Goal: Task Accomplishment & Management: Complete application form

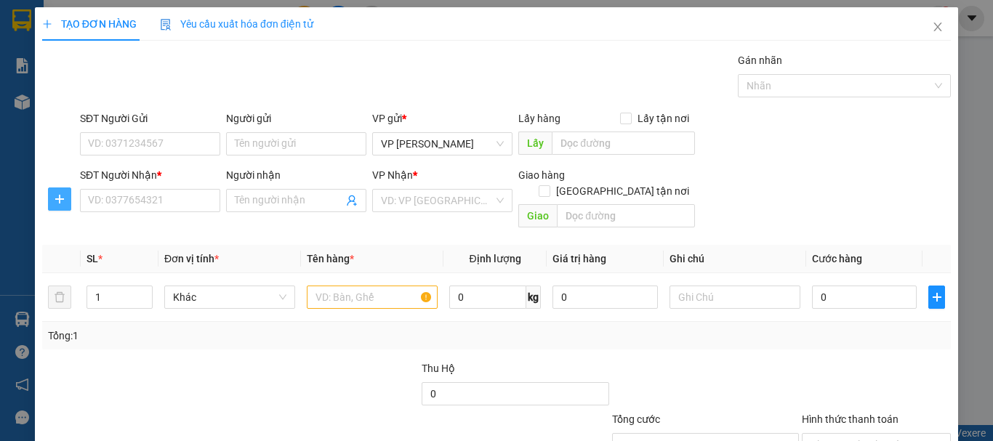
click at [62, 207] on button "button" at bounding box center [59, 198] width 23 height 23
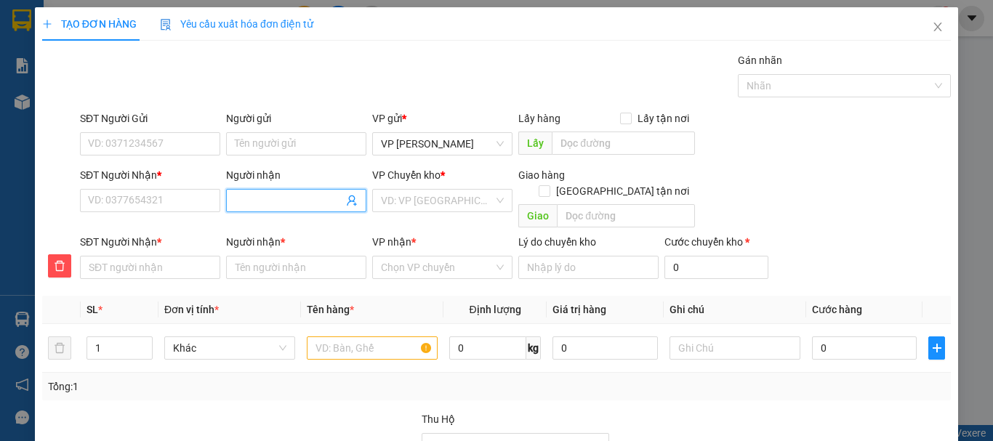
click at [251, 201] on input "Người nhận" at bounding box center [289, 201] width 108 height 16
type input "G"
type input "GI"
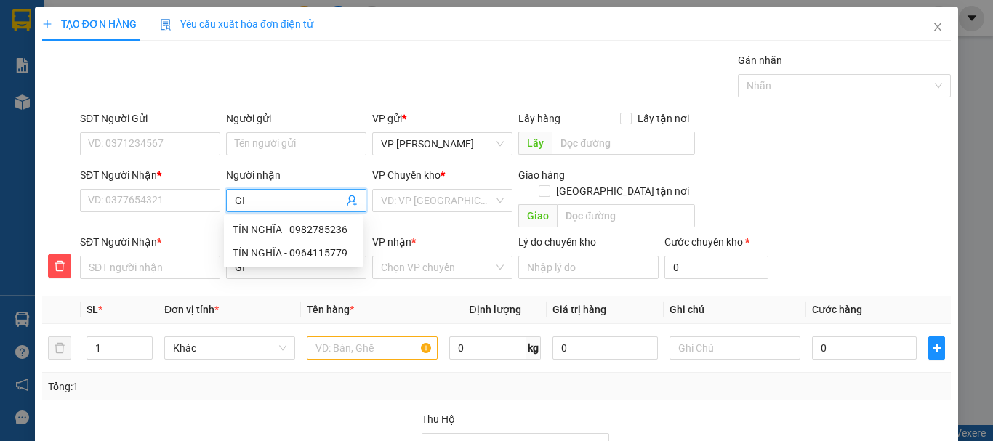
type input "GIA"
type input "GIAN"
type input "GIANG"
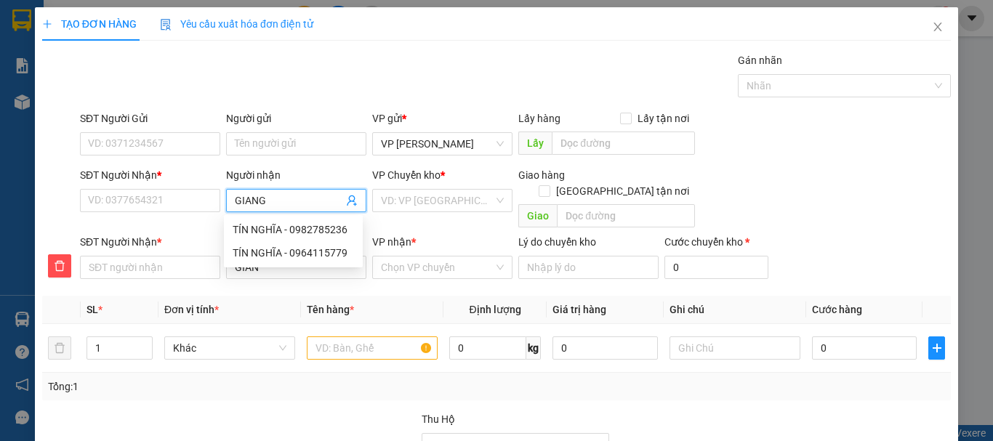
type input "GIANG"
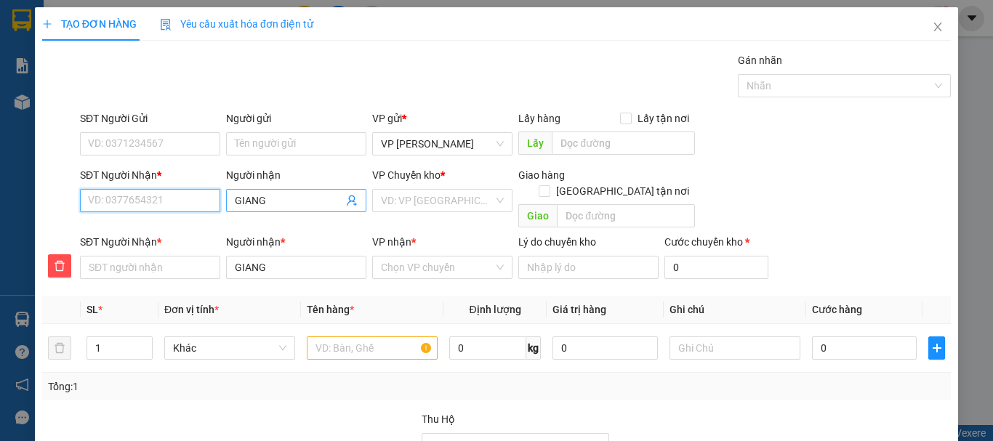
type input "0"
type input "09"
type input "094"
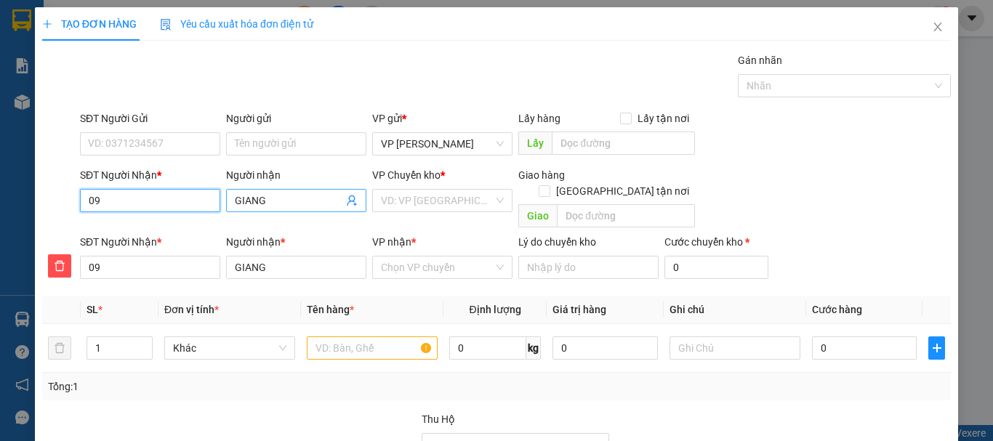
type input "094"
type input "0944"
type input "09448"
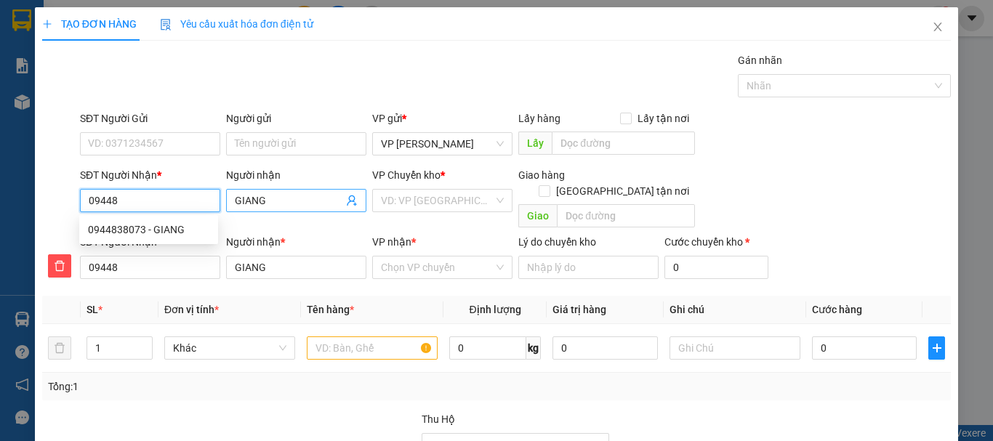
type input "094483"
type input "0944838"
type input "09448380"
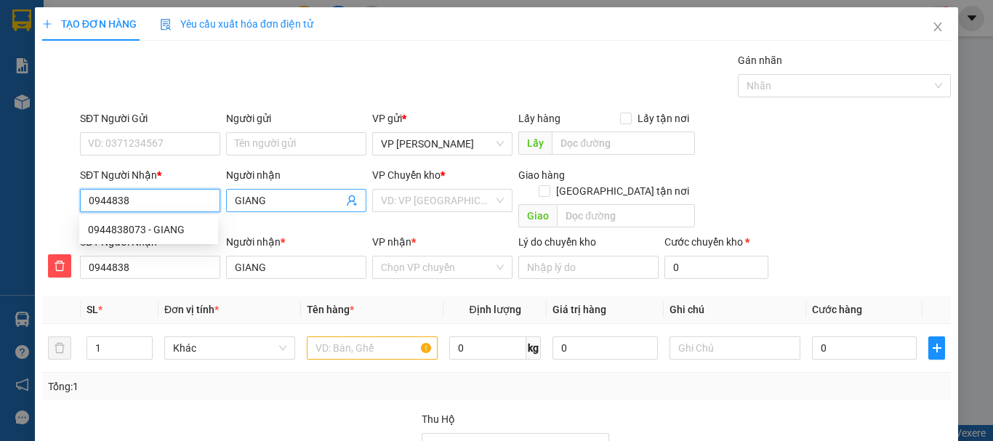
type input "09448380"
type input "094483807"
type input "0944838073"
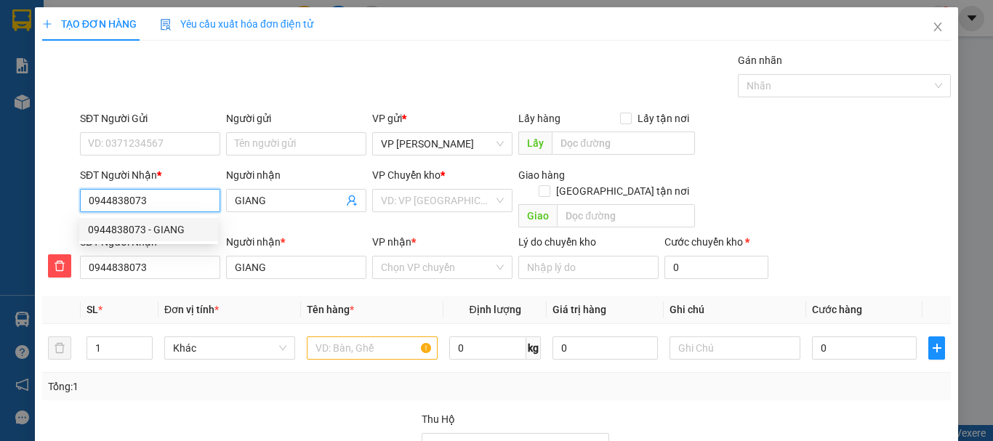
click at [161, 230] on div "0944838073 - GIANG" at bounding box center [148, 230] width 121 height 16
type input "30.000"
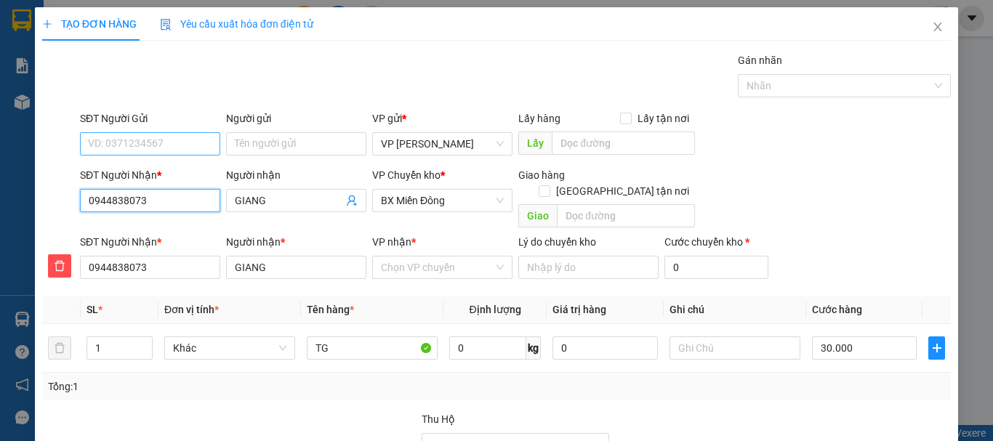
type input "0944838073"
click at [165, 145] on input "SĐT Người Gửi" at bounding box center [150, 143] width 140 height 23
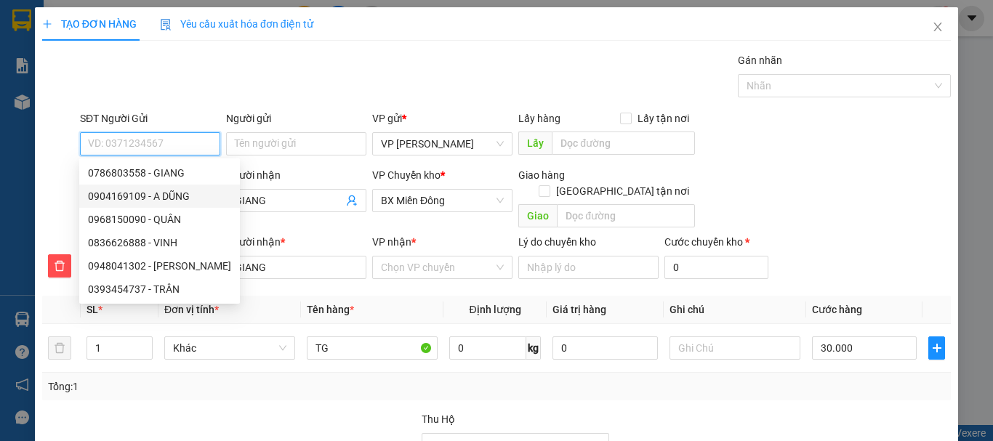
click at [168, 193] on div "0904169109 - A DŨNG" at bounding box center [159, 196] width 143 height 16
type input "0904169109"
type input "A DŨNG"
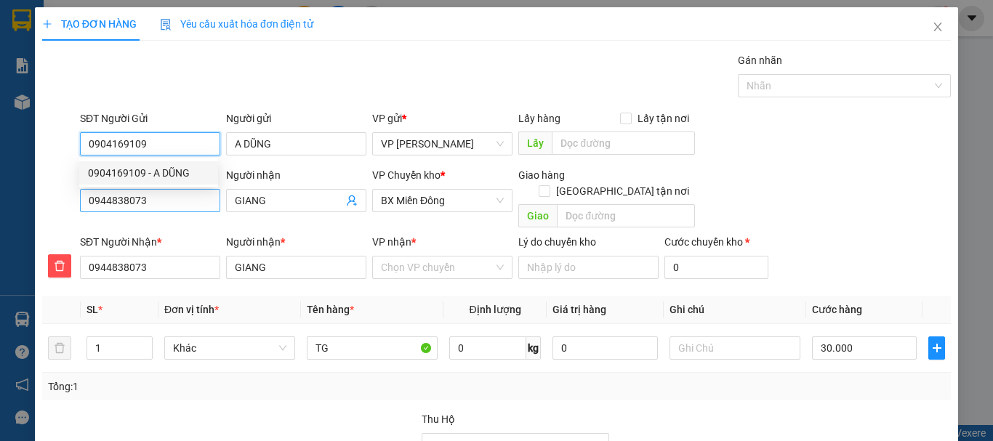
type input "50.000"
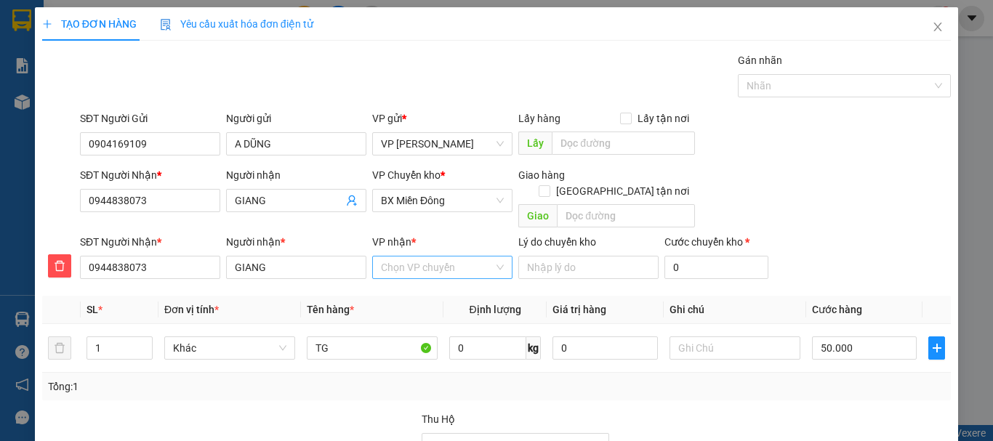
click at [421, 257] on input "VP nhận *" at bounding box center [437, 268] width 113 height 22
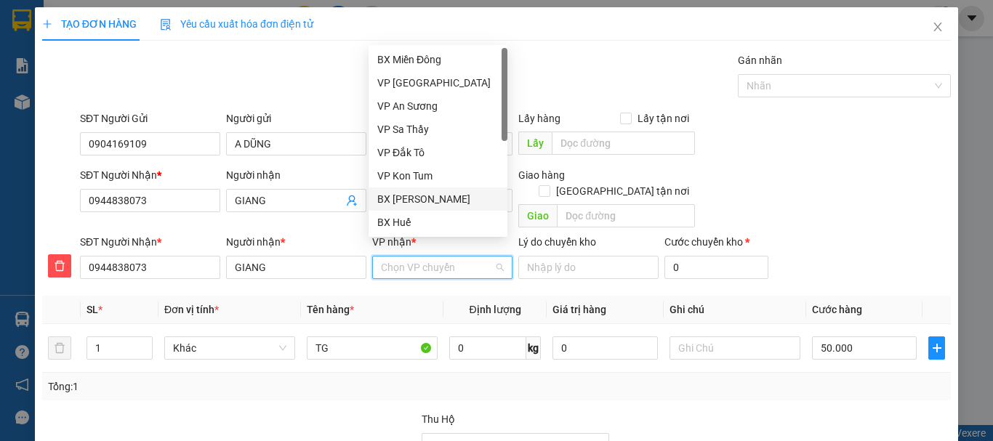
click at [443, 201] on div "BX [PERSON_NAME]" at bounding box center [437, 199] width 121 height 16
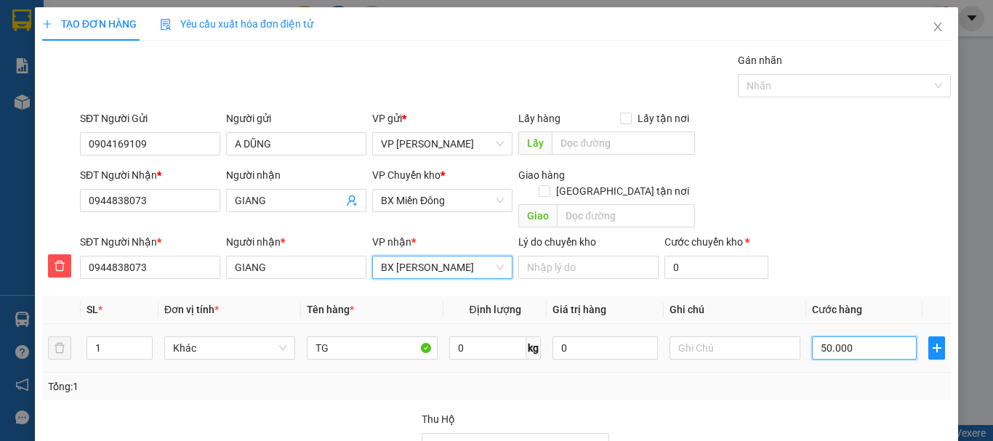
click at [833, 336] on input "50.000" at bounding box center [864, 347] width 105 height 23
type input "4"
type input "40"
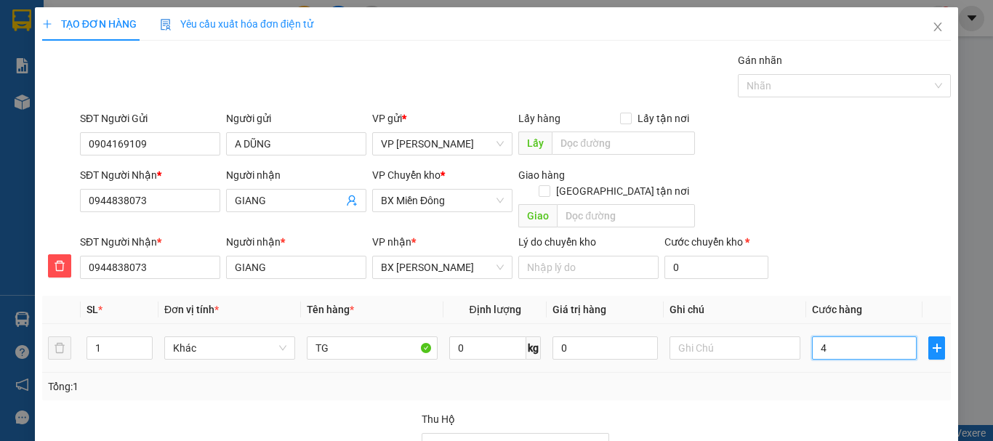
type input "40"
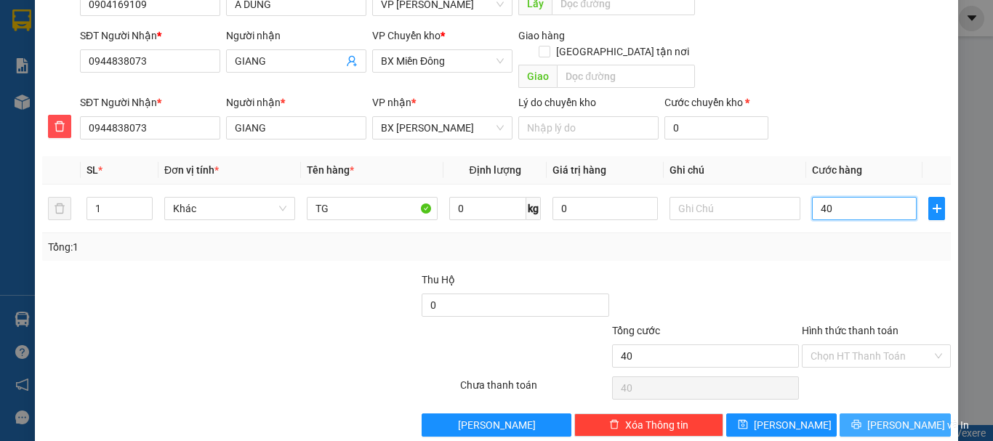
scroll to position [148, 0]
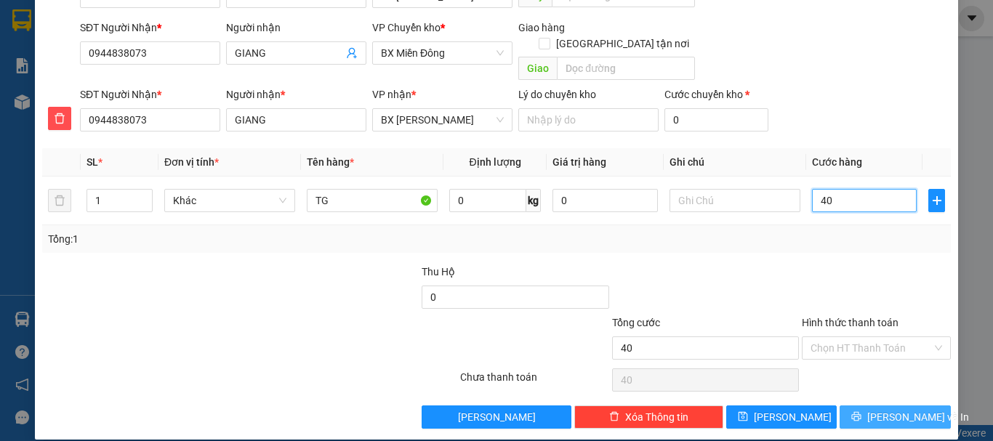
type input "40"
type input "40.000"
click at [871, 405] on button "[PERSON_NAME] và In" at bounding box center [894, 416] width 111 height 23
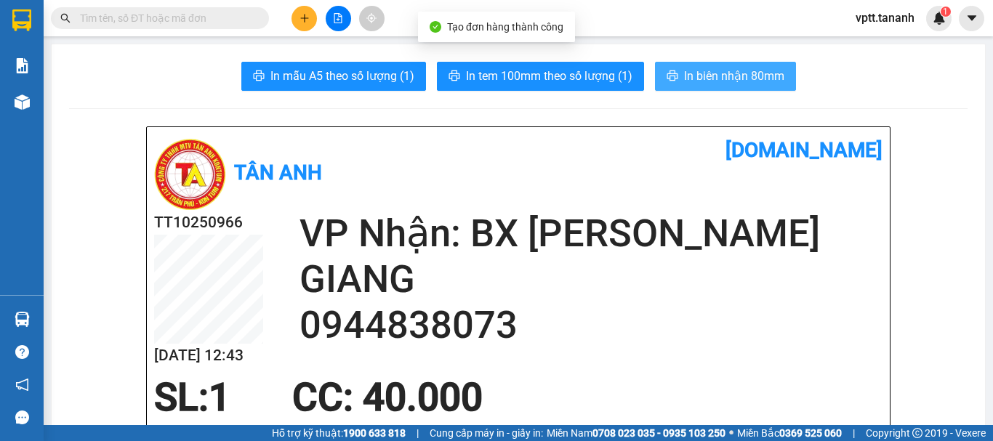
click at [697, 76] on span "In biên nhận 80mm" at bounding box center [734, 76] width 100 height 18
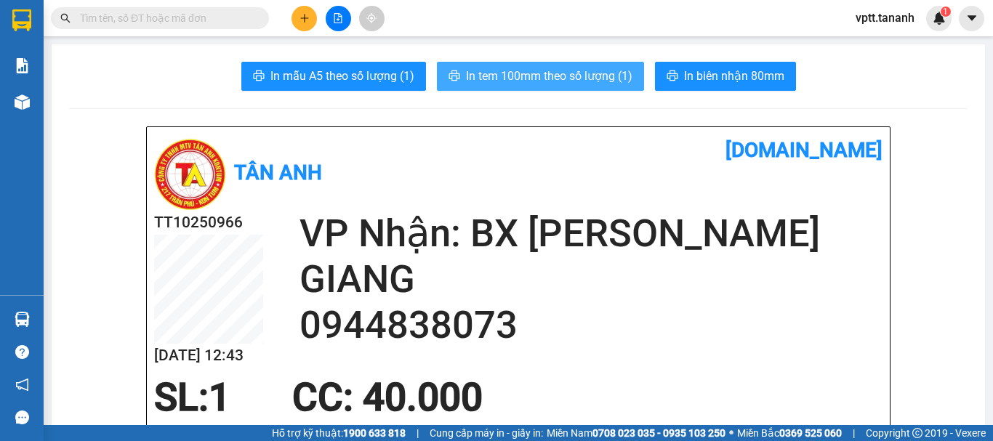
click at [578, 87] on button "In tem 100mm theo số lượng (1)" at bounding box center [540, 76] width 207 height 29
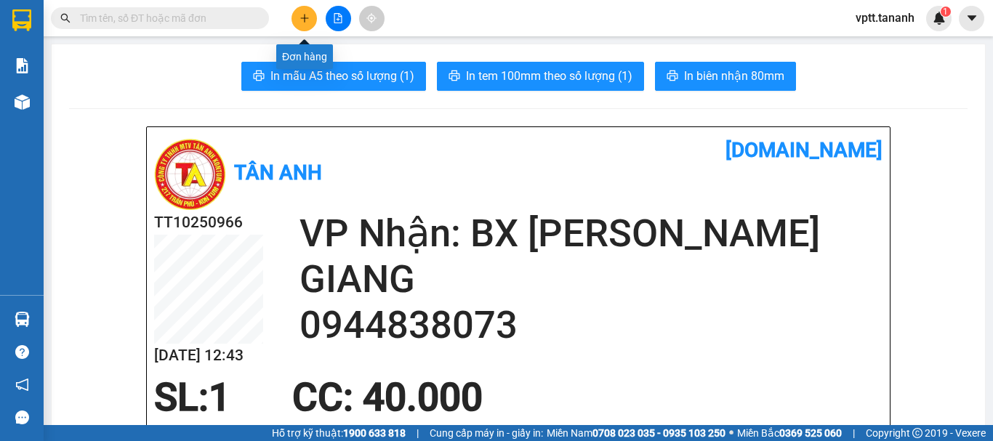
click at [304, 15] on icon "plus" at bounding box center [304, 18] width 10 height 10
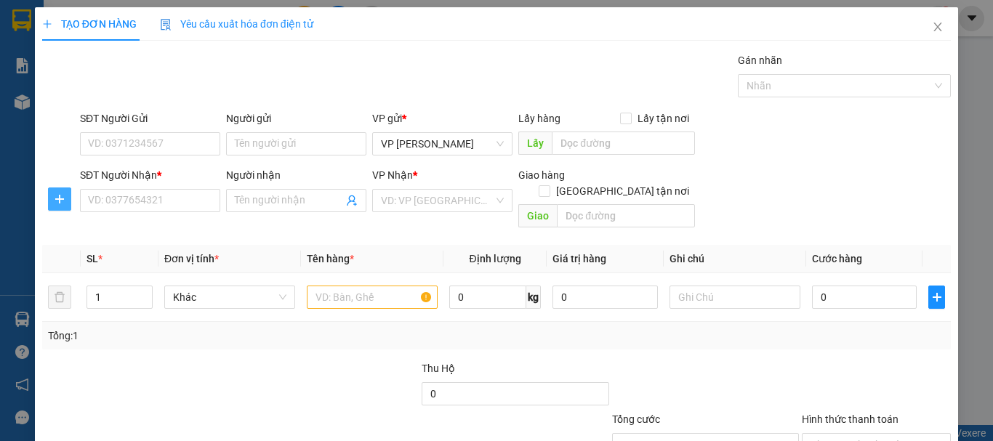
click at [61, 200] on icon "plus" at bounding box center [60, 199] width 12 height 12
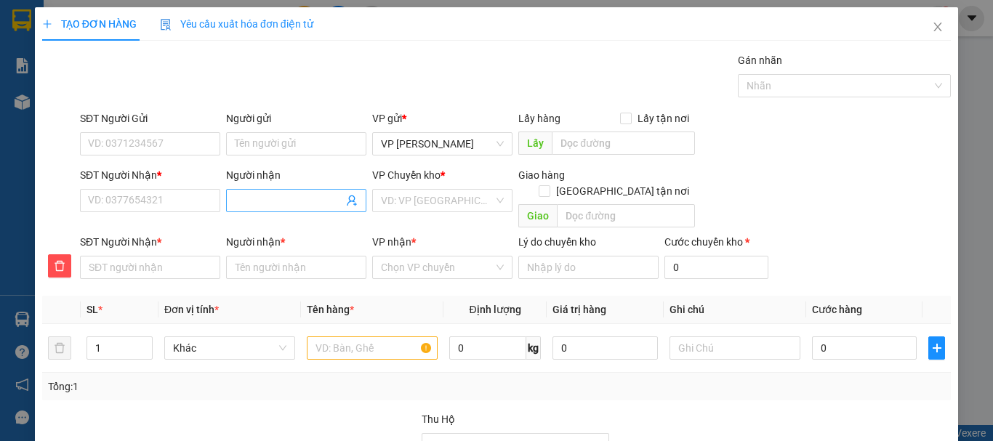
click at [238, 198] on input "Người nhận" at bounding box center [289, 201] width 108 height 16
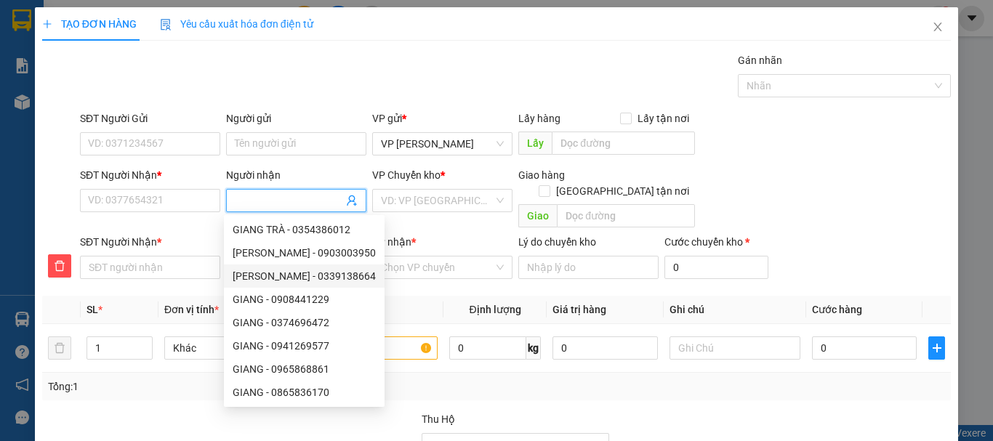
type input "N"
type input "NH"
type input "NHI"
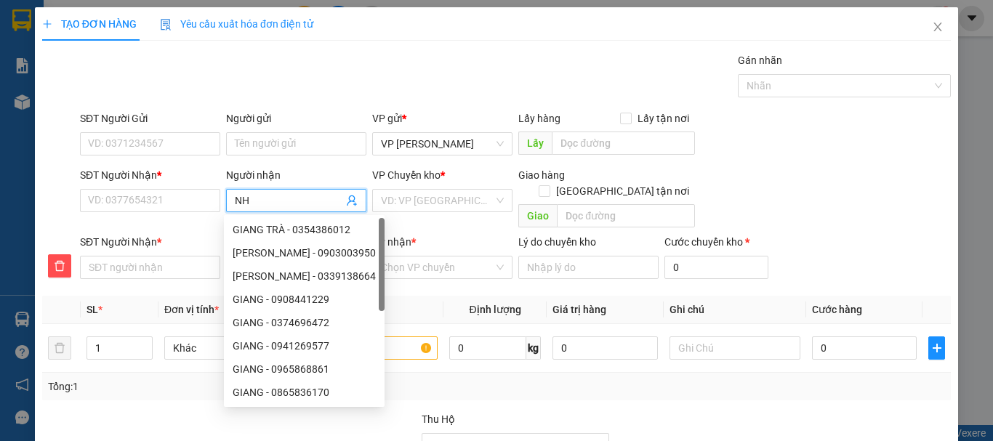
type input "NHI"
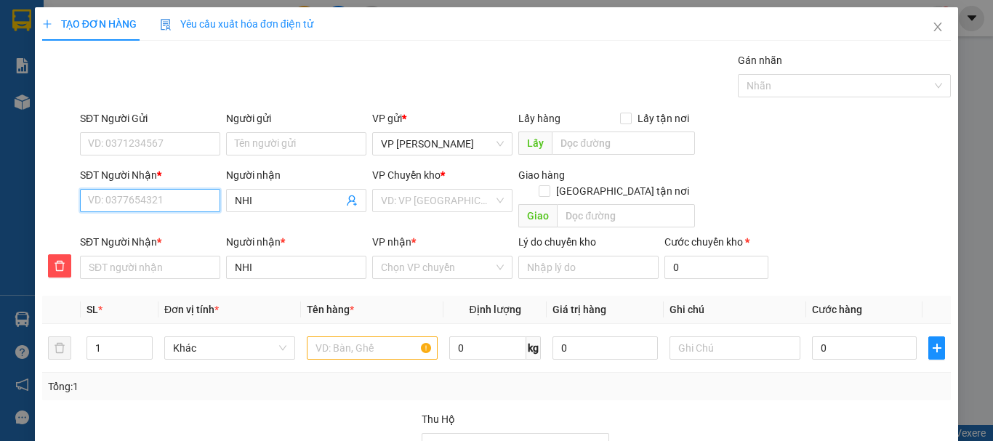
type input "0"
type input "03"
type input "038"
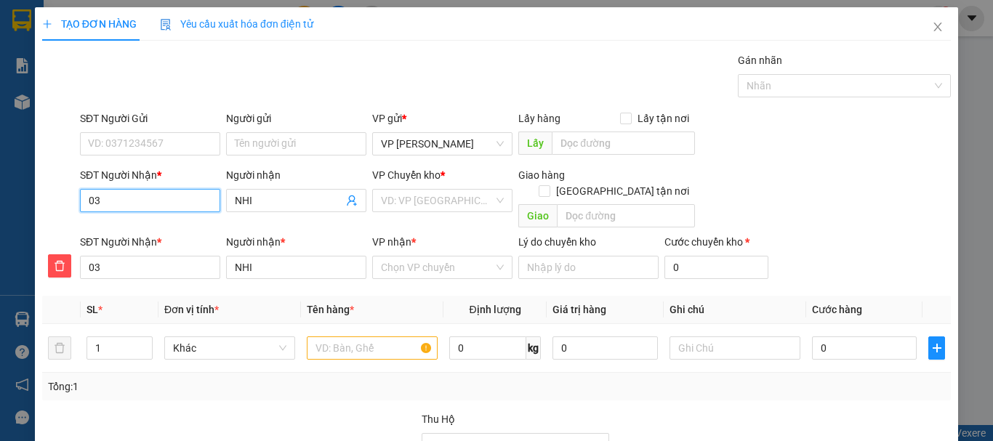
type input "038"
type input "0387"
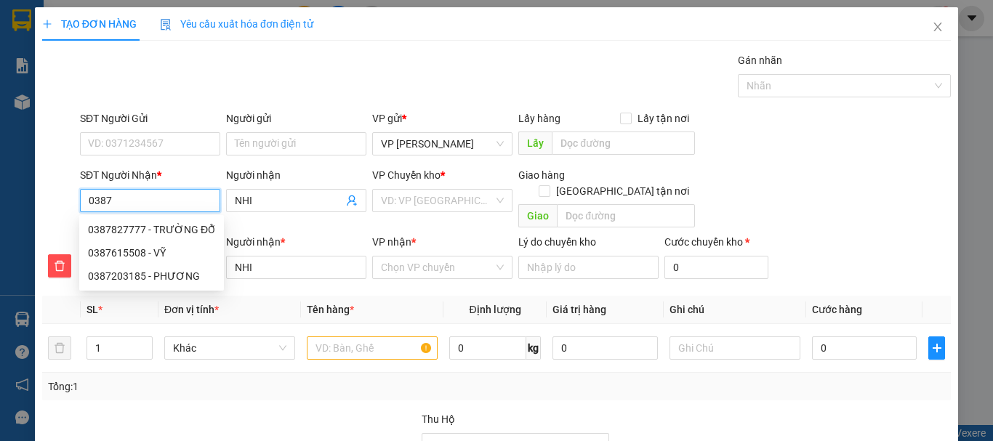
type input "03873"
type input "038738"
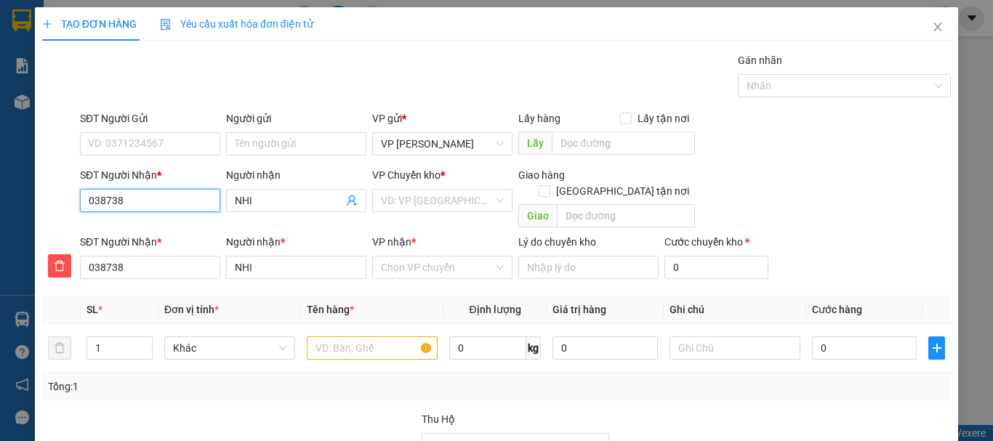
type input "0387387"
type input "03873874"
type input "038738747"
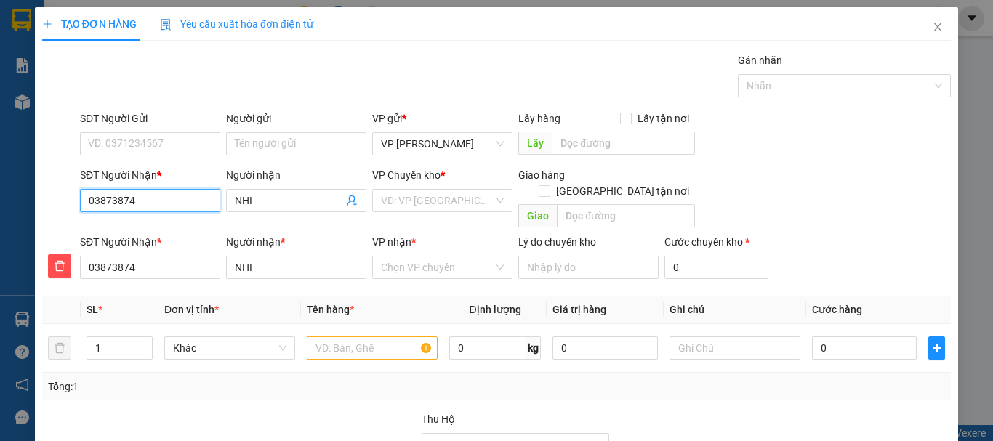
type input "038738747"
type input "0387387473"
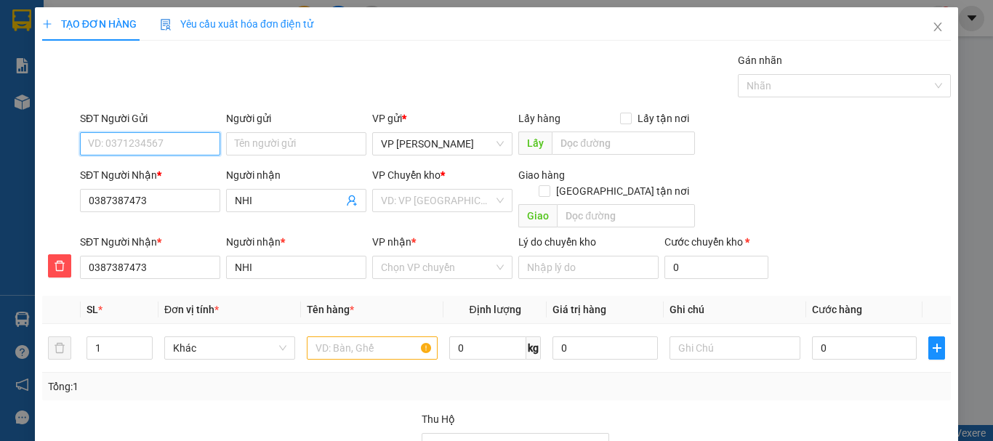
click at [122, 142] on input "SĐT Người Gửi" at bounding box center [150, 143] width 140 height 23
type input "0917077746"
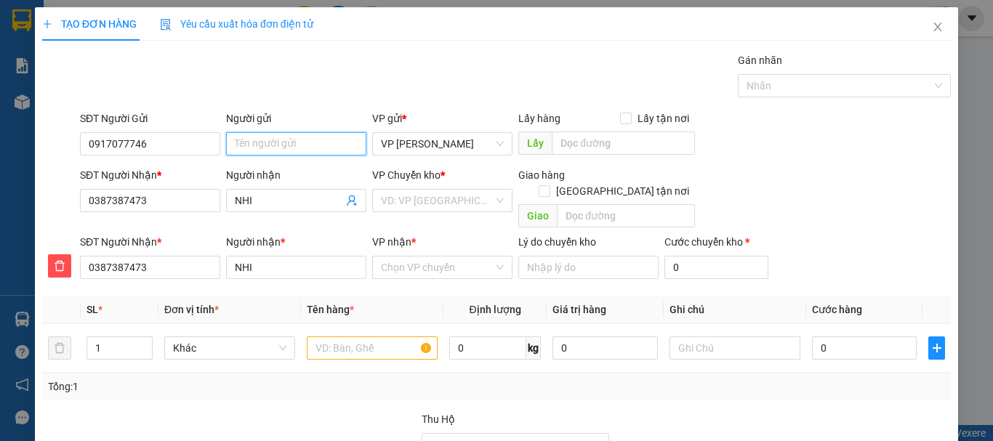
click at [258, 145] on input "Người gửi" at bounding box center [296, 143] width 140 height 23
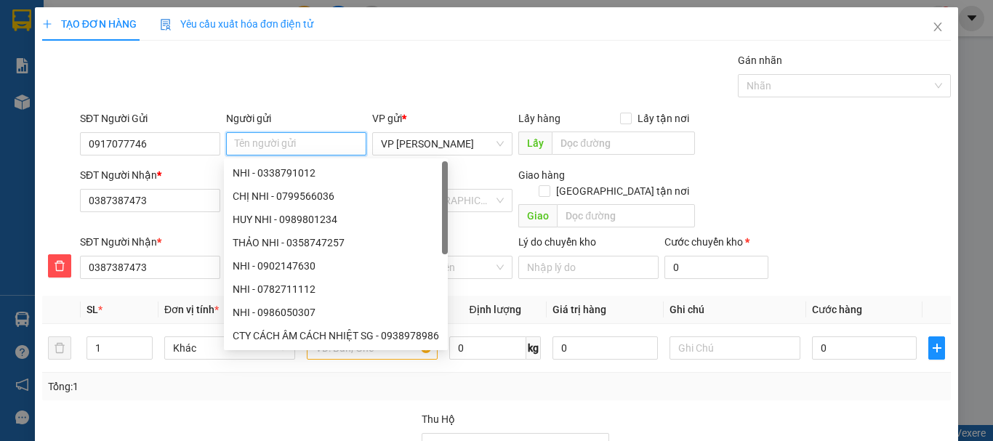
click at [258, 145] on input "Người gửi" at bounding box center [296, 143] width 140 height 23
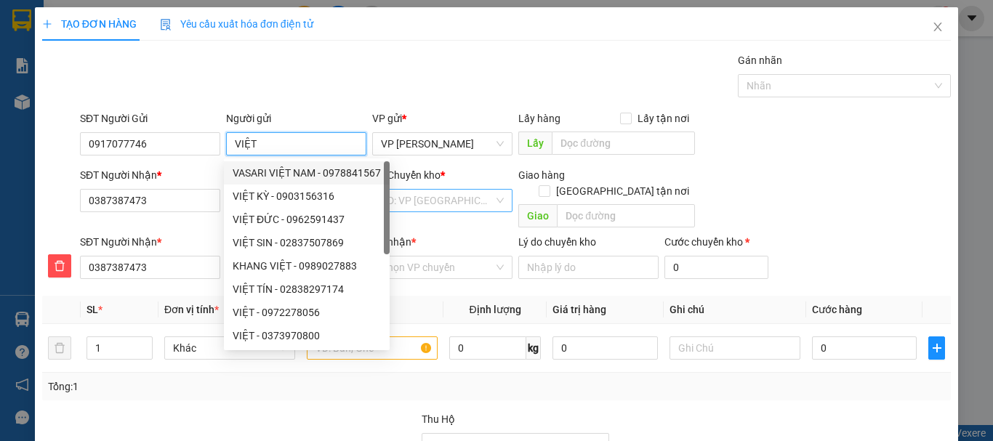
type input "VIỆT"
click at [413, 201] on input "search" at bounding box center [437, 201] width 113 height 22
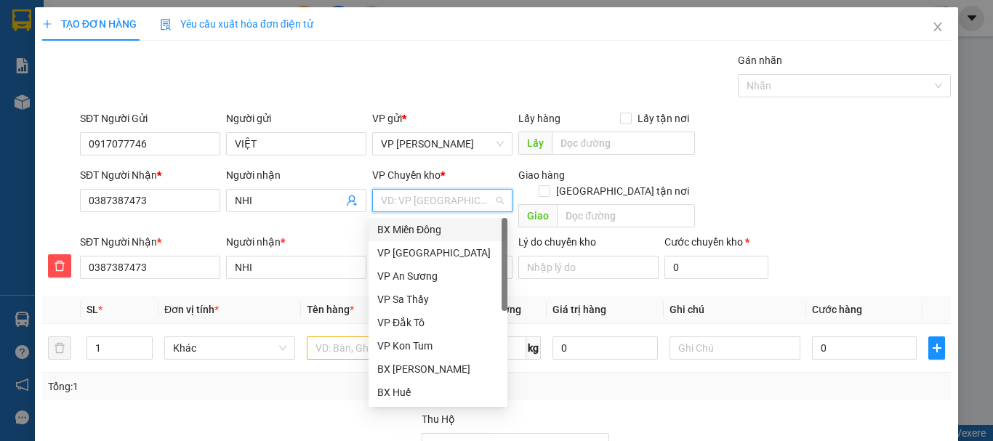
click at [435, 228] on div "BX Miền Đông" at bounding box center [437, 230] width 121 height 16
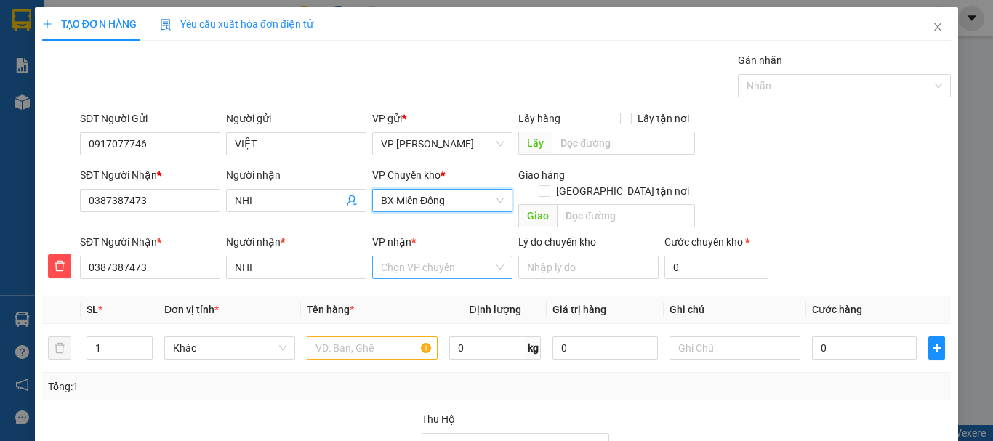
click at [427, 257] on input "VP nhận *" at bounding box center [437, 268] width 113 height 22
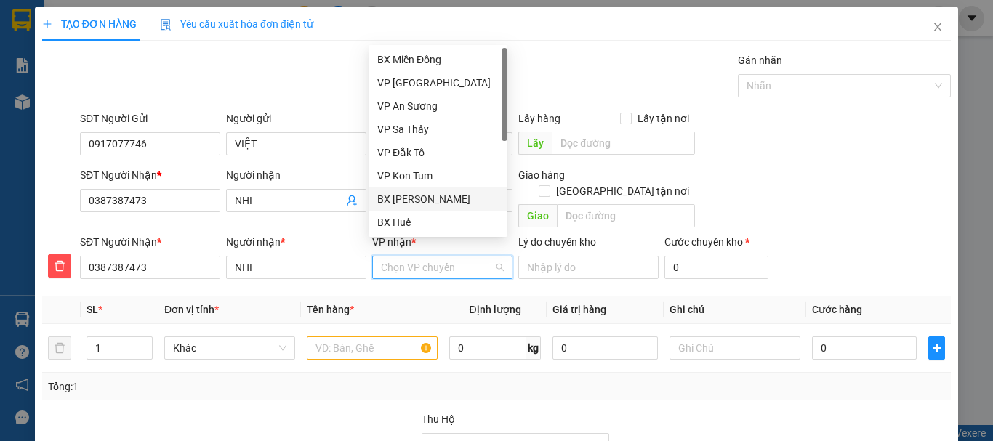
click at [443, 198] on div "BX [PERSON_NAME]" at bounding box center [437, 199] width 121 height 16
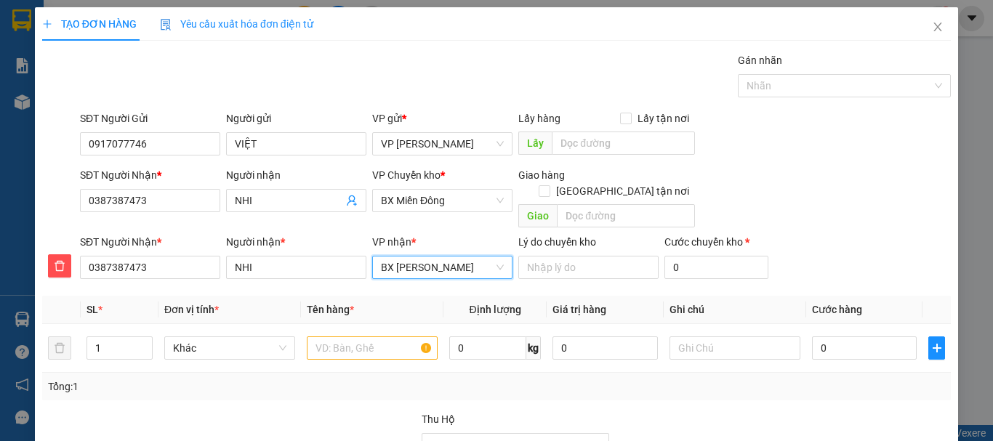
click at [467, 257] on span "BX [PERSON_NAME]" at bounding box center [442, 268] width 123 height 22
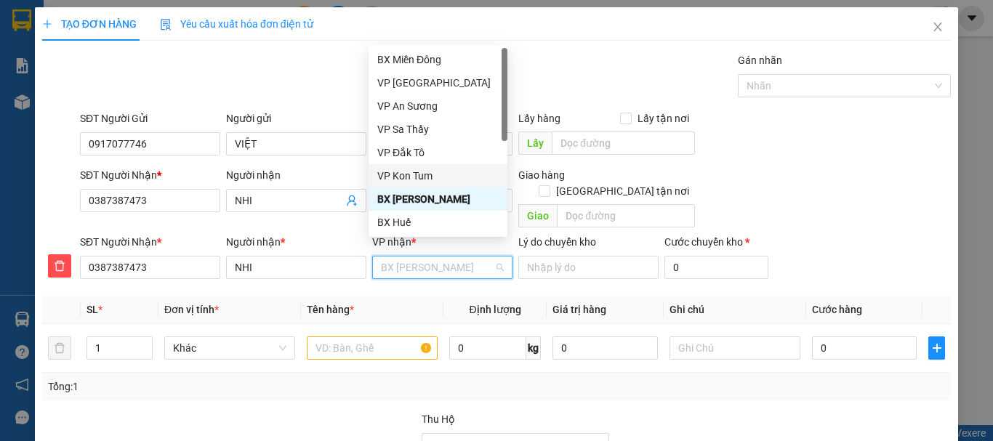
scroll to position [163, 0]
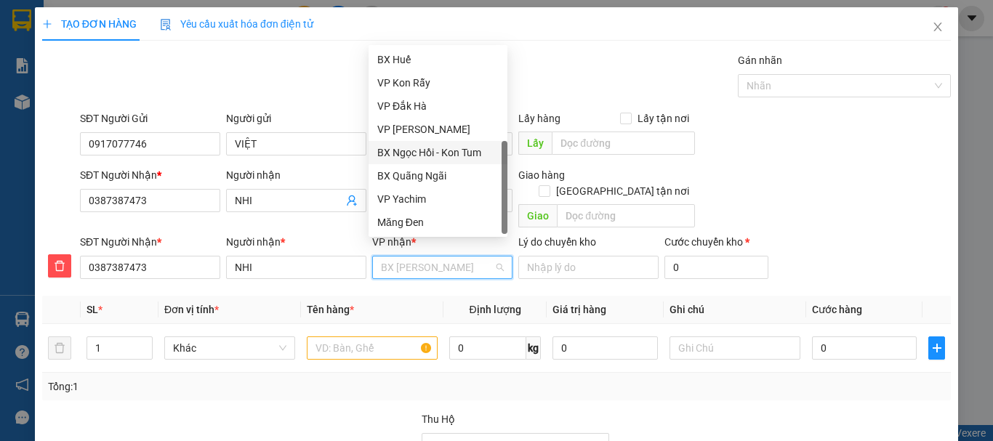
click at [436, 151] on div "BX Ngọc Hồi - Kon Tum" at bounding box center [437, 153] width 121 height 16
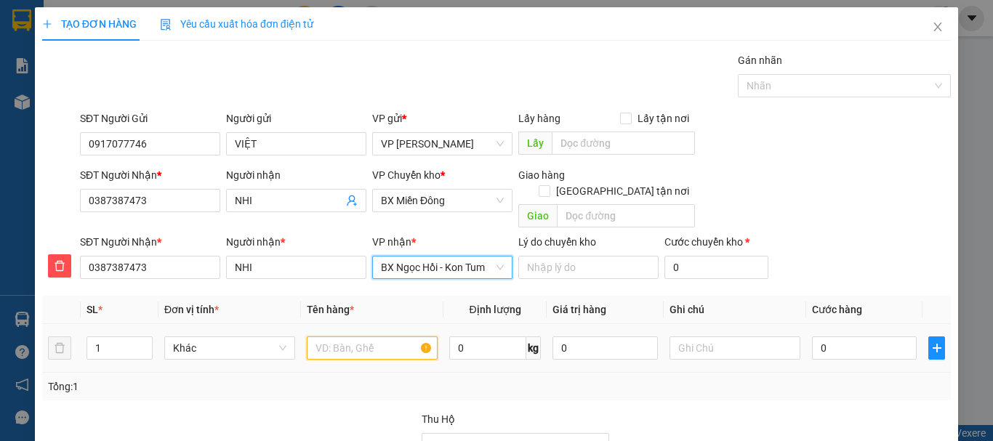
click at [327, 336] on input "text" at bounding box center [372, 347] width 131 height 23
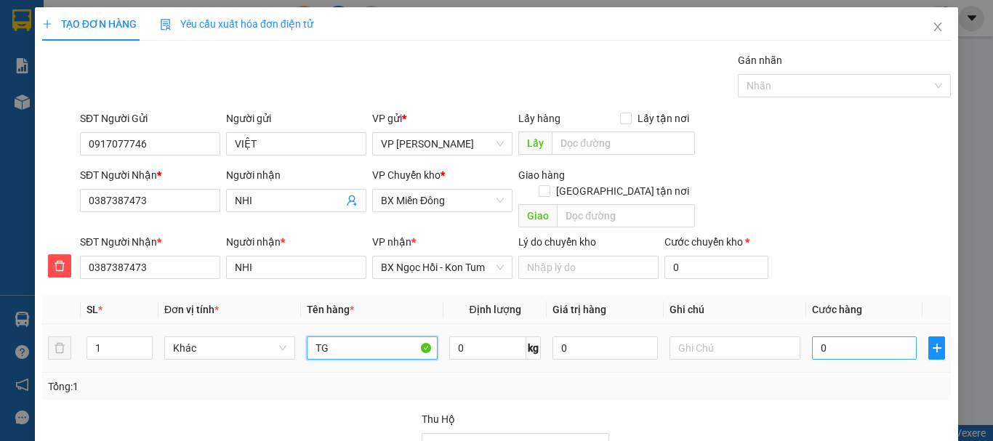
type input "TG"
click at [827, 336] on input "0" at bounding box center [864, 347] width 105 height 23
type input "5"
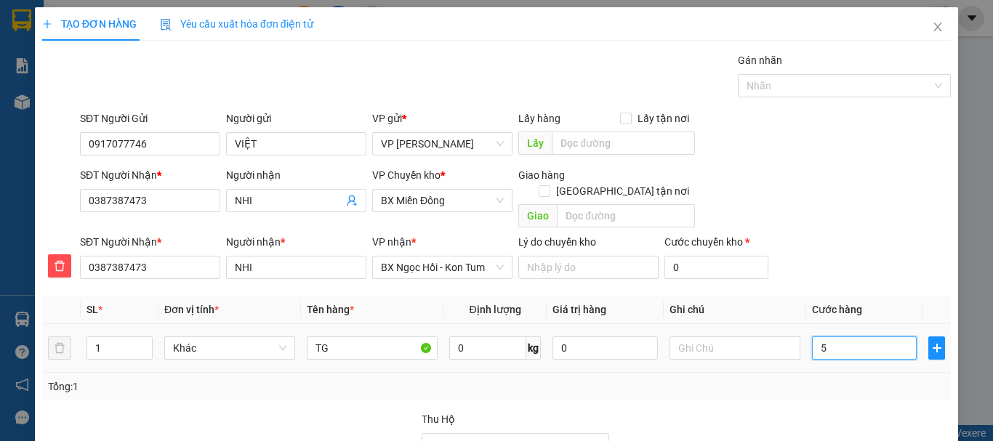
type input "50"
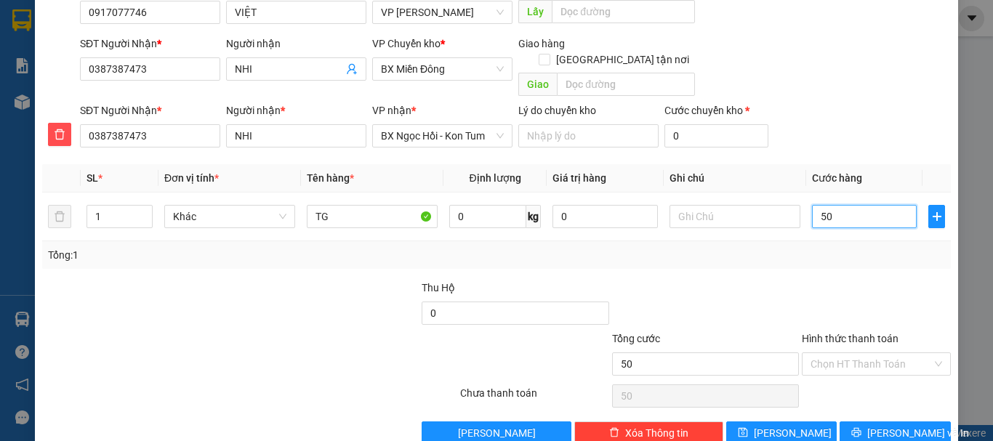
scroll to position [148, 0]
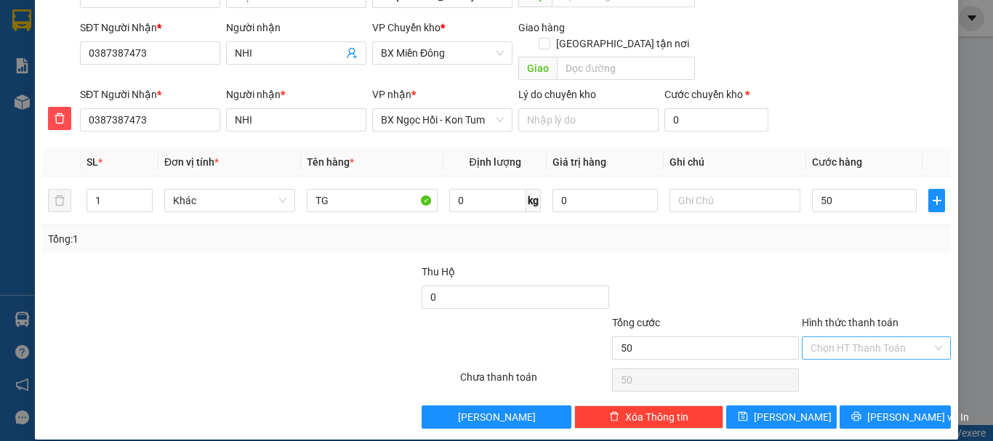
type input "50.000"
click at [864, 337] on input "Hình thức thanh toán" at bounding box center [870, 348] width 121 height 22
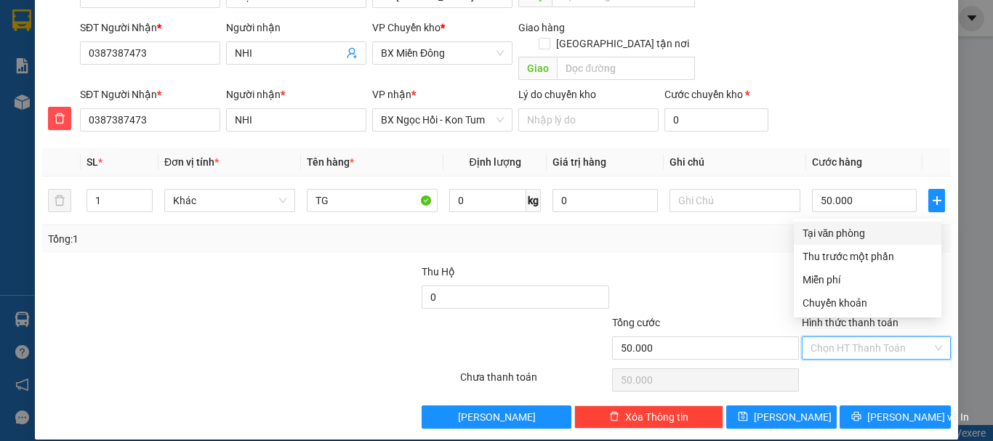
click at [849, 231] on div "Tại văn phòng" at bounding box center [867, 233] width 130 height 16
type input "0"
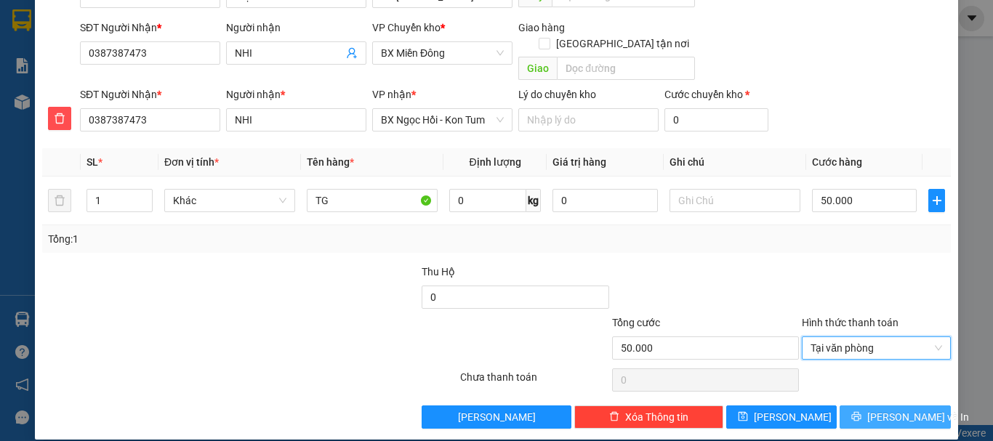
click at [873, 409] on span "[PERSON_NAME] và In" at bounding box center [918, 417] width 102 height 16
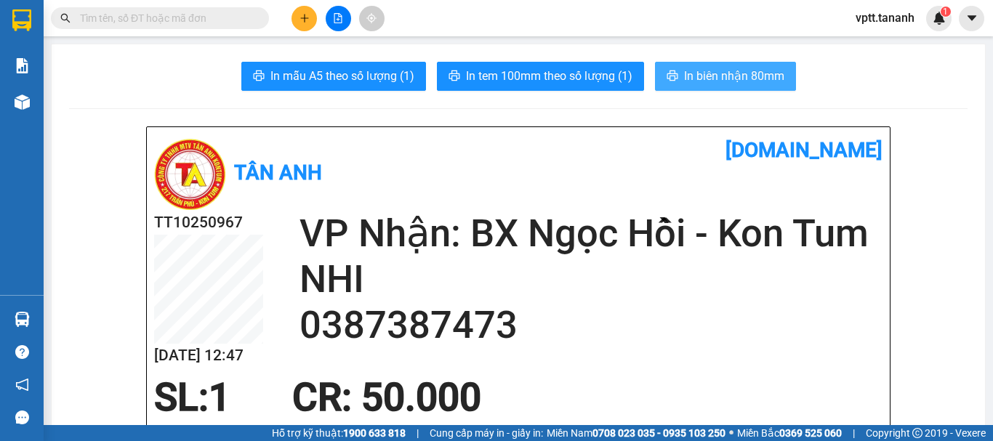
click at [712, 71] on span "In biên nhận 80mm" at bounding box center [734, 76] width 100 height 18
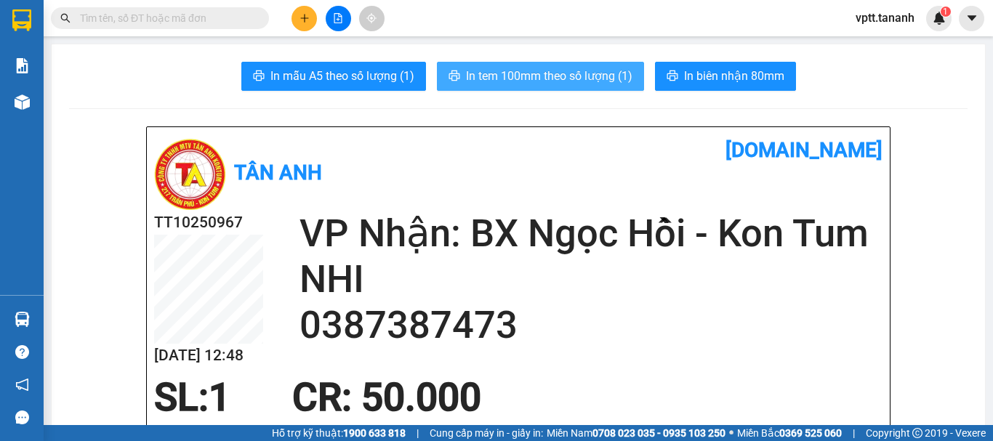
click at [542, 76] on span "In tem 100mm theo số lượng (1)" at bounding box center [549, 76] width 166 height 18
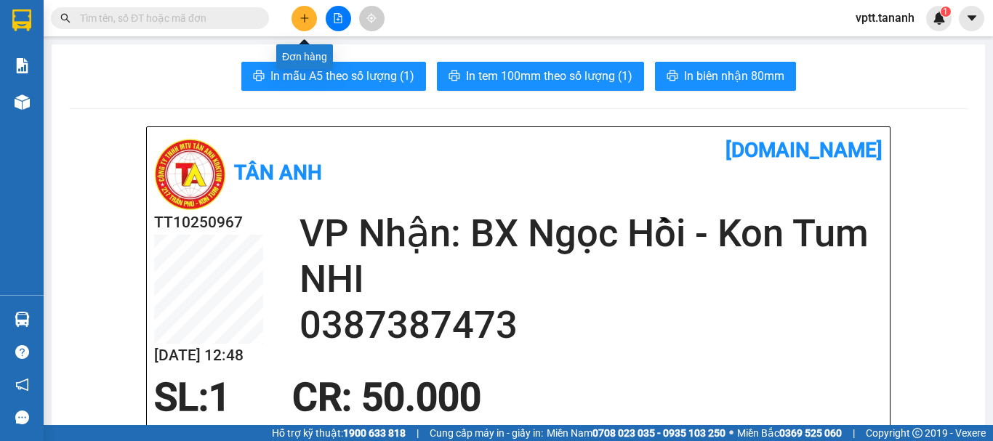
click at [305, 20] on icon "plus" at bounding box center [304, 18] width 10 height 10
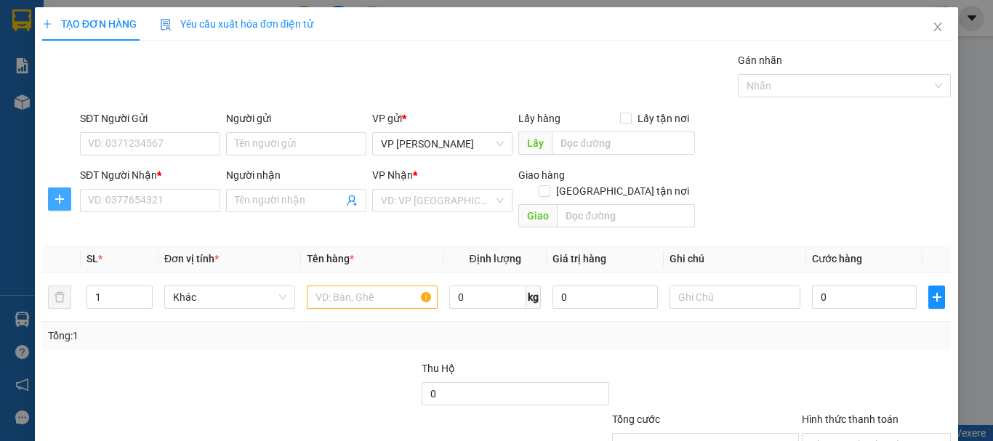
click at [56, 195] on icon "plus" at bounding box center [60, 199] width 12 height 12
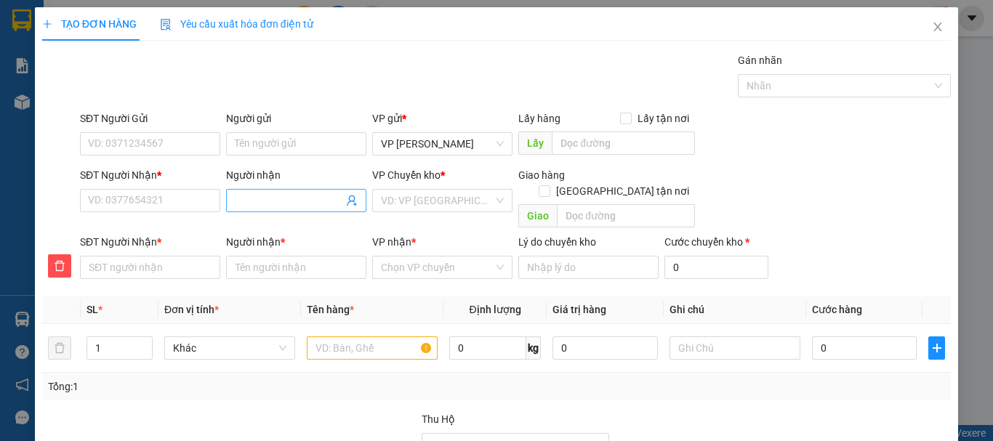
click at [271, 204] on input "Người nhận" at bounding box center [289, 201] width 108 height 16
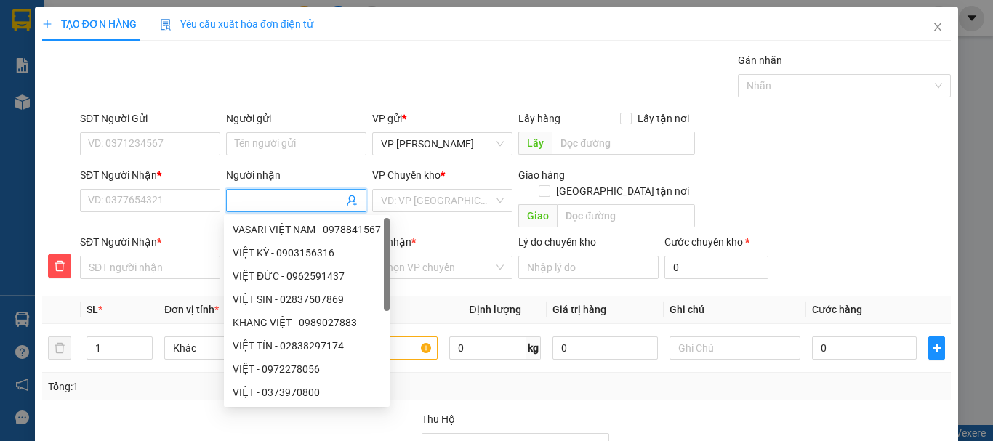
type input "M"
type input "MA"
type input "MAI"
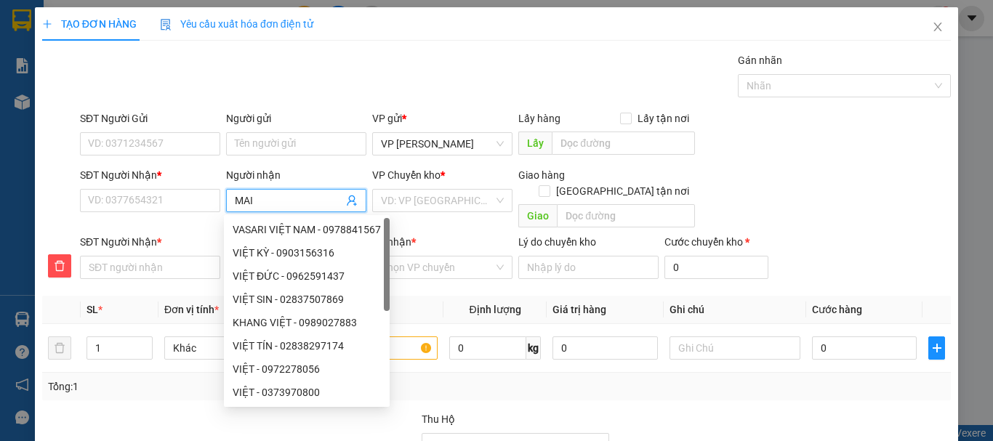
type input "MAI"
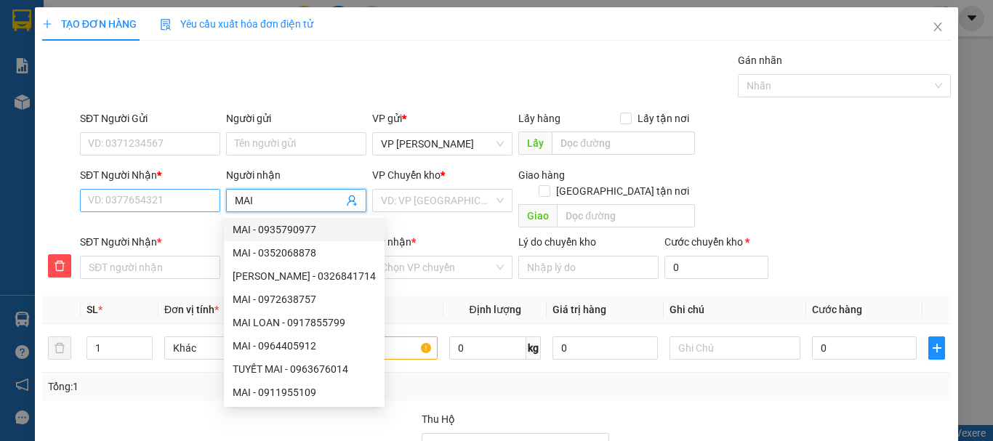
type input "MAI"
click at [177, 206] on input "SĐT Người Nhận *" at bounding box center [150, 200] width 140 height 23
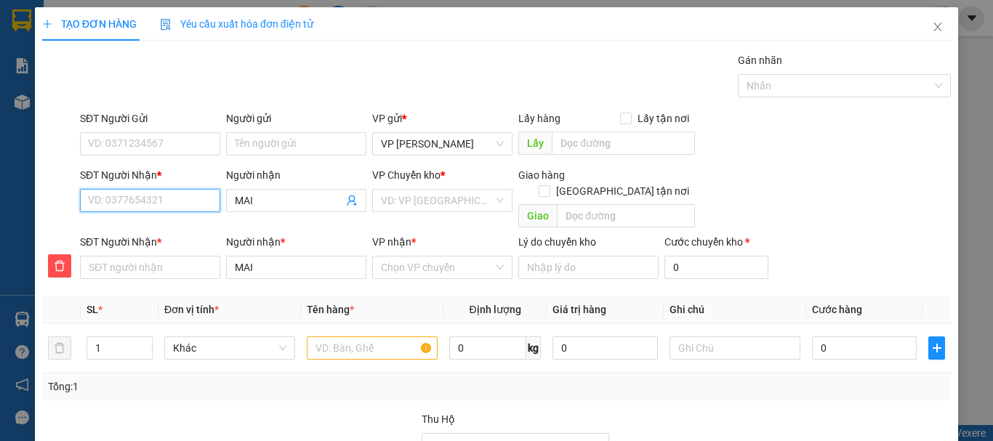
type input "0"
type input "09"
type input "097"
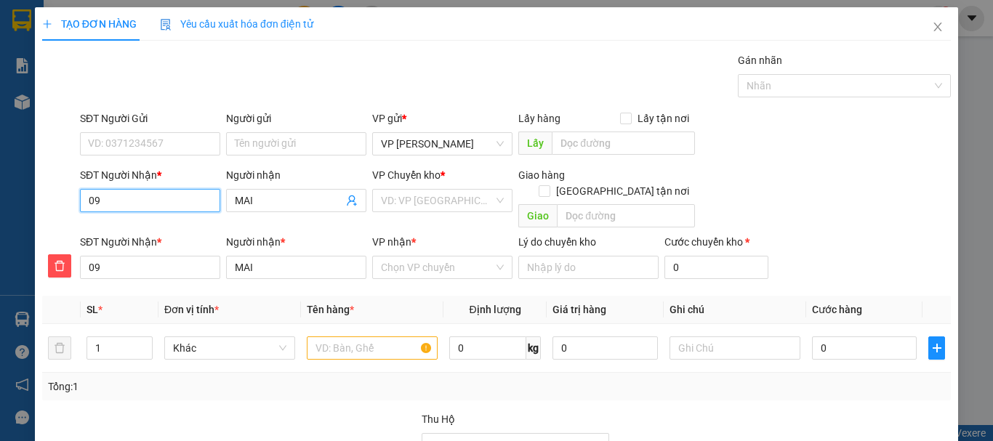
type input "097"
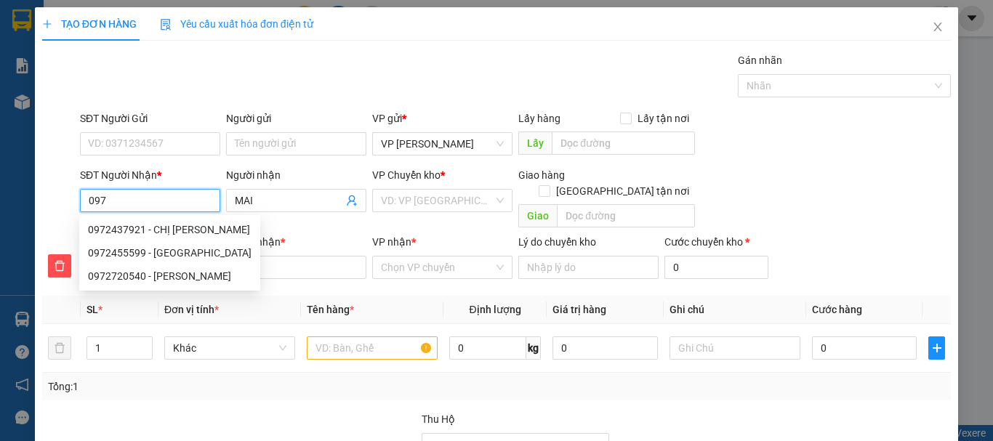
type input "0972"
type input "09728"
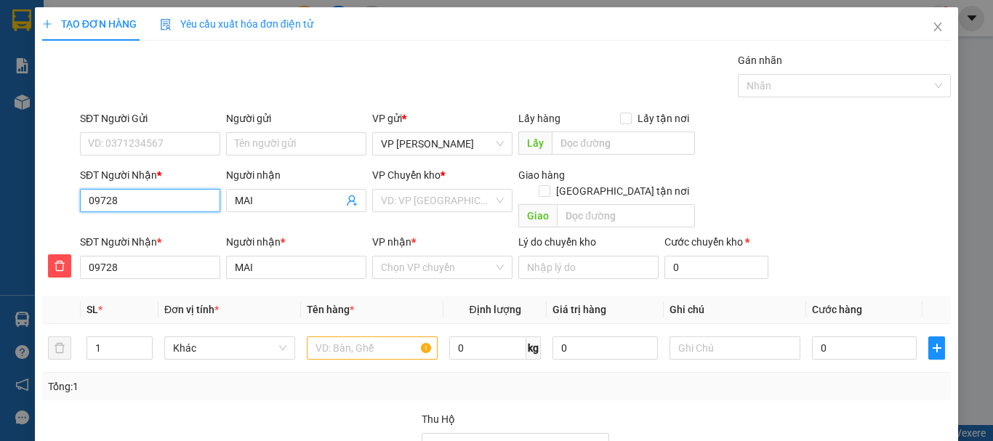
type input "097284"
click at [149, 228] on div "0972844667 - MAI" at bounding box center [148, 230] width 121 height 16
type input "0972844667"
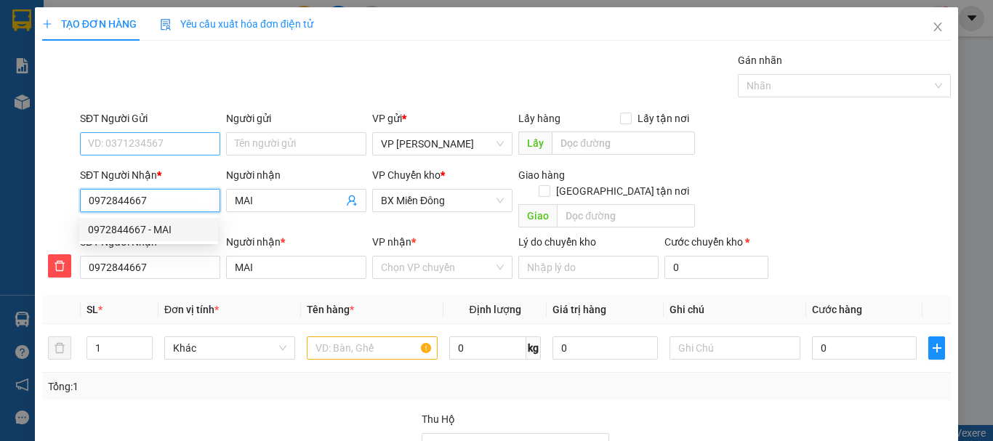
type input "150.000"
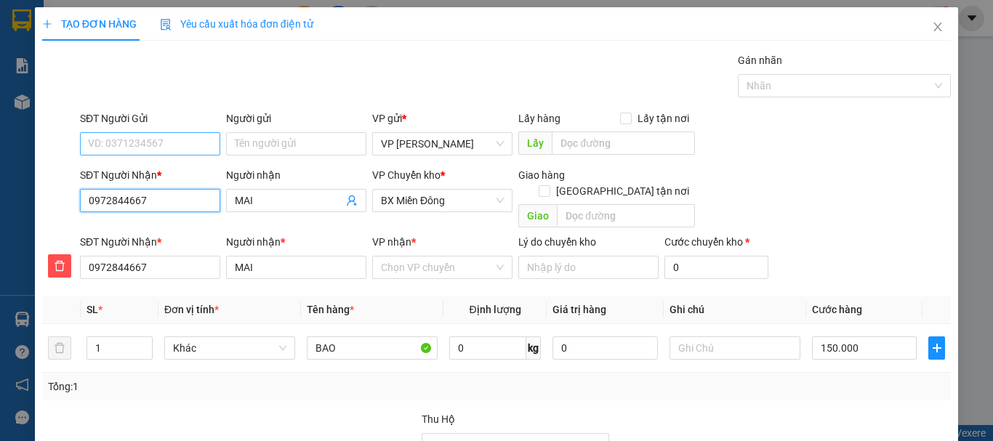
type input "0972844667"
click at [150, 146] on input "SĐT Người Gửi" at bounding box center [150, 143] width 140 height 23
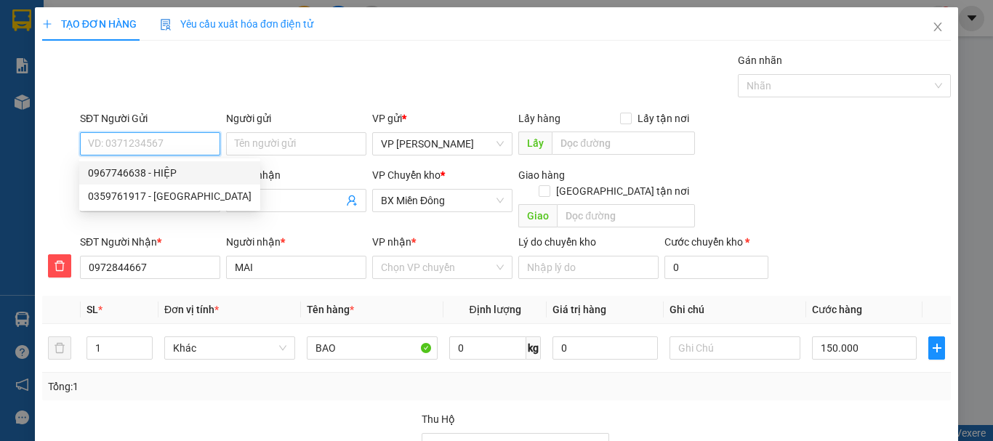
click at [169, 171] on div "0967746638 - HIỆP" at bounding box center [169, 173] width 163 height 16
type input "0967746638"
type input "HIỆP"
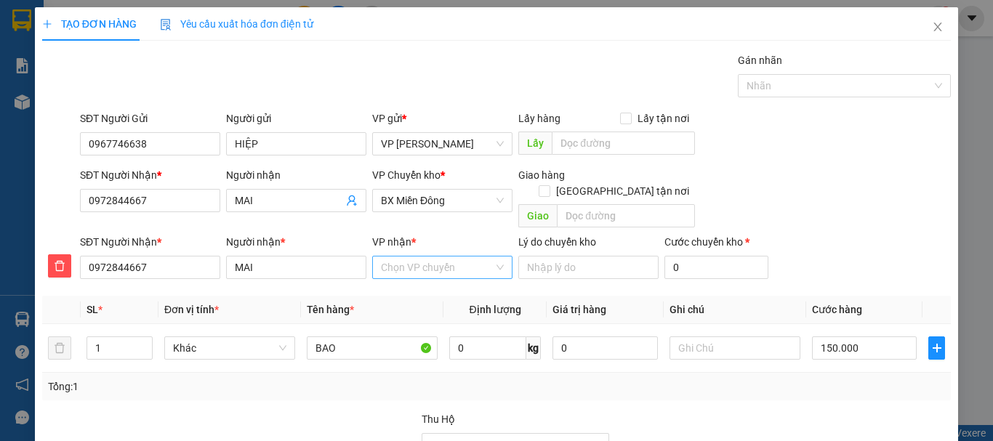
click at [435, 257] on input "VP nhận *" at bounding box center [437, 268] width 113 height 22
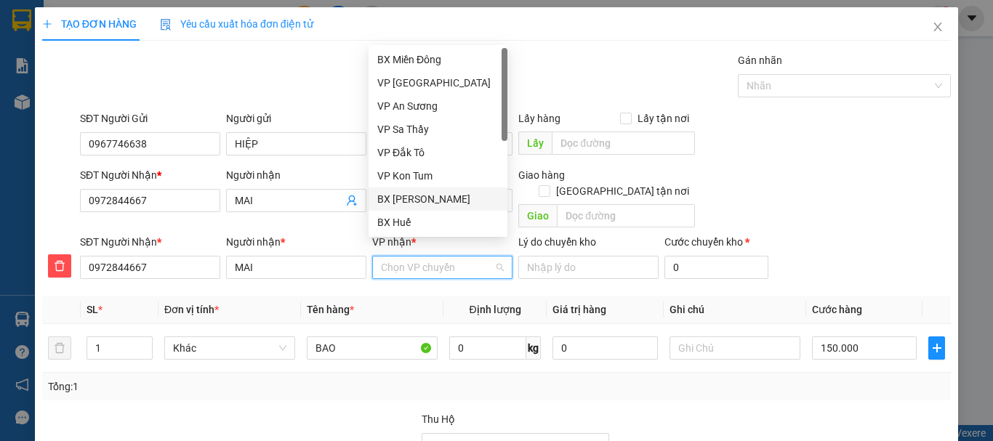
click at [447, 202] on div "BX [PERSON_NAME]" at bounding box center [437, 199] width 121 height 16
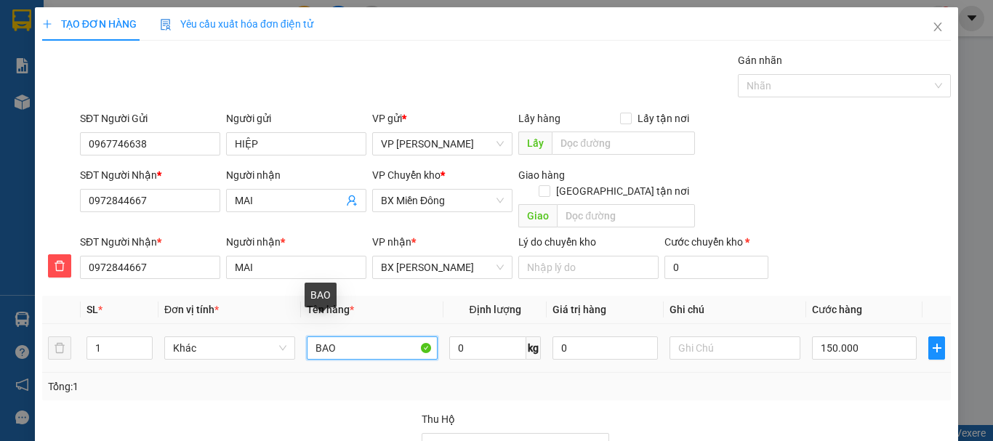
drag, startPoint x: 310, startPoint y: 331, endPoint x: 376, endPoint y: 340, distance: 67.4
click at [376, 340] on input "BAO" at bounding box center [372, 347] width 131 height 23
type input "CỤC"
type input "1"
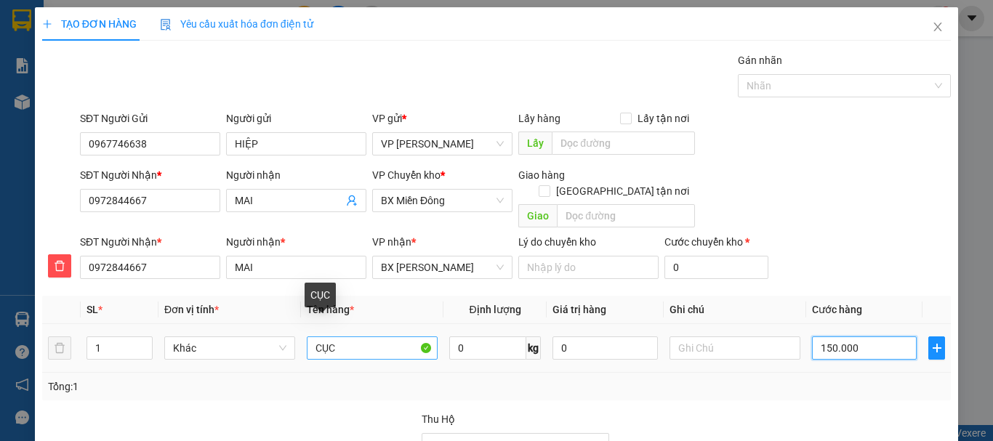
type input "1"
type input "12"
type input "120"
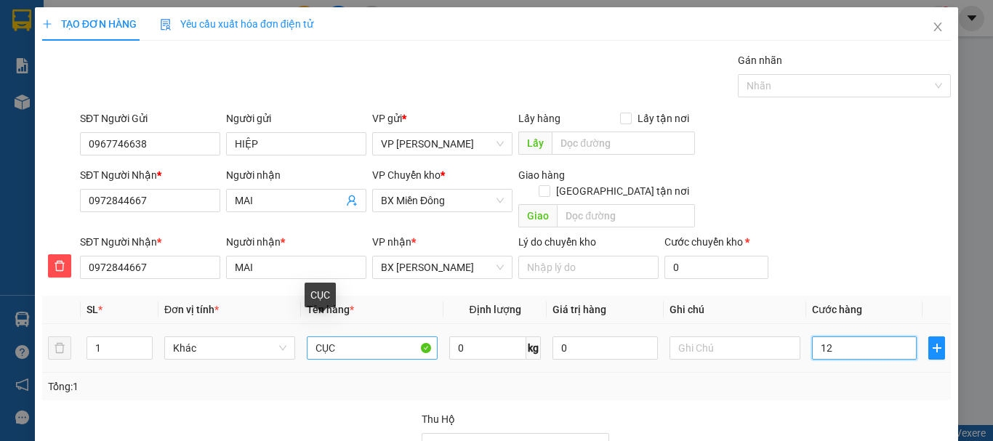
type input "120"
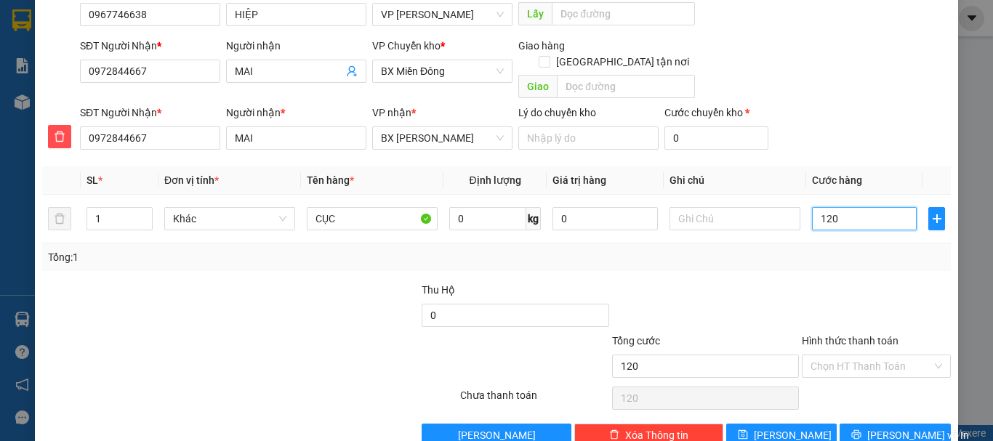
scroll to position [148, 0]
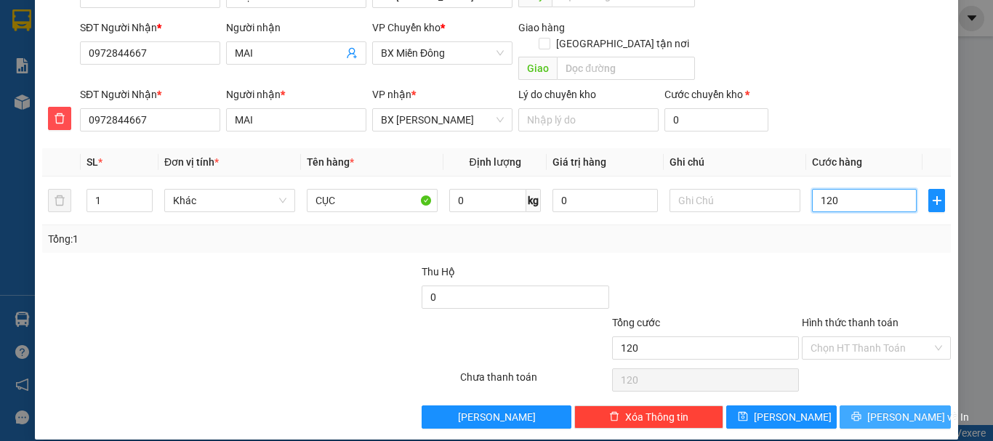
type input "120"
type input "120.000"
click at [870, 405] on button "[PERSON_NAME] và In" at bounding box center [894, 416] width 111 height 23
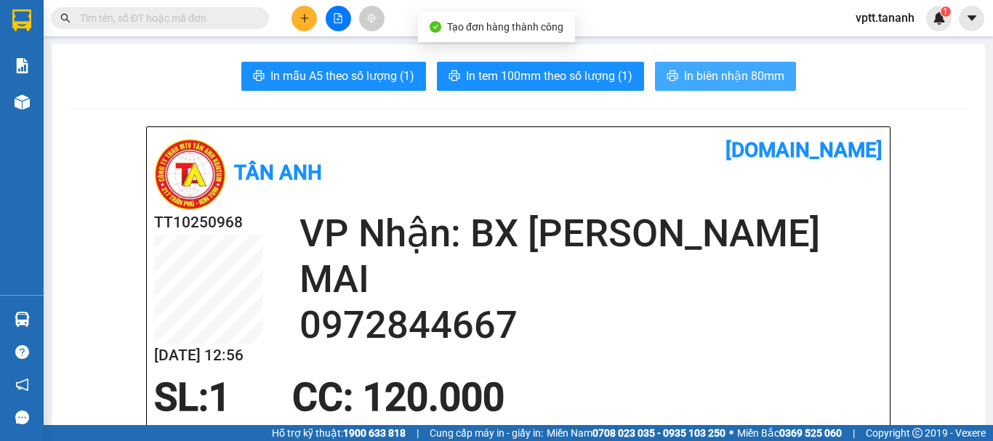
click at [704, 79] on span "In biên nhận 80mm" at bounding box center [734, 76] width 100 height 18
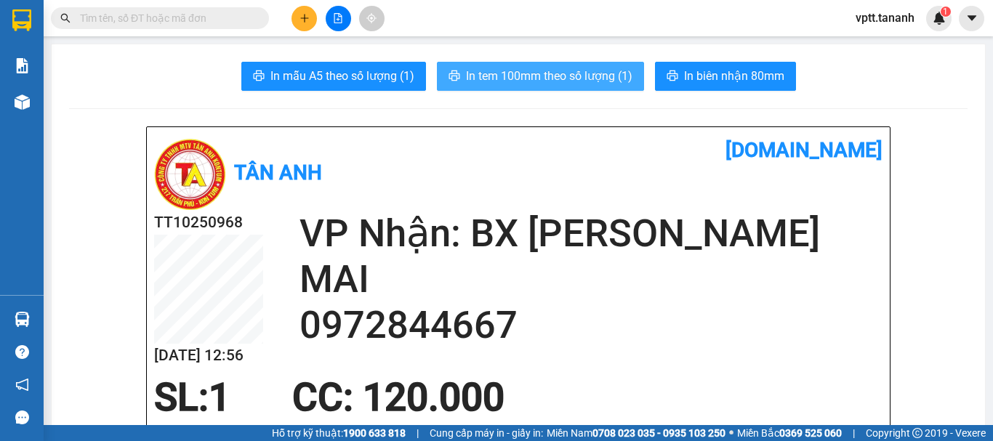
click at [558, 81] on span "In tem 100mm theo số lượng (1)" at bounding box center [549, 76] width 166 height 18
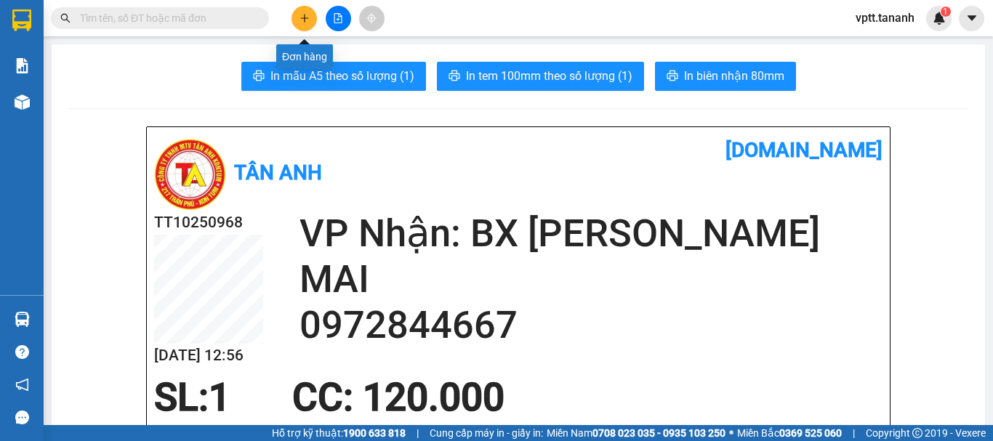
click at [303, 22] on icon "plus" at bounding box center [304, 18] width 10 height 10
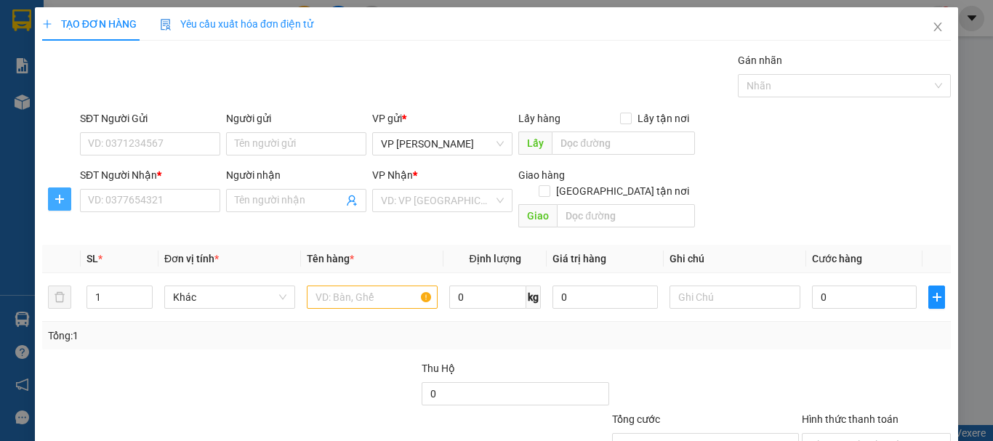
click at [65, 203] on span "plus" at bounding box center [60, 199] width 22 height 12
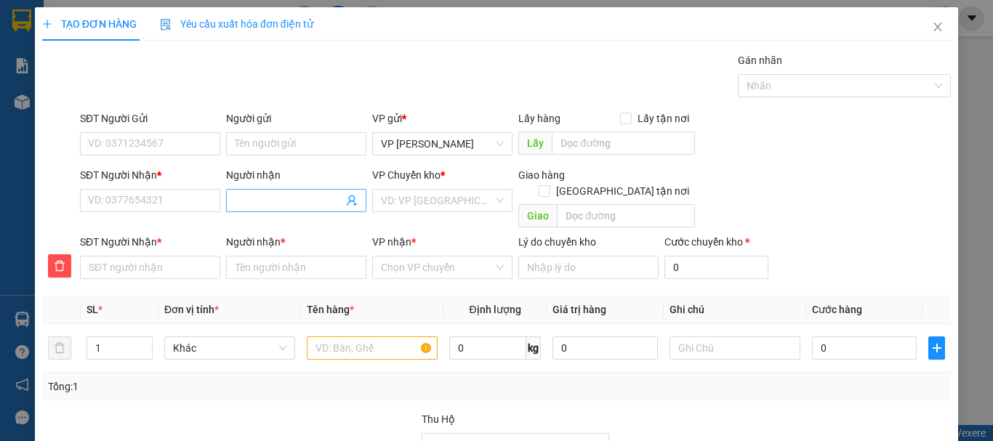
click at [288, 199] on input "Người nhận" at bounding box center [289, 201] width 108 height 16
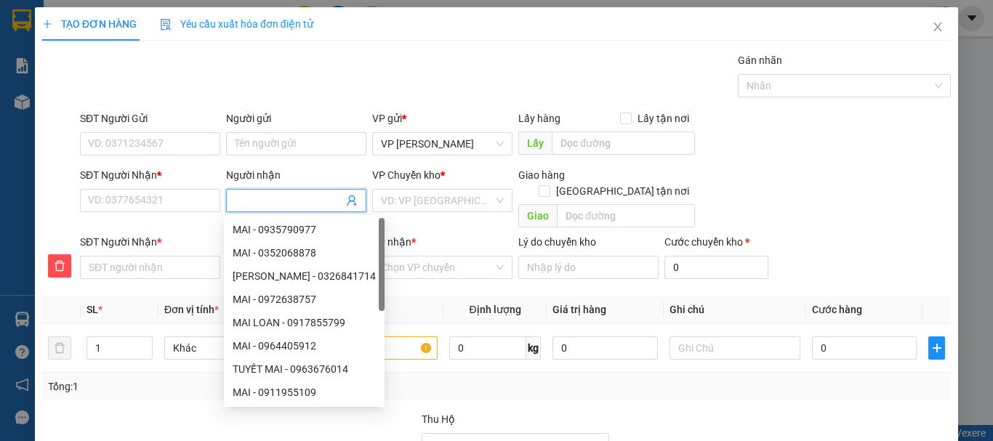
type input "T"
type input "TH"
type input "THU"
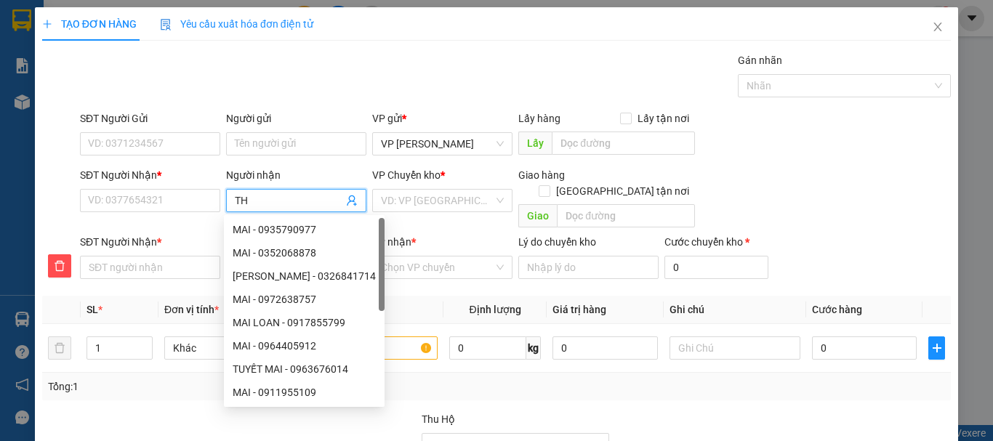
type input "THU"
type input "THƯ"
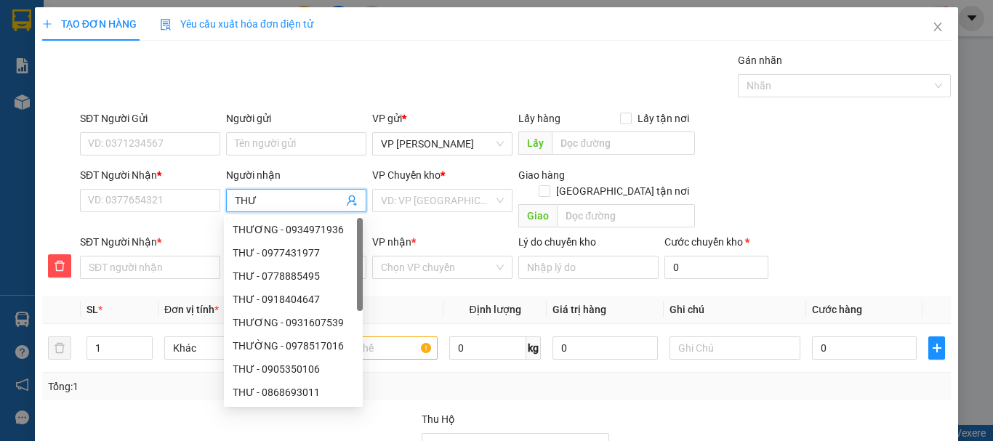
type input "THƯ"
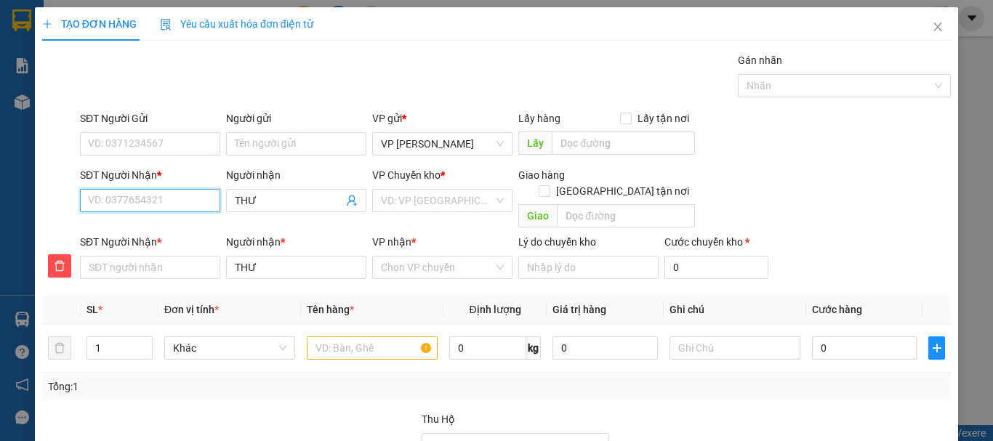
type input "0"
type input "03"
type input "037"
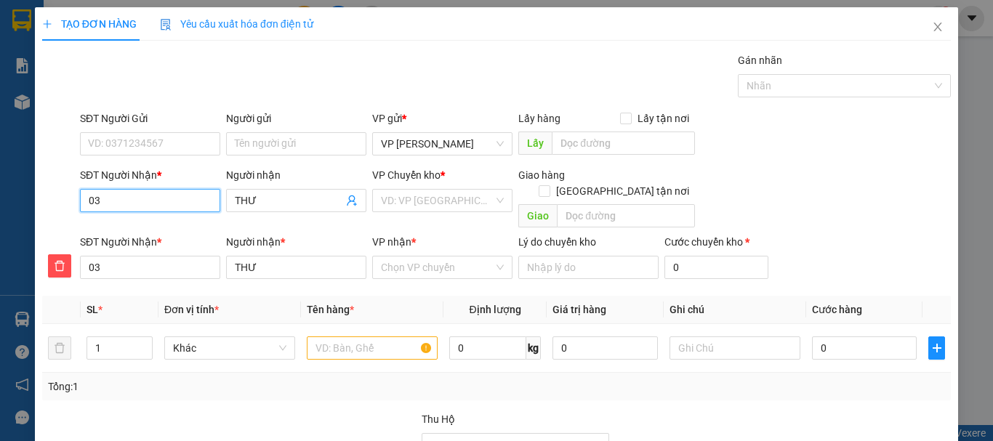
type input "037"
type input "0374"
type input "03744"
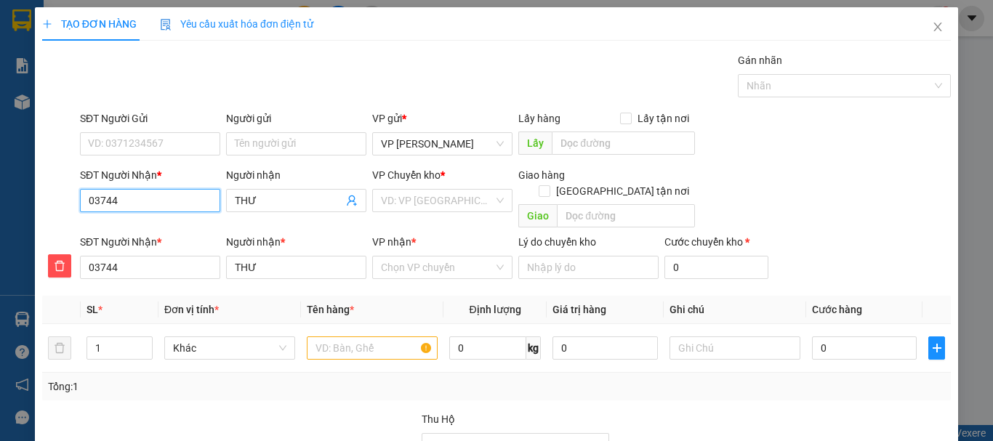
type input "037441"
type input "0374410"
type input "03744102"
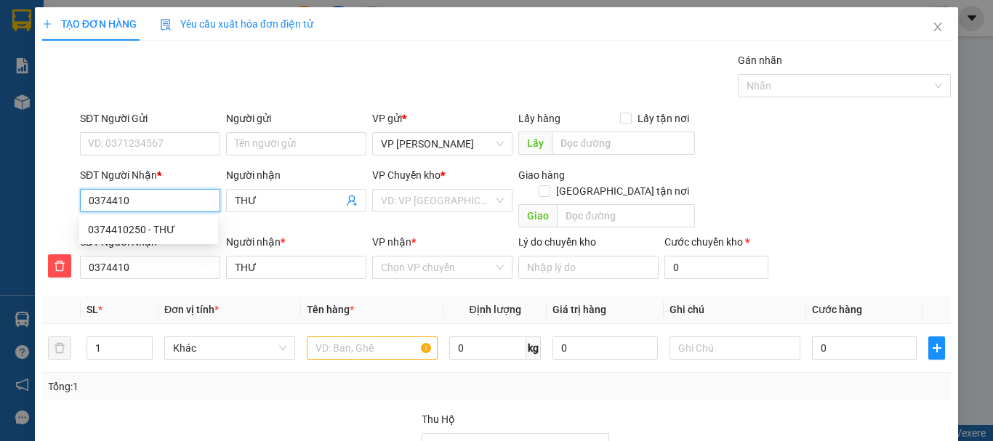
type input "03744102"
type input "037441025"
type input "0374410250"
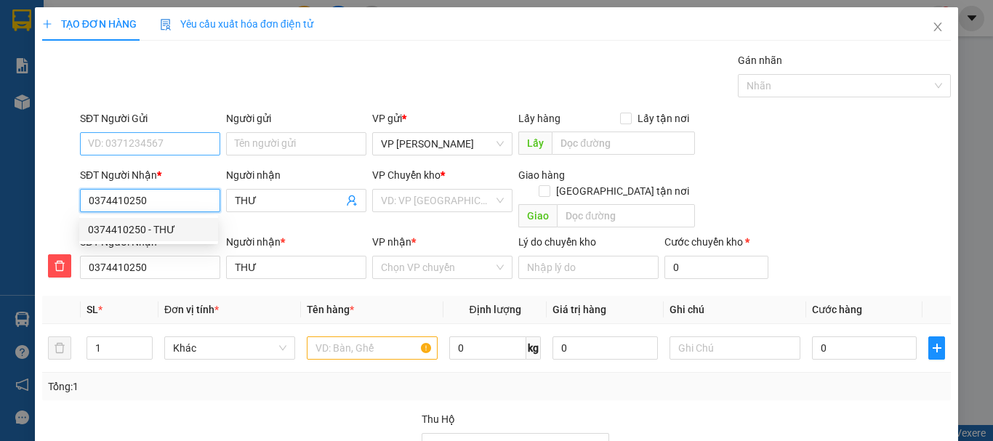
type input "0374410250"
click at [160, 144] on input "SĐT Người Gửi" at bounding box center [150, 143] width 140 height 23
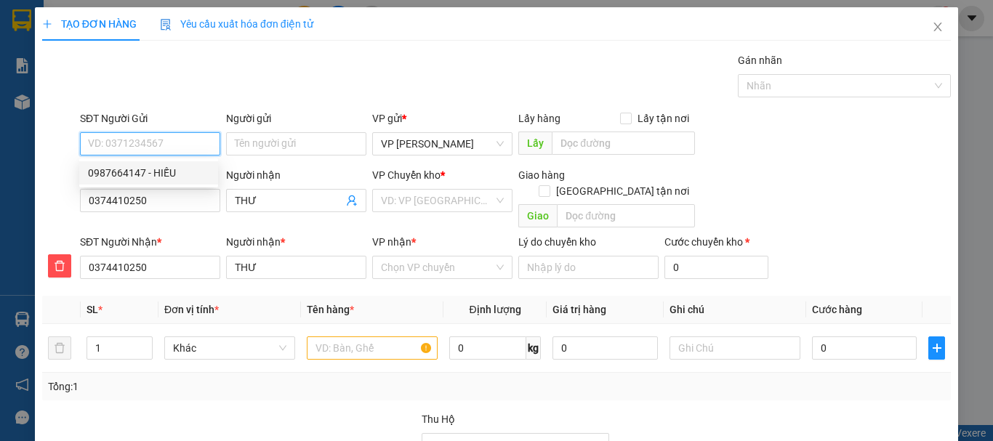
click at [165, 174] on div "0987664147 - HIẾU" at bounding box center [148, 173] width 121 height 16
type input "0987664147"
type input "HIẾU"
type input "80.000"
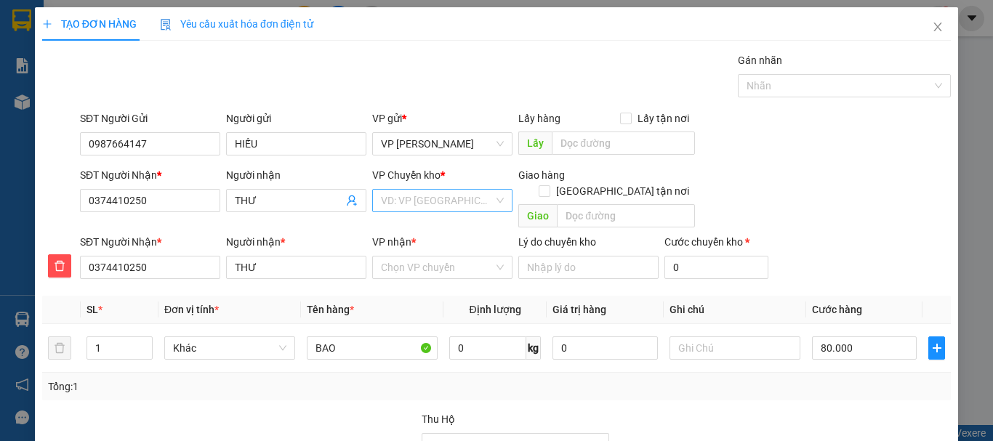
click at [405, 198] on input "search" at bounding box center [437, 201] width 113 height 22
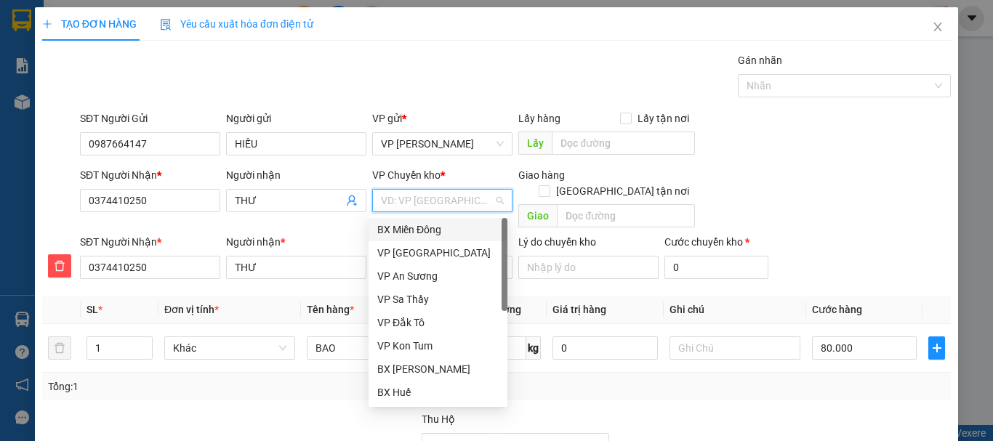
click at [411, 230] on div "BX Miền Đông" at bounding box center [437, 230] width 121 height 16
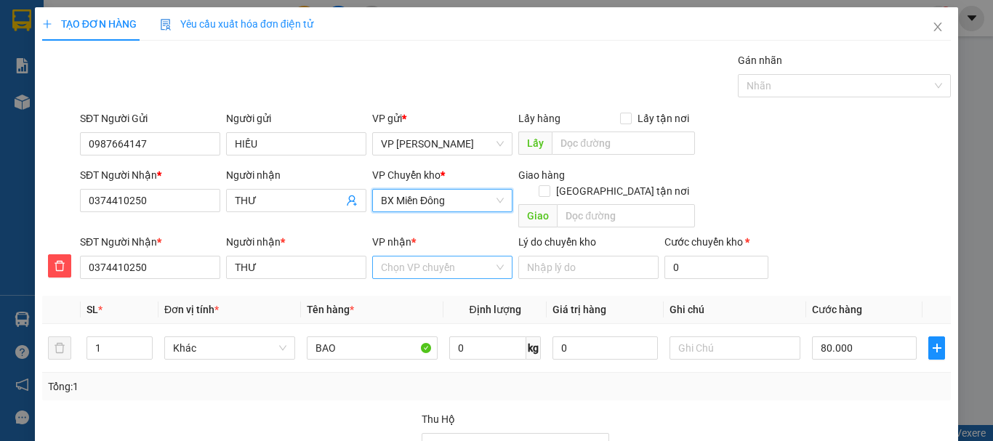
click at [411, 257] on input "VP nhận *" at bounding box center [437, 268] width 113 height 22
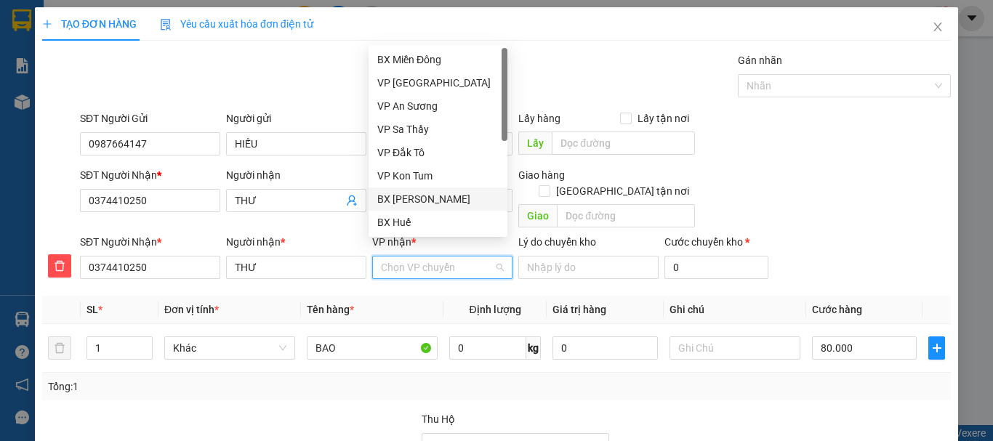
click at [410, 201] on div "BX [PERSON_NAME]" at bounding box center [437, 199] width 121 height 16
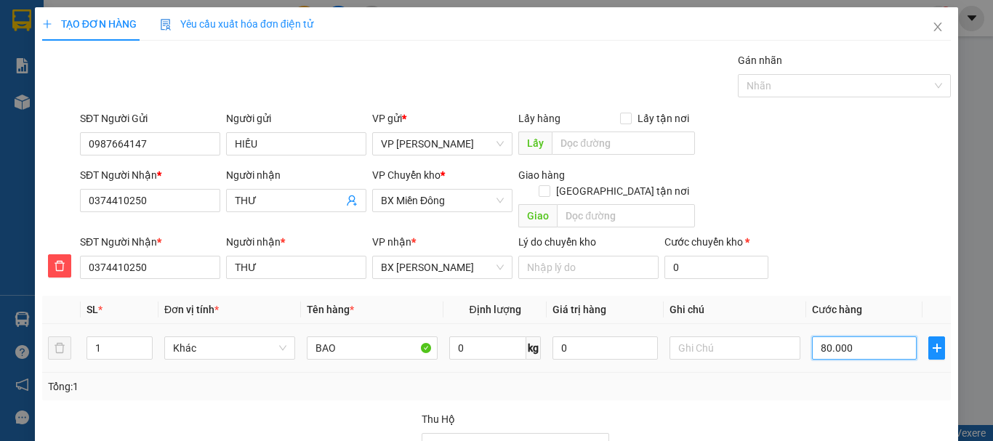
click at [823, 336] on input "80.000" at bounding box center [864, 347] width 105 height 23
type input "1"
type input "12"
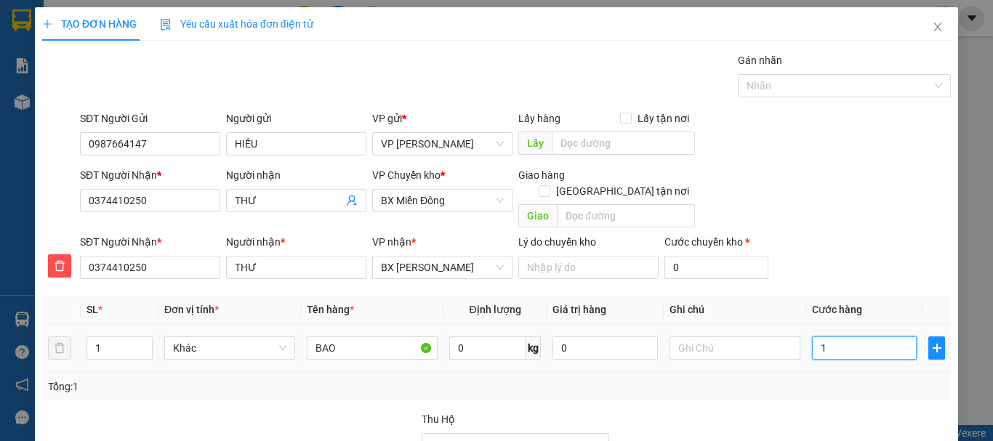
type input "12"
type input "120"
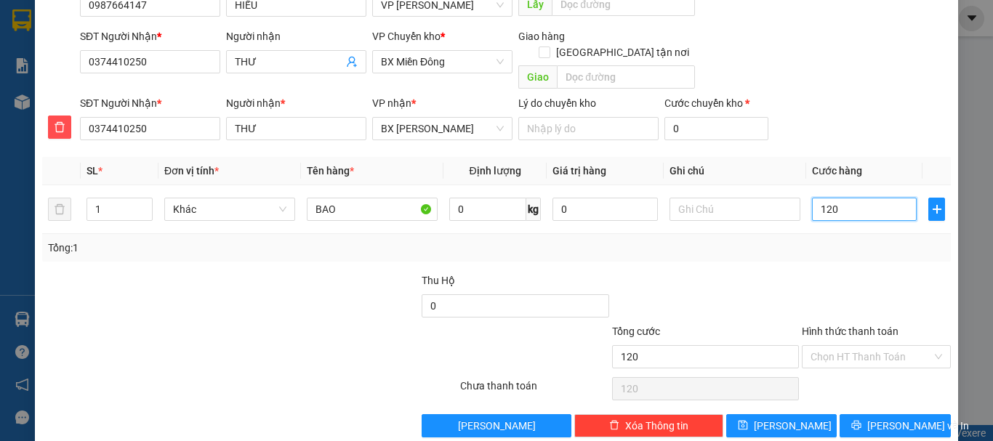
scroll to position [148, 0]
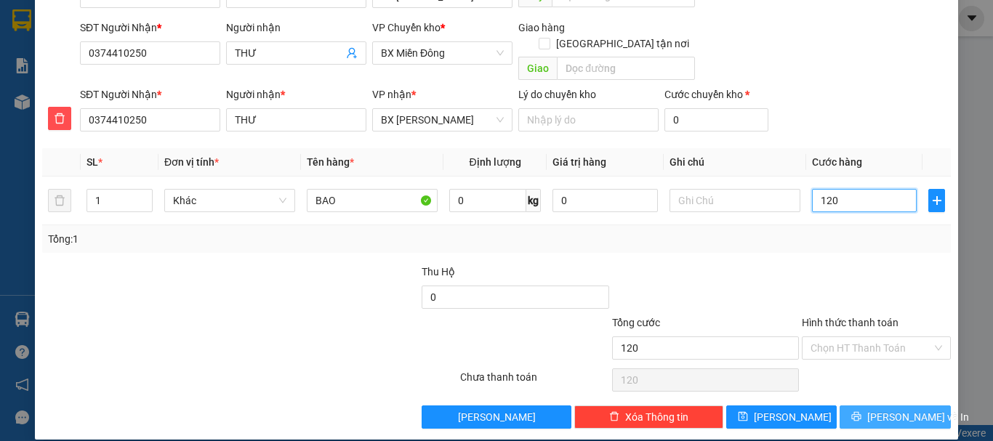
type input "120"
type input "120.000"
click at [881, 409] on span "[PERSON_NAME] và In" at bounding box center [918, 417] width 102 height 16
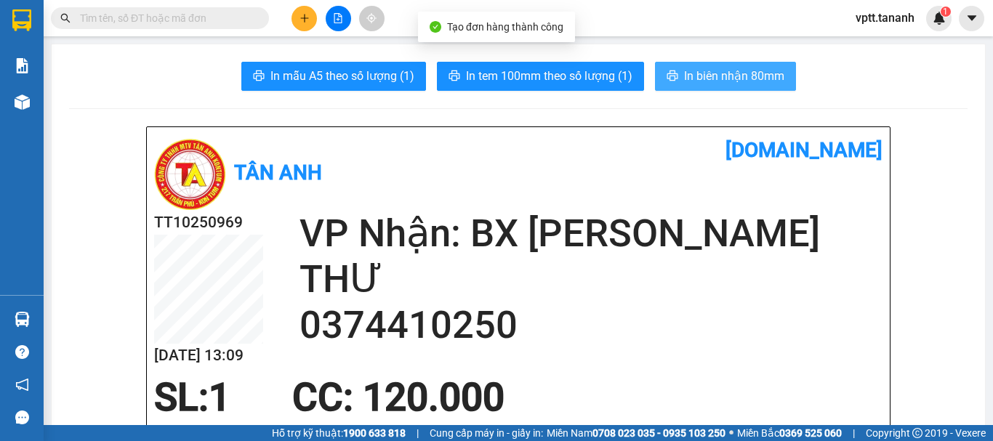
click at [684, 74] on span "In biên nhận 80mm" at bounding box center [734, 76] width 100 height 18
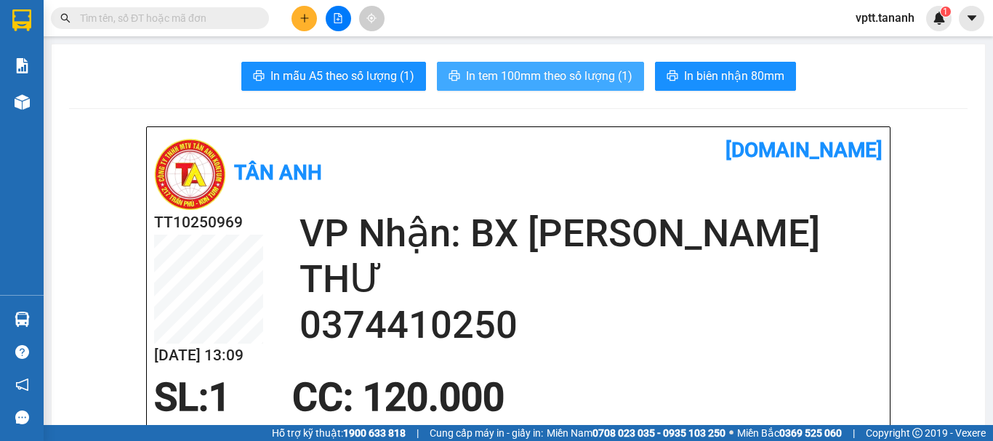
click at [594, 86] on button "In tem 100mm theo số lượng (1)" at bounding box center [540, 76] width 207 height 29
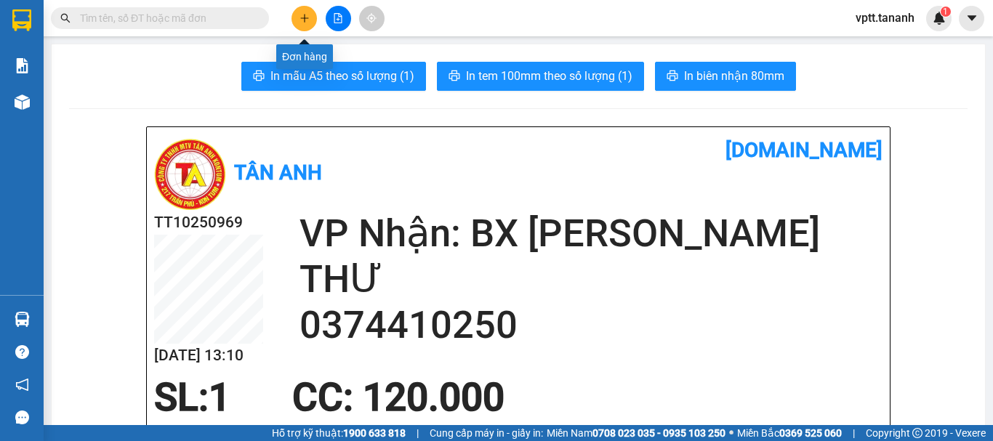
click at [310, 18] on button at bounding box center [303, 18] width 25 height 25
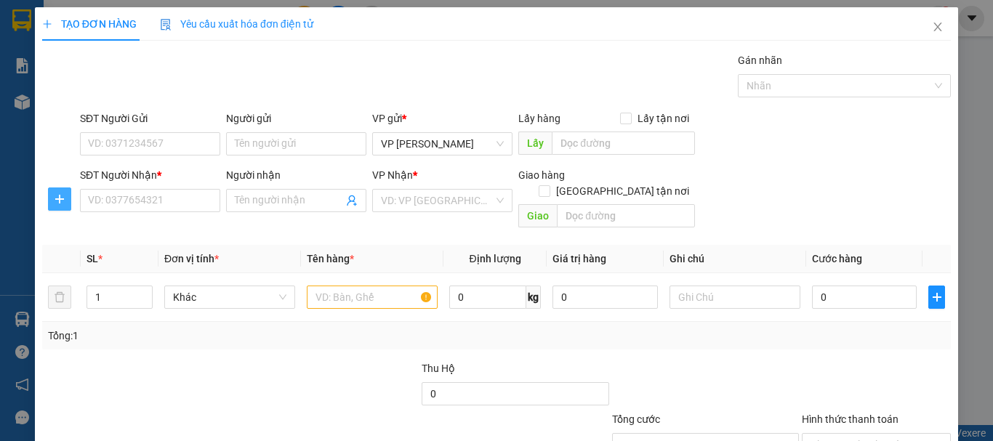
click at [54, 195] on icon "plus" at bounding box center [60, 199] width 12 height 12
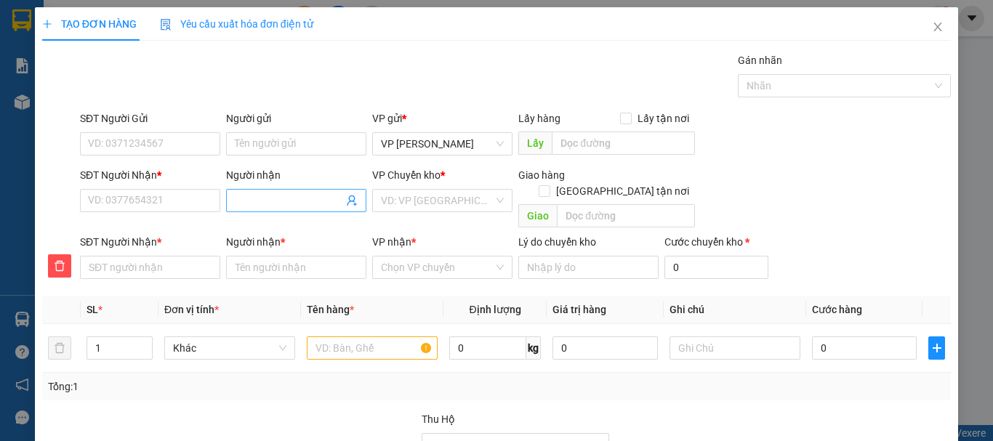
click at [272, 203] on input "Người nhận" at bounding box center [289, 201] width 108 height 16
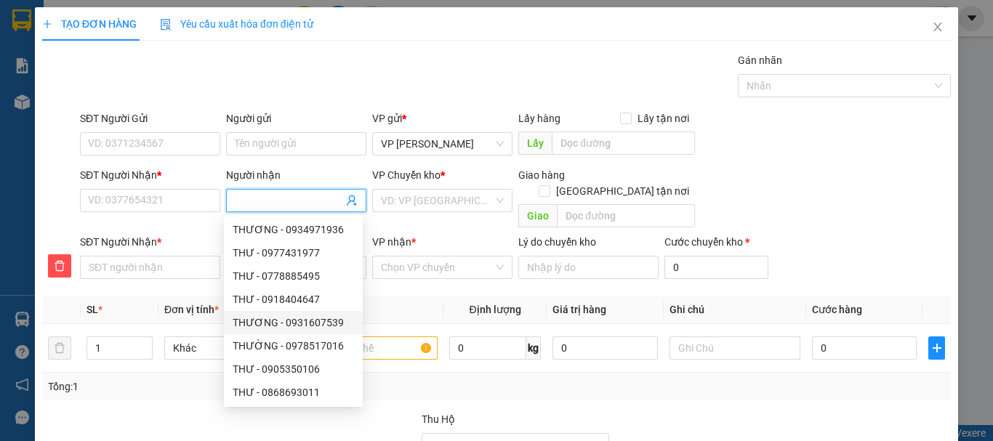
type input "V"
type input "VY"
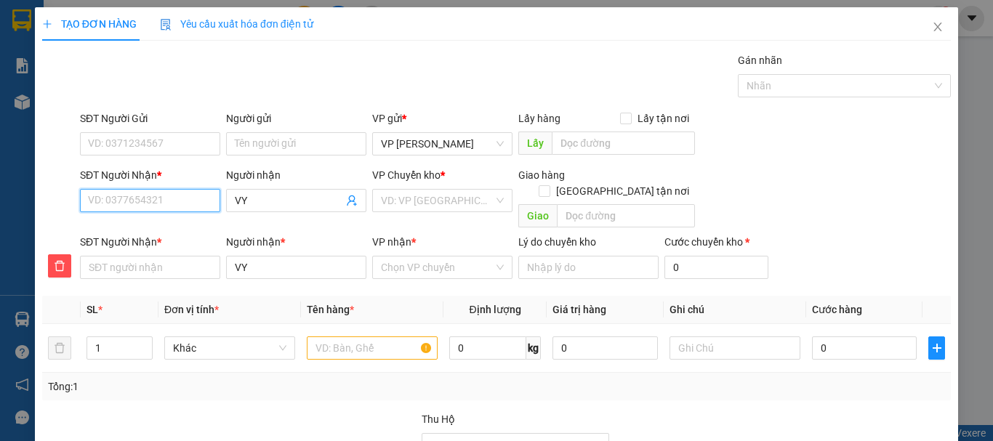
type input "0"
type input "08"
type input "083"
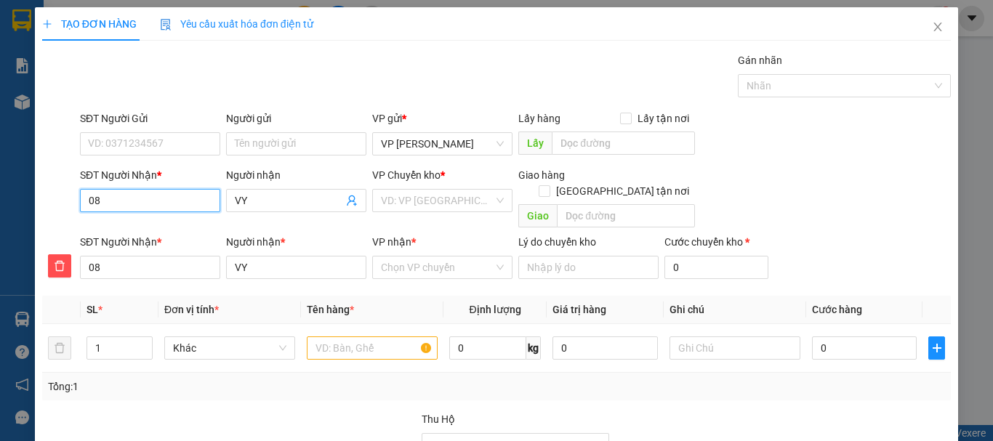
type input "083"
type input "0836"
type input "08360"
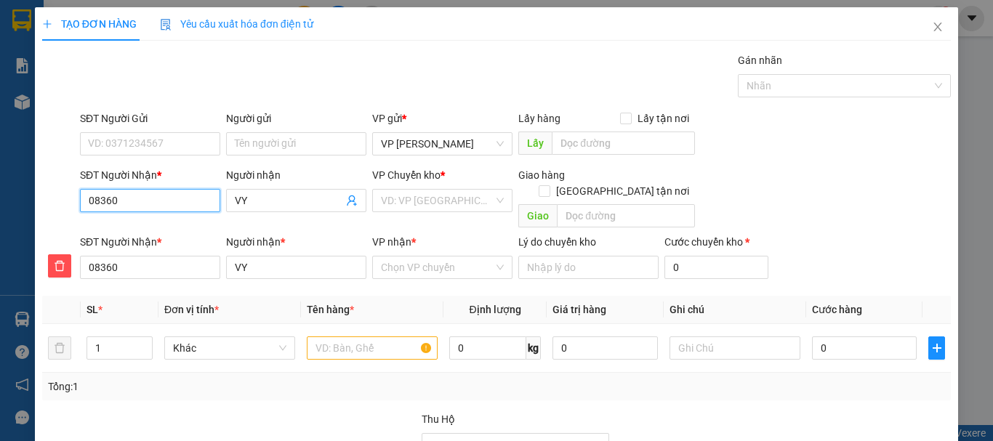
type input "083603"
type input "0836039"
type input "08360392"
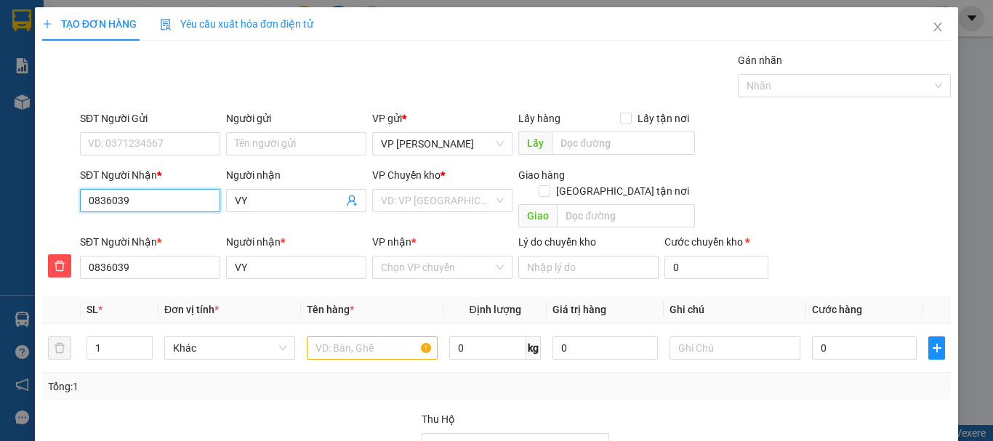
type input "08360392"
type input "083603926"
type input "0836039268"
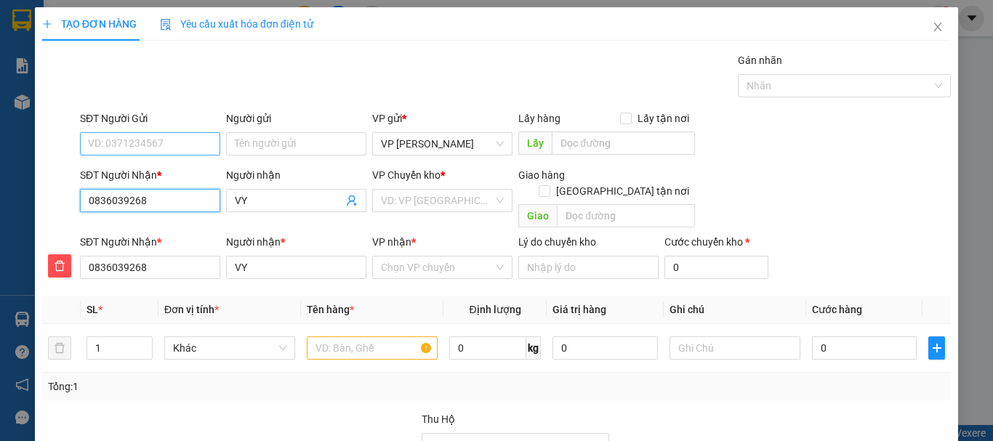
type input "0836039268"
click at [142, 142] on input "SĐT Người Gửi" at bounding box center [150, 143] width 140 height 23
type input "0964005256"
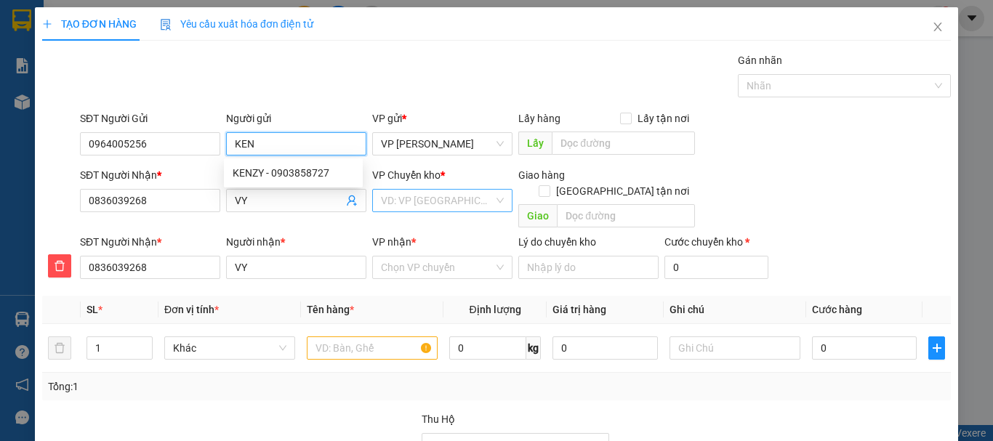
type input "KEN"
click at [403, 199] on input "search" at bounding box center [437, 201] width 113 height 22
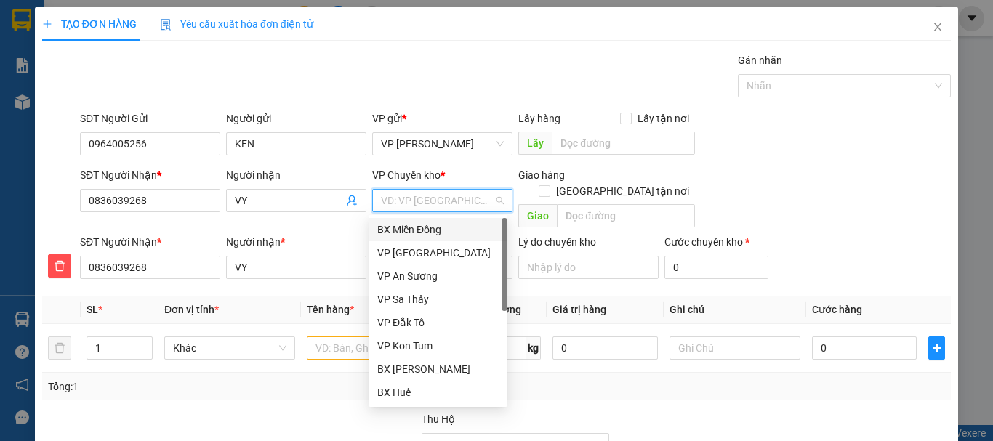
click at [411, 226] on div "BX Miền Đông" at bounding box center [437, 230] width 121 height 16
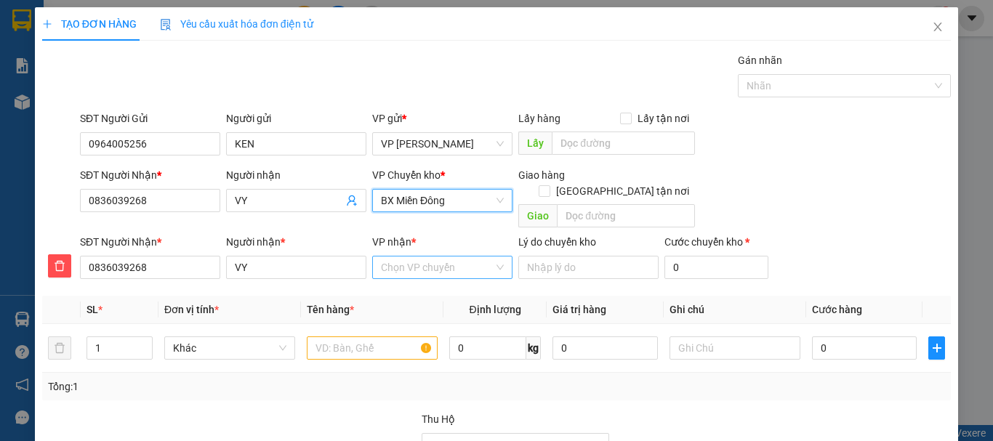
click at [411, 257] on input "VP nhận *" at bounding box center [437, 268] width 113 height 22
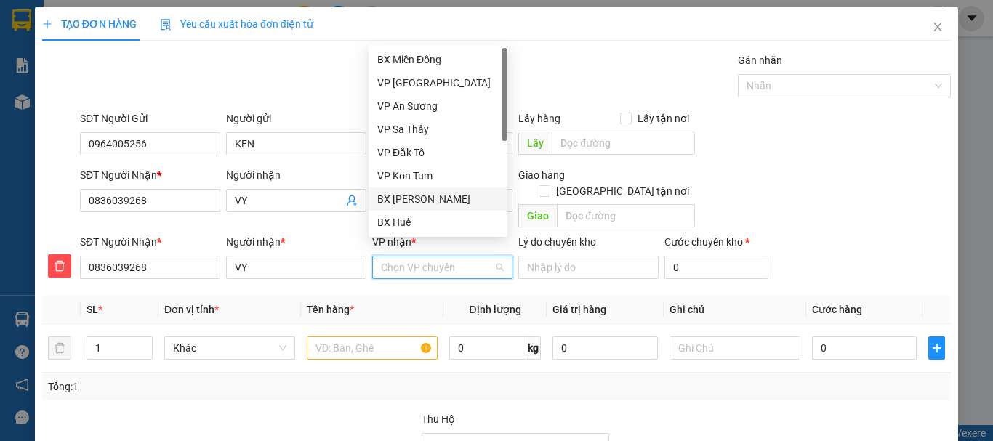
click at [424, 198] on div "BX [PERSON_NAME]" at bounding box center [437, 199] width 121 height 16
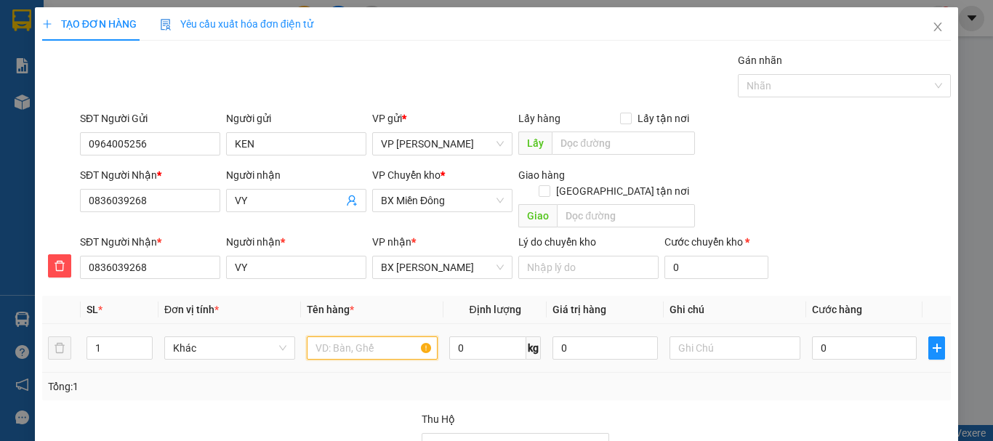
drag, startPoint x: 339, startPoint y: 334, endPoint x: 360, endPoint y: 334, distance: 20.3
click at [339, 336] on input "text" at bounding box center [372, 347] width 131 height 23
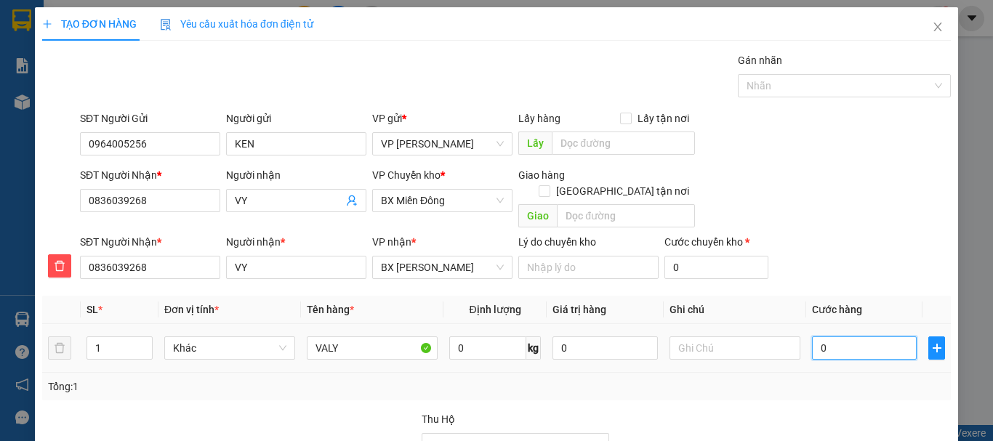
click at [820, 336] on input "0" at bounding box center [864, 347] width 105 height 23
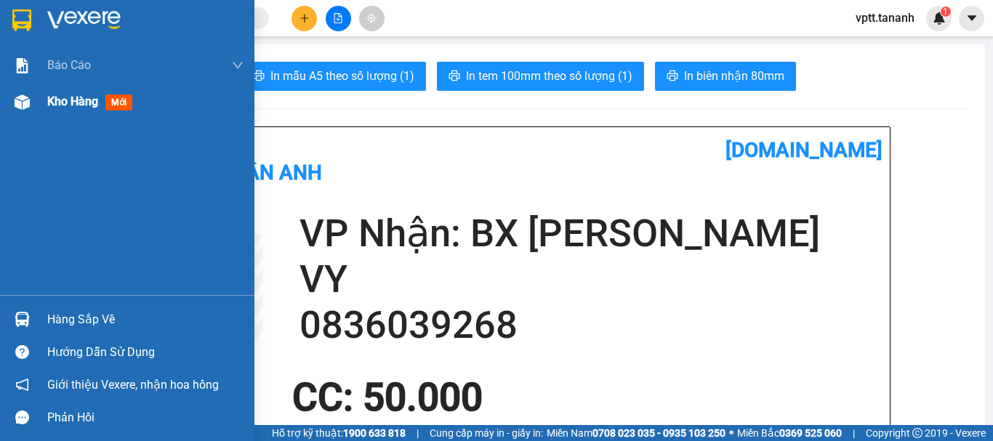
click at [75, 104] on span "Kho hàng" at bounding box center [72, 101] width 51 height 14
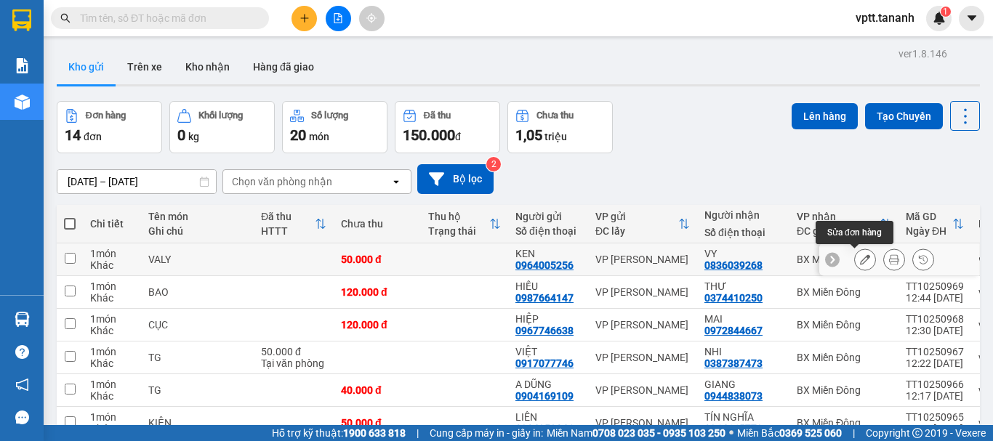
click at [860, 261] on icon at bounding box center [865, 259] width 10 height 10
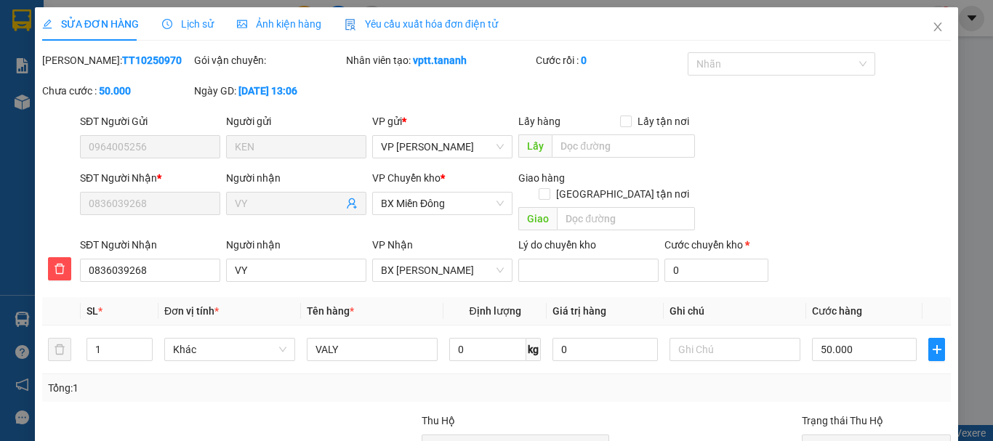
click at [831, 374] on div "Tại văn phòng" at bounding box center [867, 382] width 130 height 16
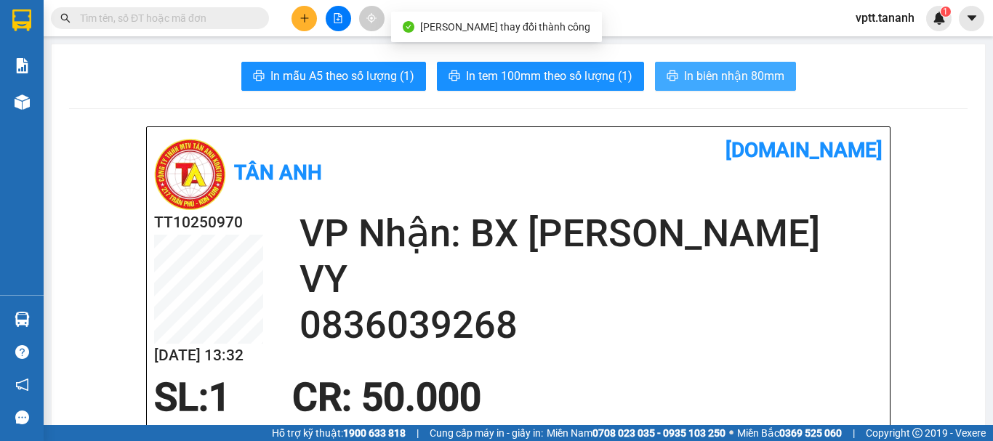
click at [691, 75] on span "In biên nhận 80mm" at bounding box center [734, 76] width 100 height 18
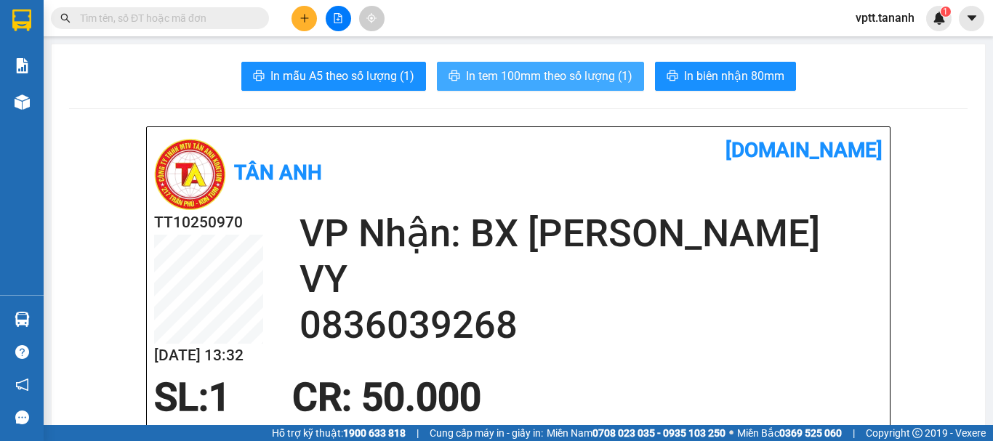
click at [533, 71] on span "In tem 100mm theo số lượng (1)" at bounding box center [549, 76] width 166 height 18
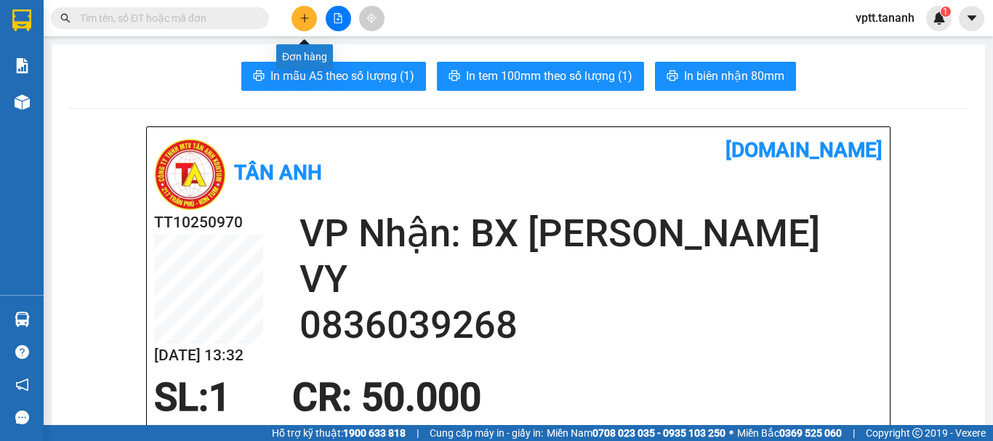
click at [307, 15] on icon "plus" at bounding box center [304, 18] width 10 height 10
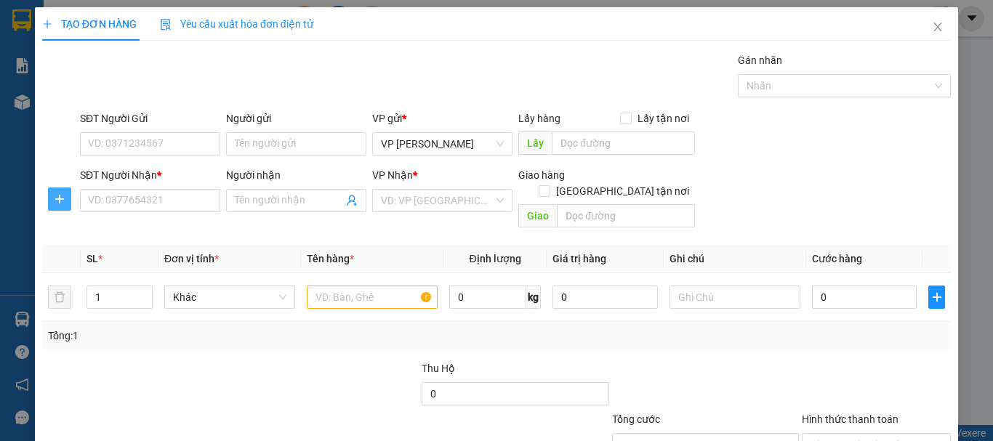
click at [55, 198] on icon "plus" at bounding box center [60, 199] width 12 height 12
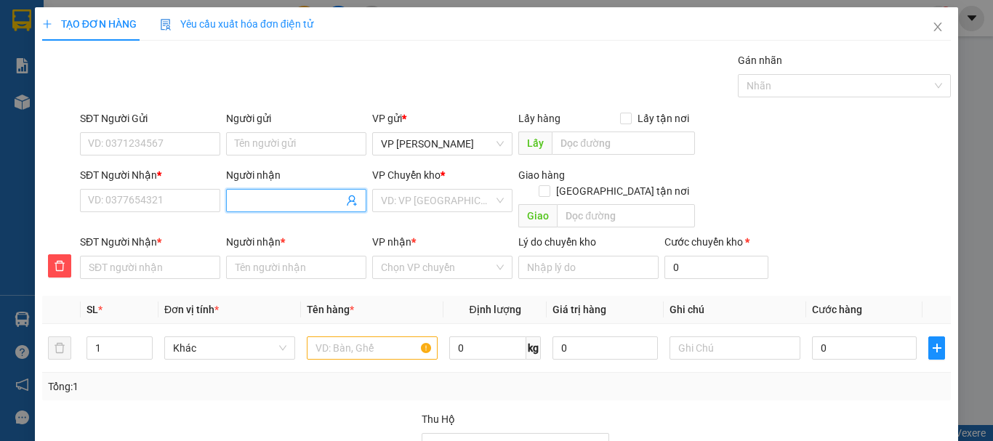
click at [280, 202] on input "Người nhận" at bounding box center [289, 201] width 108 height 16
click at [262, 197] on input "Người nhận" at bounding box center [289, 201] width 108 height 16
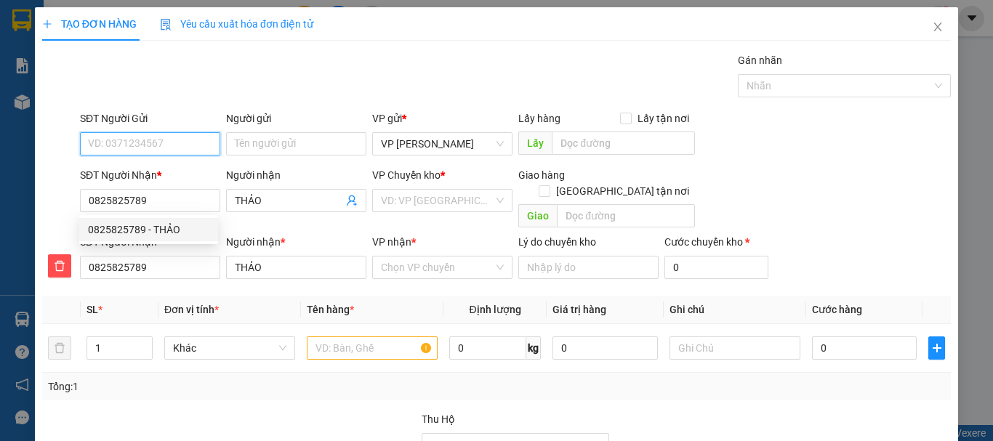
click at [161, 146] on input "SĐT Người Gửi" at bounding box center [150, 143] width 140 height 23
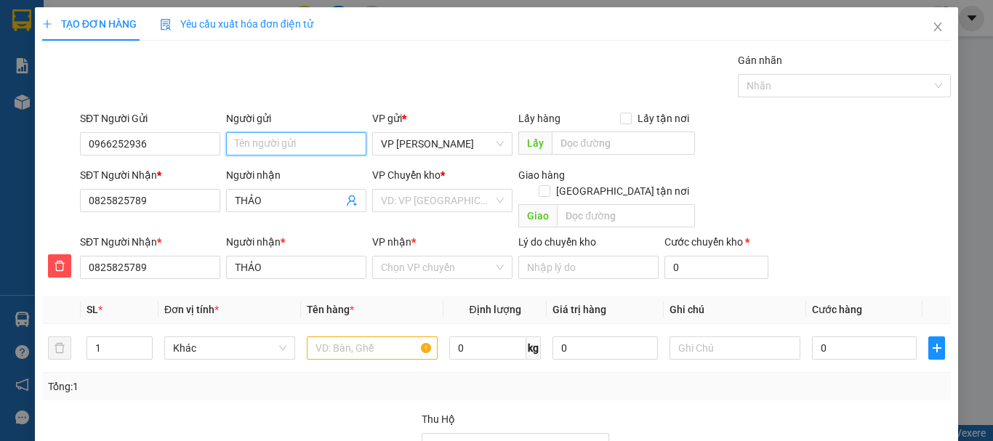
click at [314, 145] on input "Người gửi" at bounding box center [296, 143] width 140 height 23
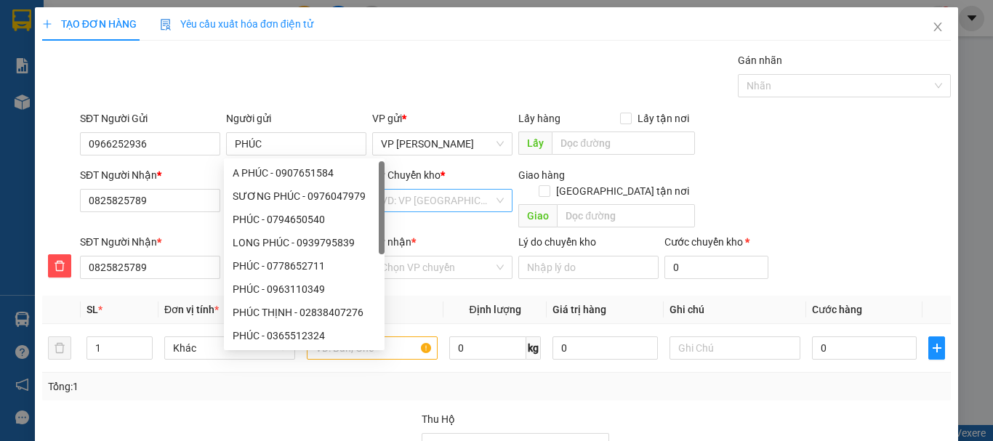
click at [431, 201] on input "search" at bounding box center [437, 201] width 113 height 22
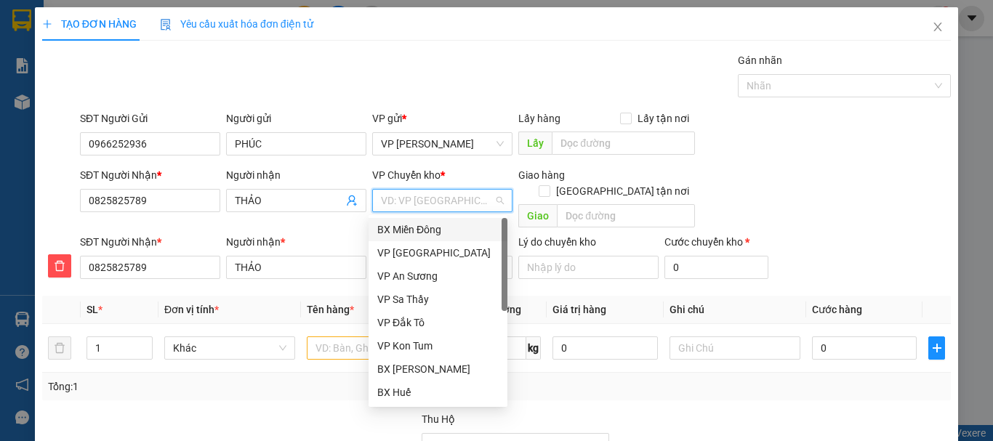
click at [432, 230] on div "BX Miền Đông" at bounding box center [437, 230] width 121 height 16
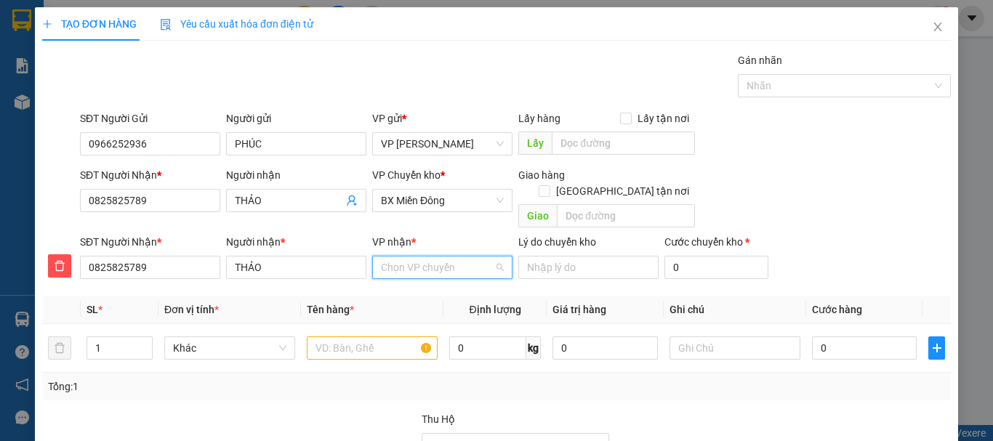
click at [428, 257] on input "VP nhận *" at bounding box center [437, 268] width 113 height 22
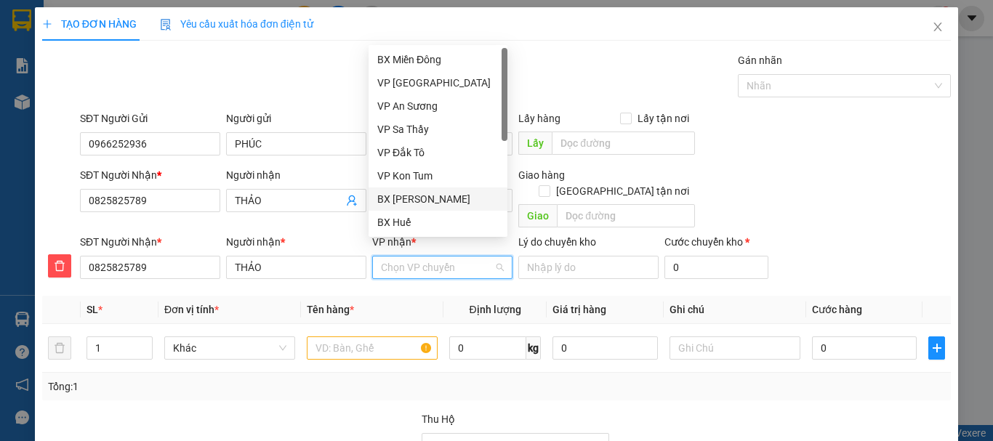
click at [444, 198] on div "BX [PERSON_NAME]" at bounding box center [437, 199] width 121 height 16
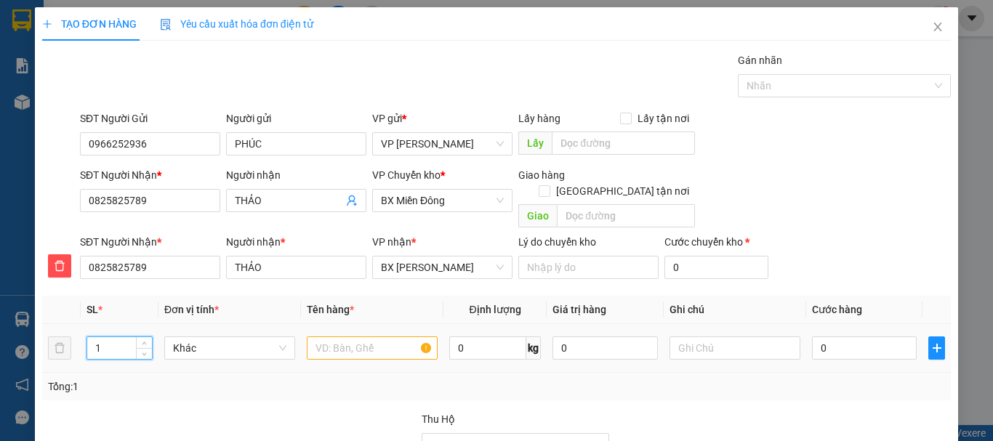
drag, startPoint x: 91, startPoint y: 331, endPoint x: 126, endPoint y: 323, distance: 36.5
click at [126, 337] on input "1" at bounding box center [119, 348] width 65 height 22
drag, startPoint x: 323, startPoint y: 331, endPoint x: 398, endPoint y: 328, distance: 74.9
click at [326, 336] on input "text" at bounding box center [372, 347] width 131 height 23
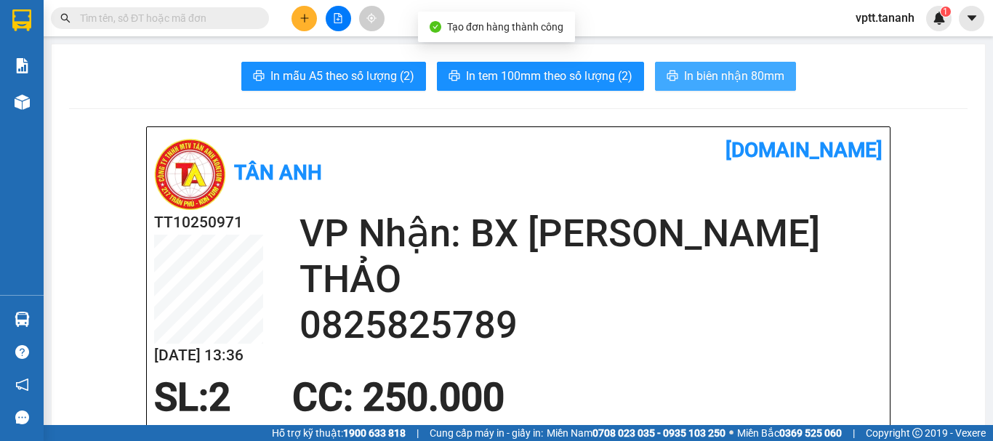
click at [762, 78] on span "In biên nhận 80mm" at bounding box center [734, 76] width 100 height 18
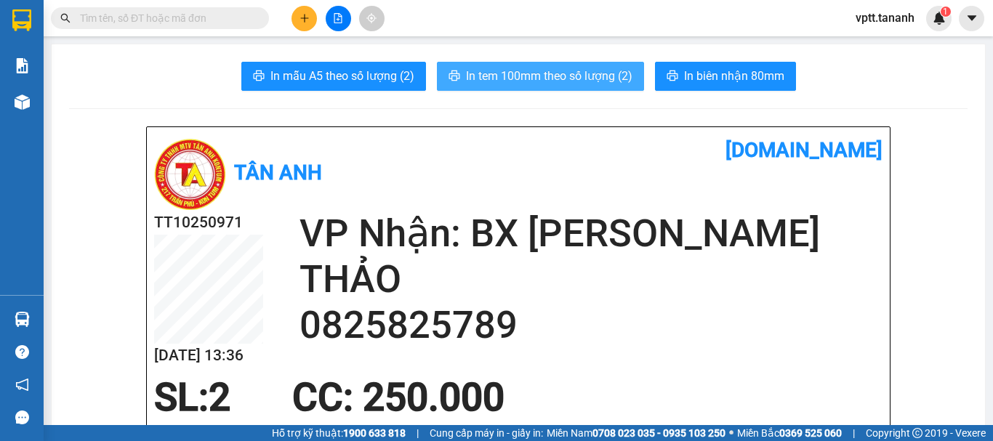
click at [518, 73] on span "In tem 100mm theo số lượng (2)" at bounding box center [549, 76] width 166 height 18
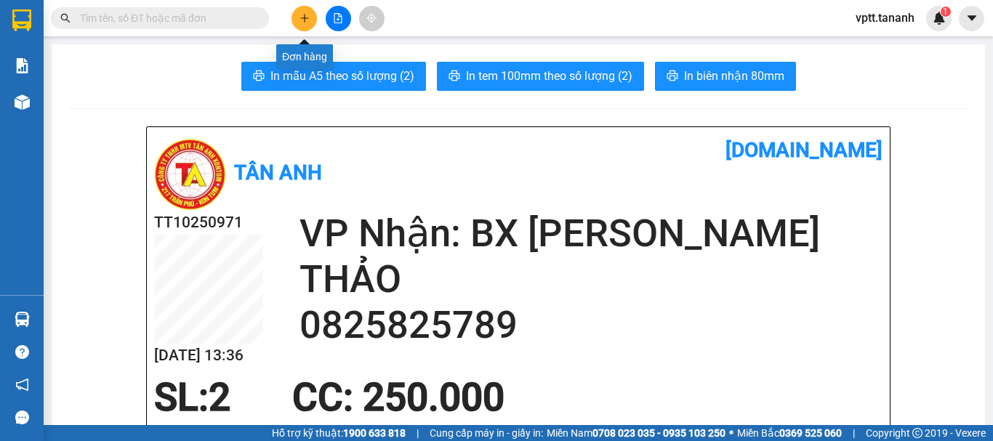
click at [305, 15] on icon "plus" at bounding box center [304, 18] width 10 height 10
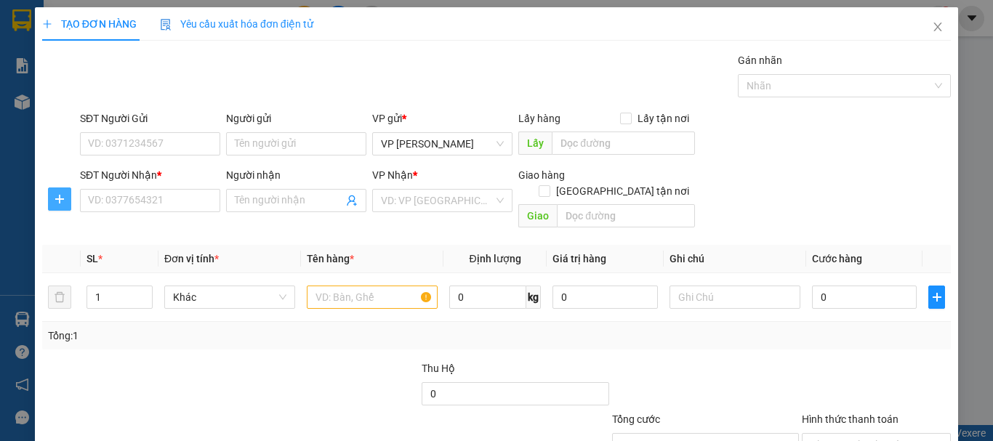
click at [52, 203] on span "plus" at bounding box center [60, 199] width 22 height 12
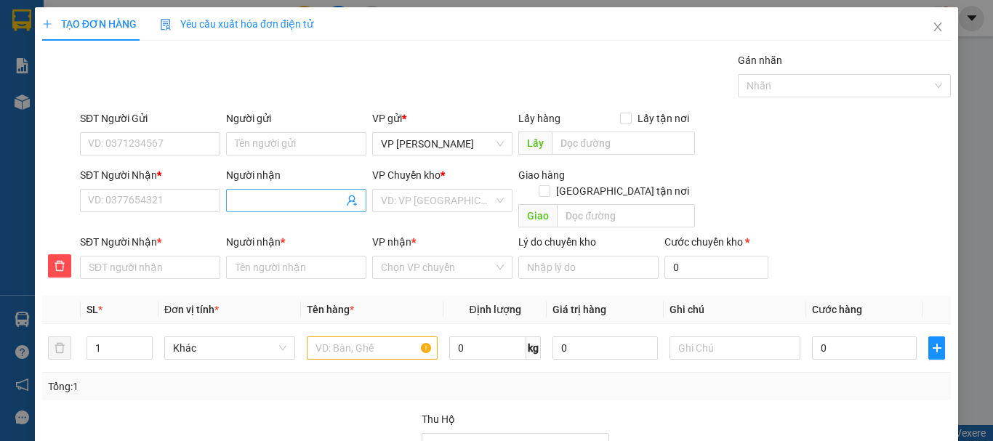
click at [270, 199] on input "Người nhận" at bounding box center [289, 201] width 108 height 16
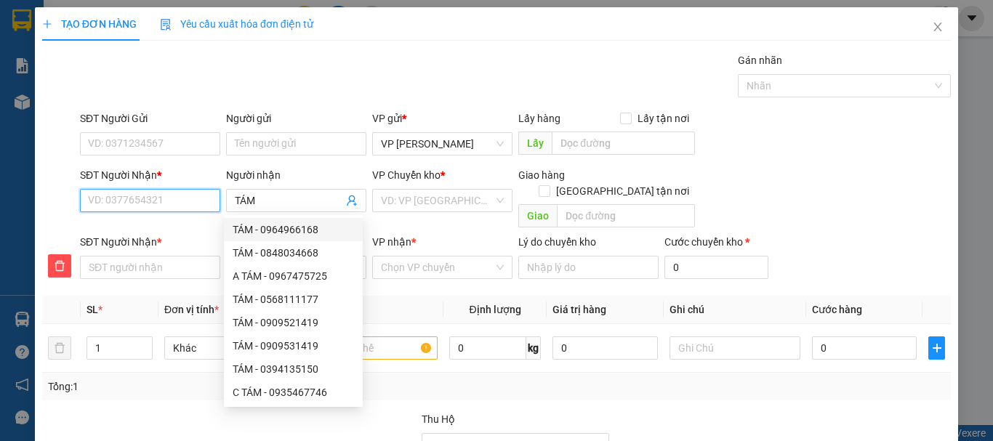
click at [108, 203] on input "SĐT Người Nhận *" at bounding box center [150, 200] width 140 height 23
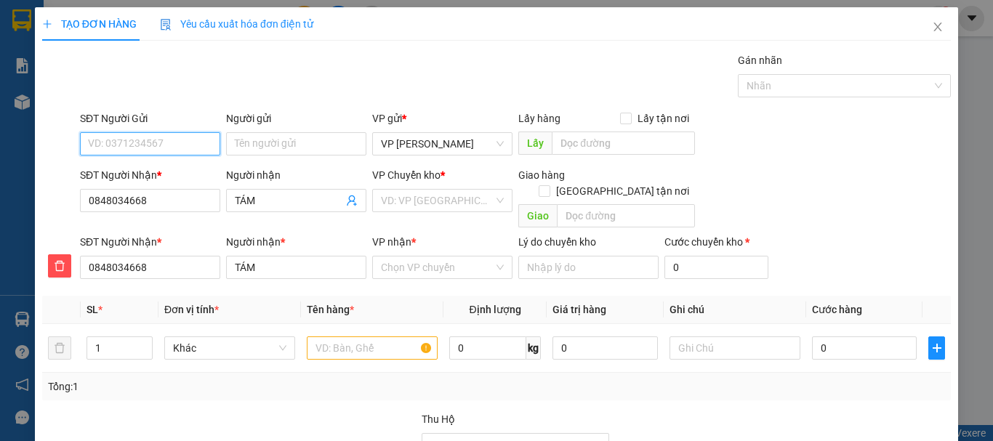
click at [129, 143] on input "SĐT Người Gửi" at bounding box center [150, 143] width 140 height 23
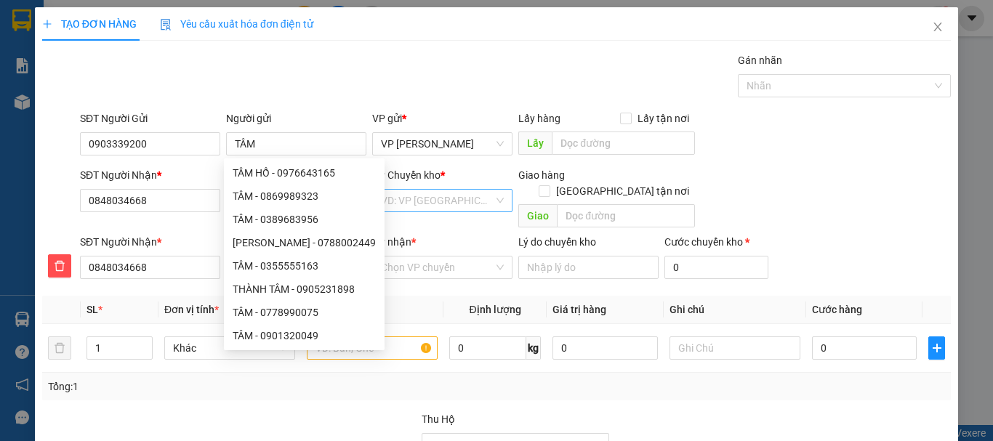
click at [442, 201] on input "search" at bounding box center [437, 201] width 113 height 22
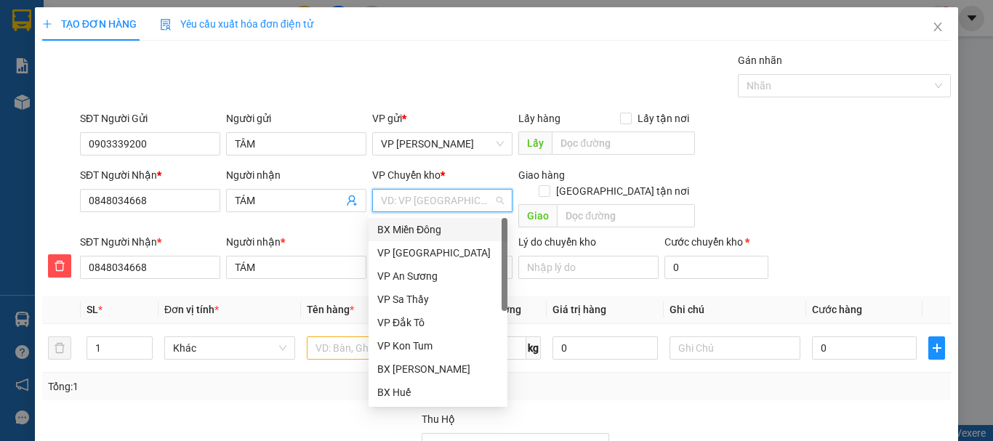
click at [439, 228] on div "BX Miền Đông" at bounding box center [437, 230] width 121 height 16
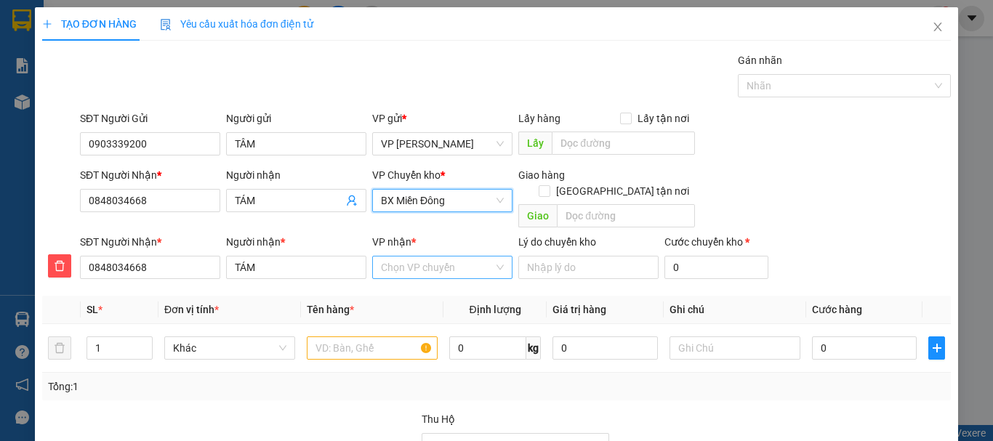
click at [421, 262] on input "VP nhận *" at bounding box center [437, 268] width 113 height 22
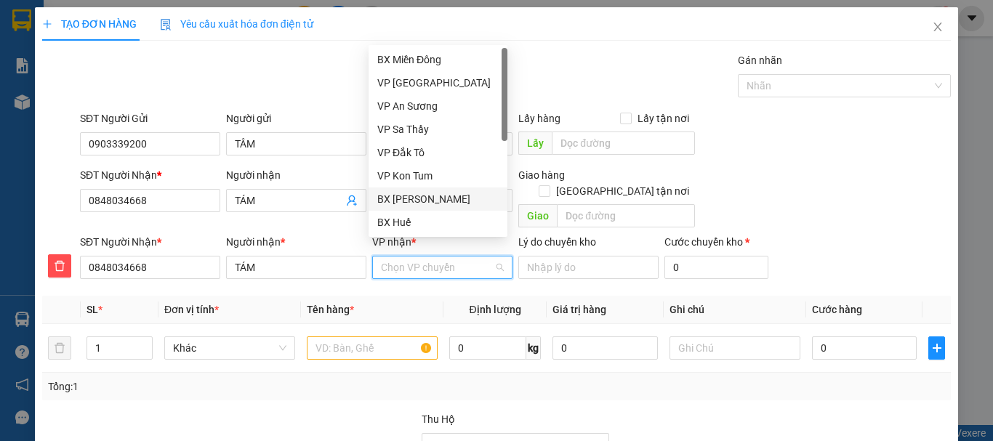
click at [442, 200] on div "BX [PERSON_NAME]" at bounding box center [437, 199] width 121 height 16
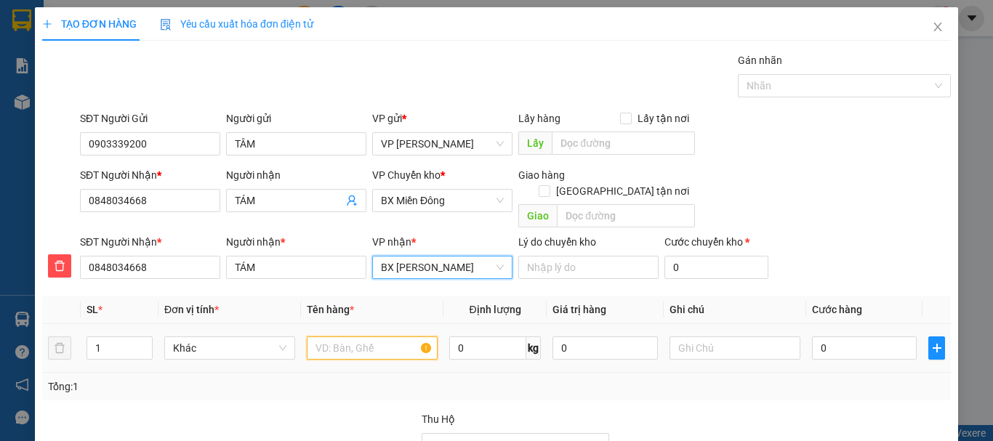
click at [325, 336] on input "text" at bounding box center [372, 347] width 131 height 23
click at [440, 257] on span "BX [PERSON_NAME]" at bounding box center [442, 268] width 123 height 22
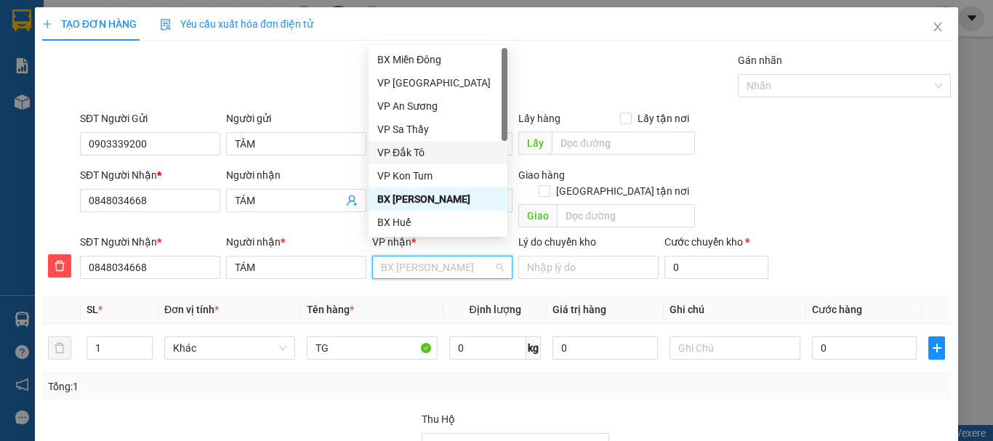
click at [433, 150] on div "VP Đắk Tô" at bounding box center [437, 153] width 121 height 16
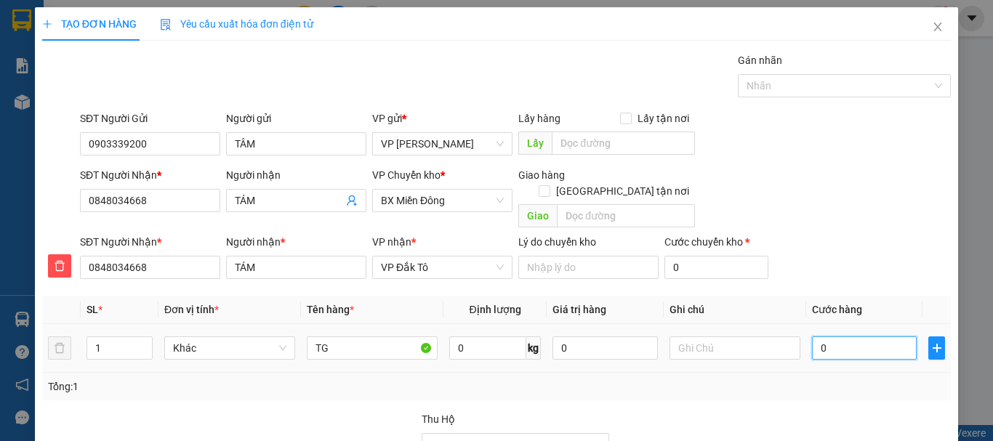
click at [832, 336] on input "0" at bounding box center [864, 347] width 105 height 23
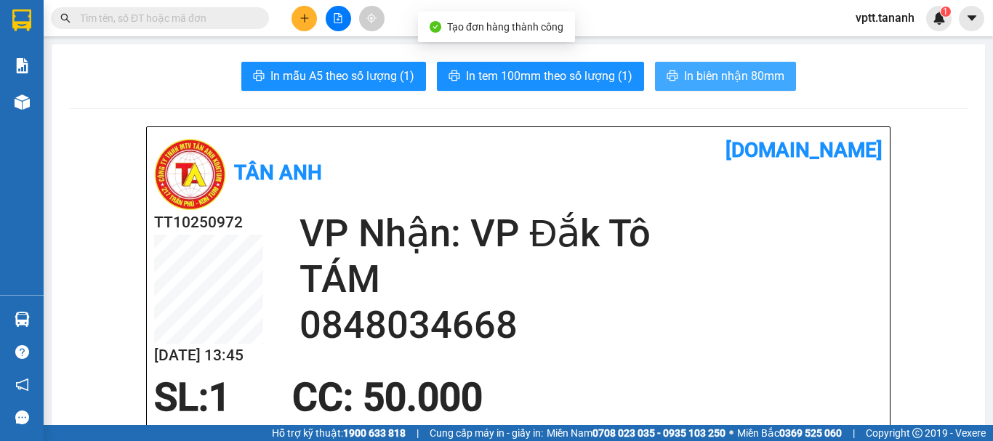
click at [719, 75] on span "In biên nhận 80mm" at bounding box center [734, 76] width 100 height 18
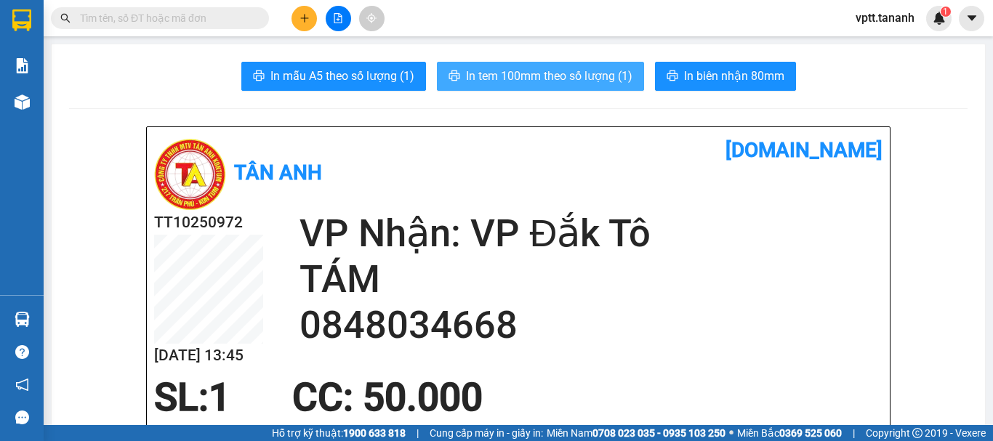
click at [517, 70] on span "In tem 100mm theo số lượng (1)" at bounding box center [549, 76] width 166 height 18
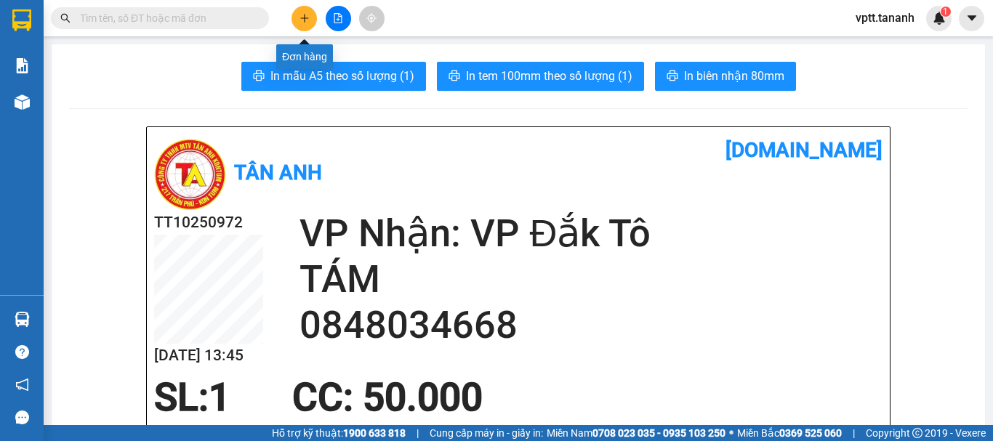
click at [306, 20] on icon "plus" at bounding box center [304, 18] width 10 height 10
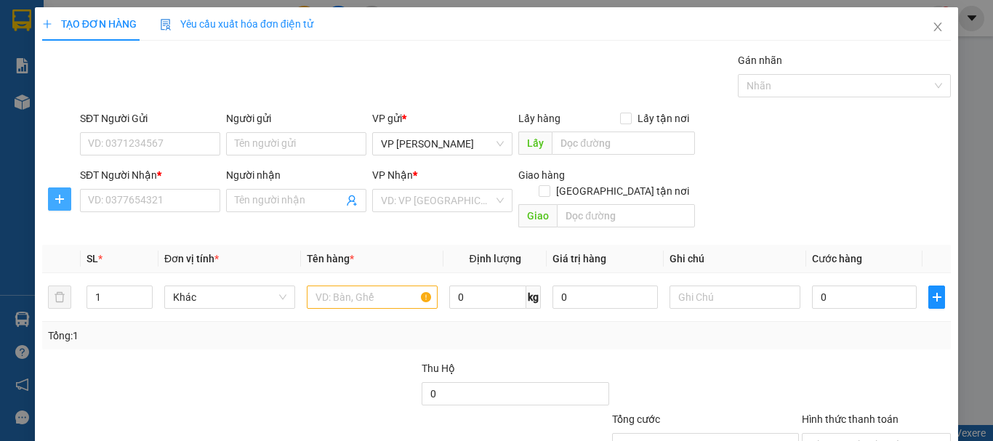
click at [66, 200] on span "plus" at bounding box center [60, 199] width 22 height 12
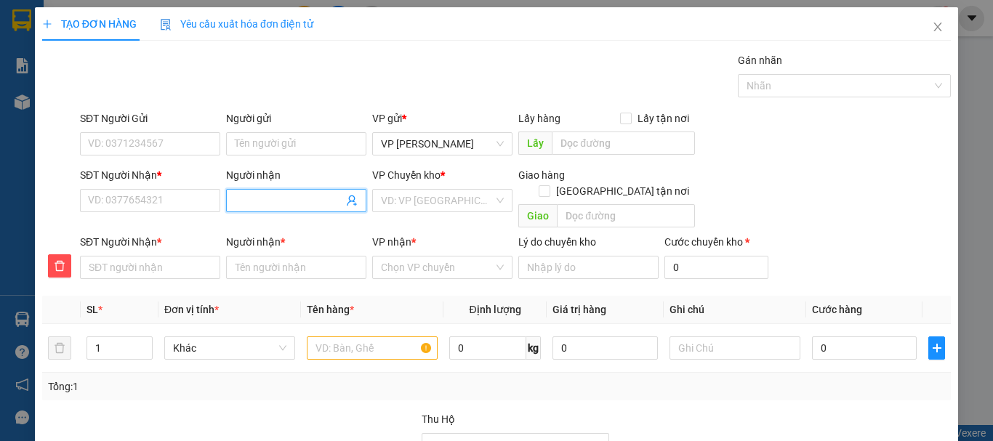
click at [252, 201] on input "Người nhận" at bounding box center [289, 201] width 108 height 16
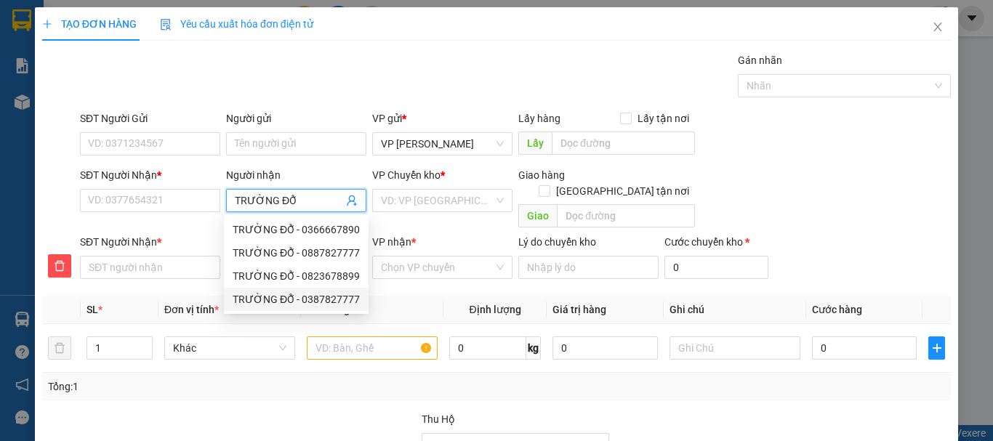
click at [316, 299] on div "TRƯỜNG ĐỖ - 0387827777" at bounding box center [296, 299] width 127 height 16
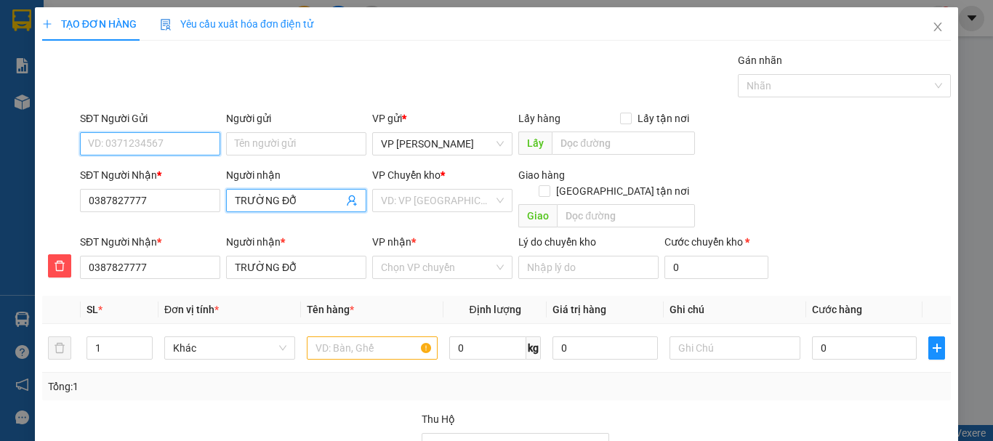
click at [166, 147] on input "SĐT Người Gửi" at bounding box center [150, 143] width 140 height 23
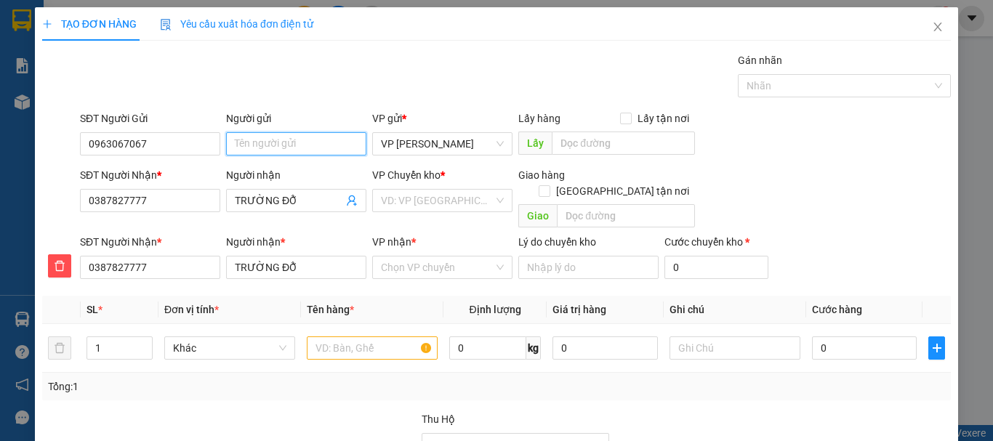
click at [253, 145] on input "Người gửi" at bounding box center [296, 143] width 140 height 23
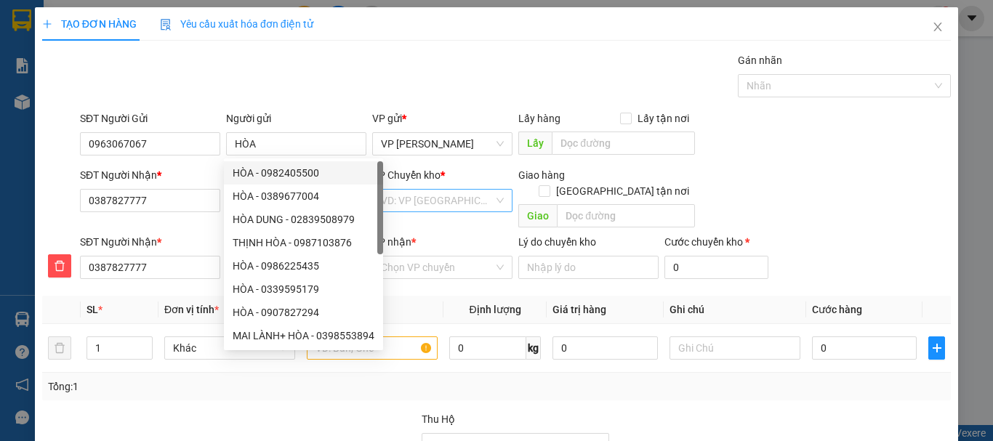
click at [423, 203] on input "search" at bounding box center [437, 201] width 113 height 22
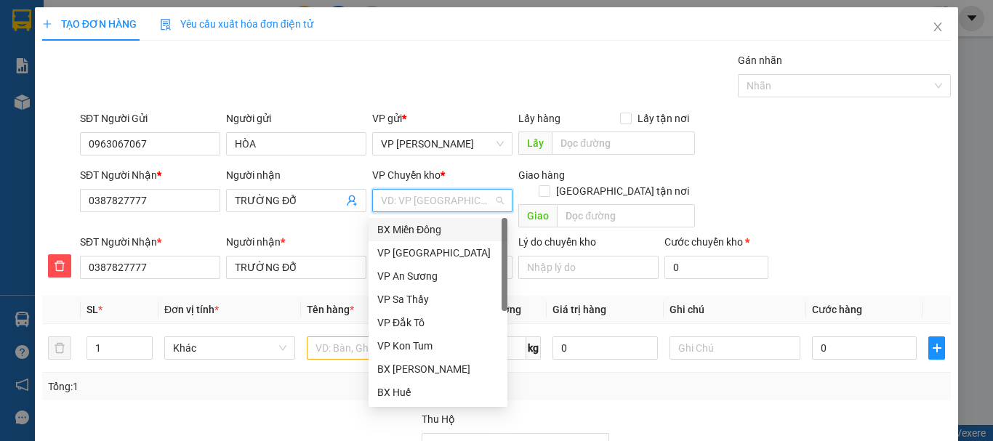
click at [435, 227] on div "BX Miền Đông" at bounding box center [437, 230] width 121 height 16
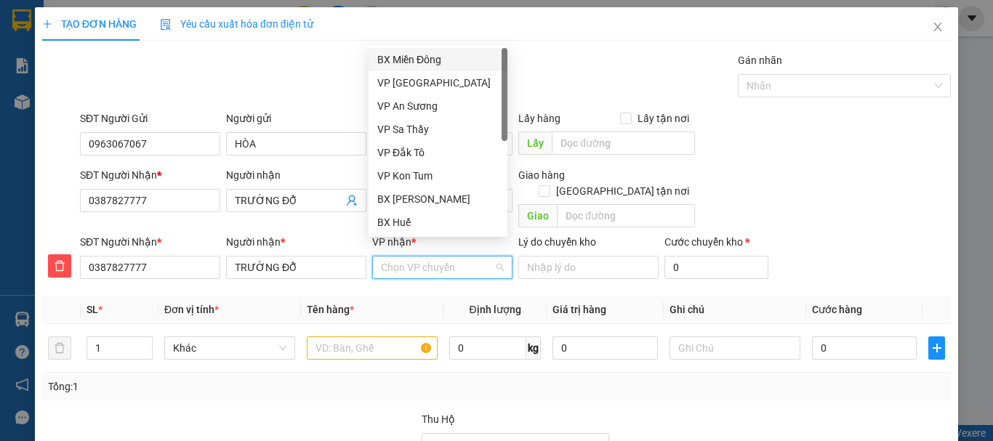
click at [431, 257] on input "VP nhận *" at bounding box center [437, 268] width 113 height 22
drag, startPoint x: 440, startPoint y: 198, endPoint x: 434, endPoint y: 231, distance: 33.3
click at [440, 198] on div "BX [PERSON_NAME]" at bounding box center [437, 199] width 121 height 16
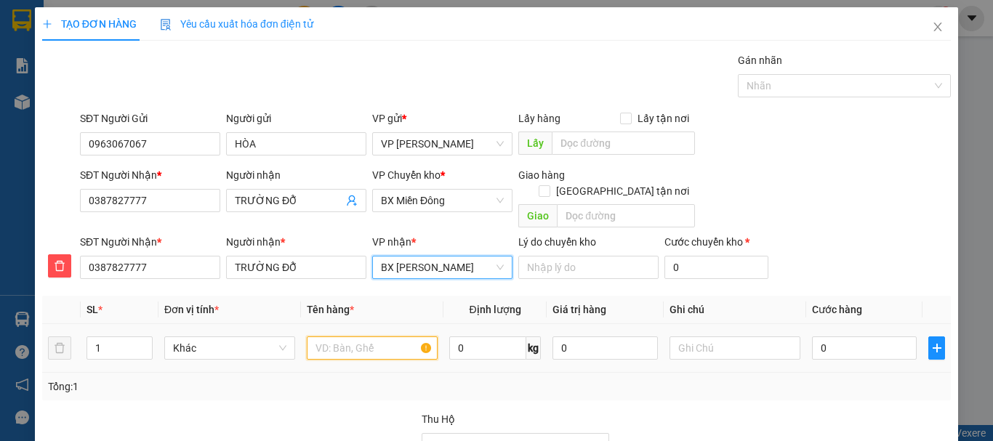
click at [342, 336] on input "text" at bounding box center [372, 347] width 131 height 23
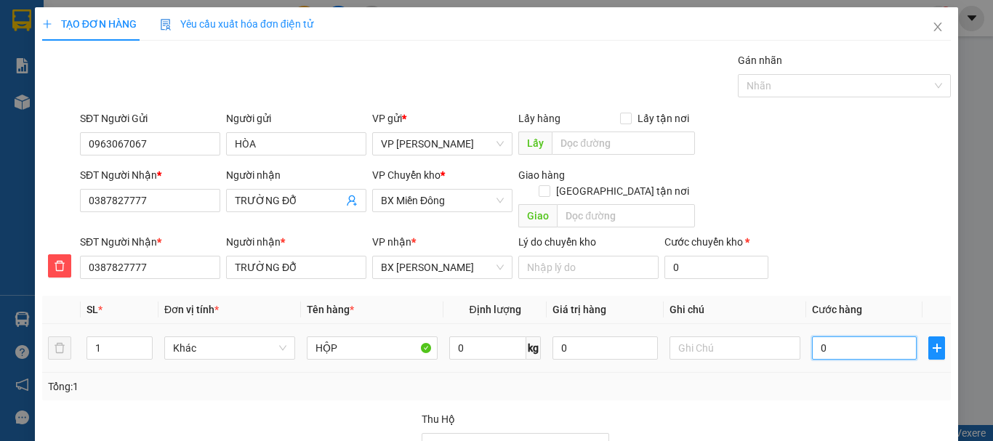
click at [830, 336] on input "0" at bounding box center [864, 347] width 105 height 23
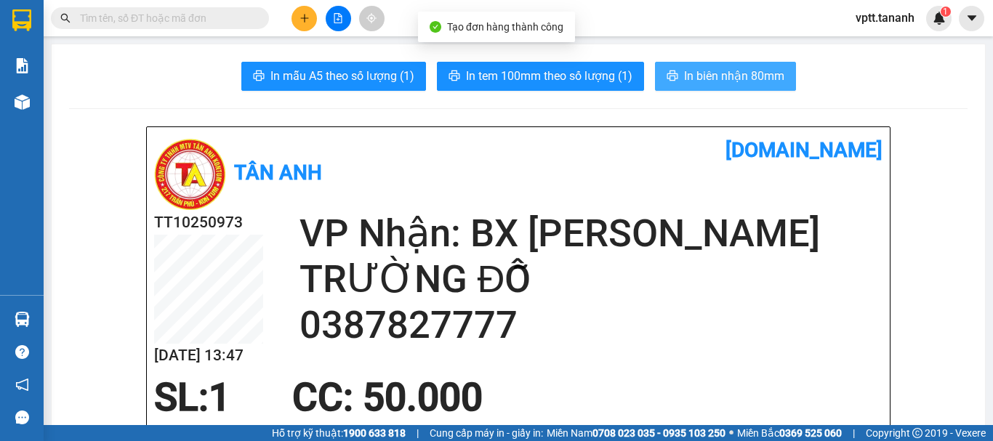
click at [696, 70] on span "In biên nhận 80mm" at bounding box center [734, 76] width 100 height 18
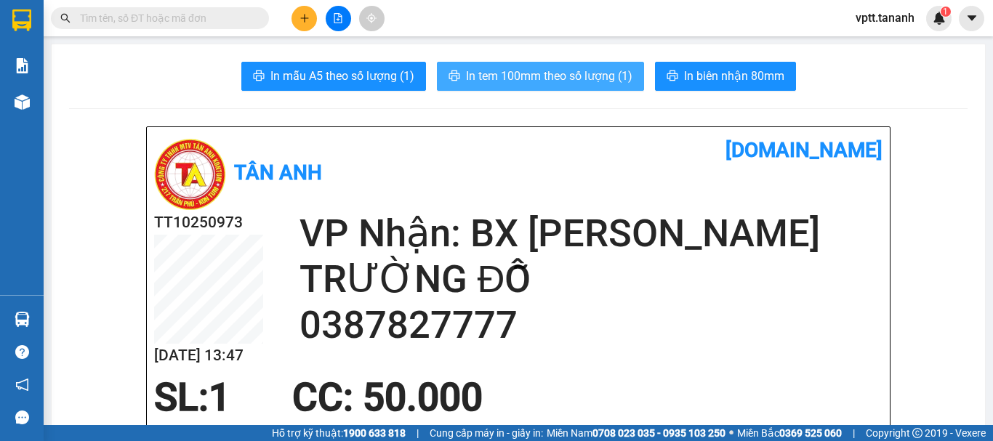
click at [582, 79] on span "In tem 100mm theo số lượng (1)" at bounding box center [549, 76] width 166 height 18
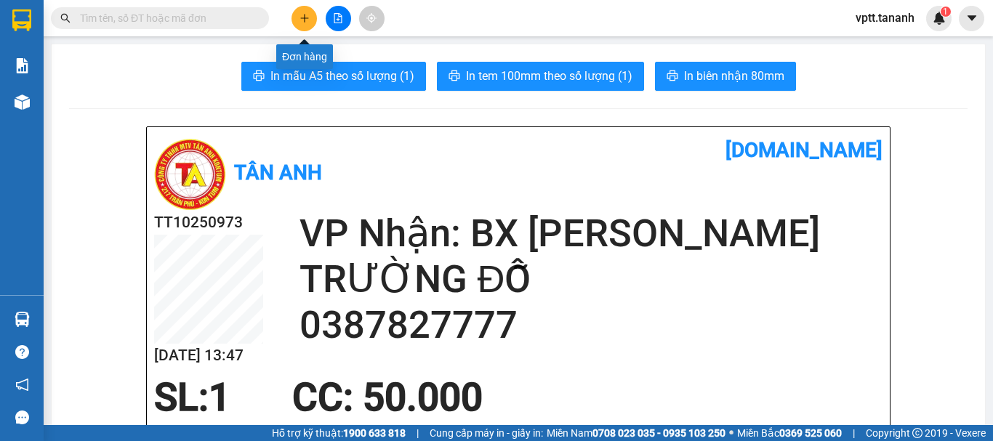
click at [305, 17] on icon "plus" at bounding box center [304, 18] width 10 height 10
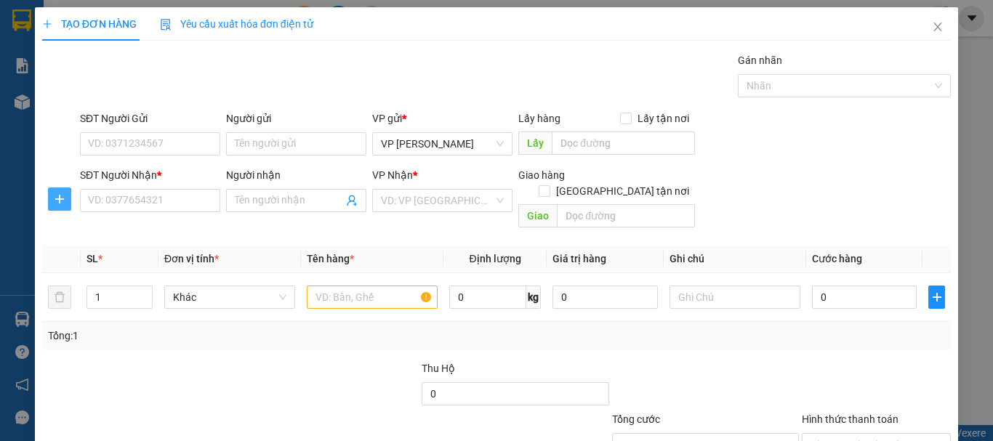
click at [60, 201] on icon "plus" at bounding box center [60, 199] width 12 height 12
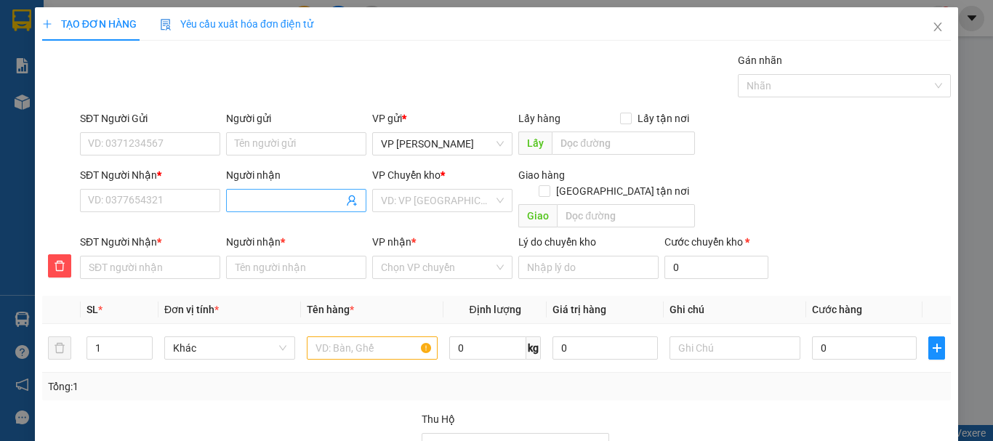
click at [247, 196] on input "Người nhận" at bounding box center [289, 201] width 108 height 16
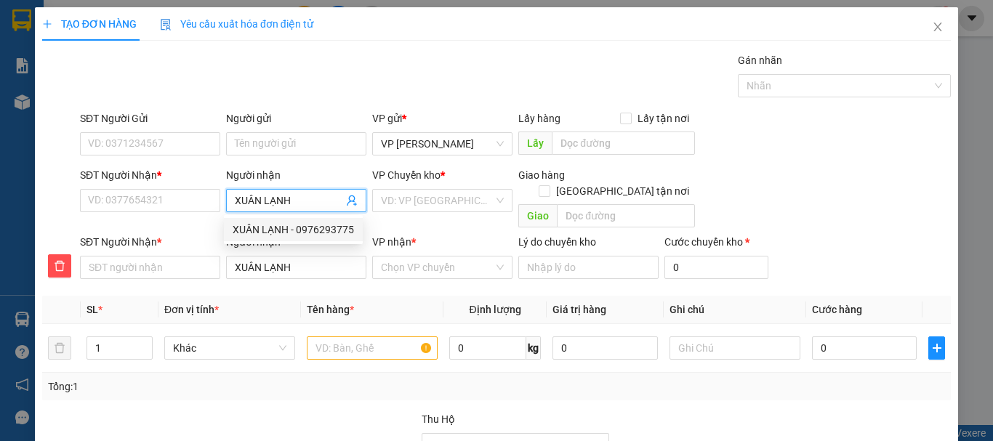
click at [336, 230] on div "XUÂN LẠNH - 0976293775" at bounding box center [293, 230] width 121 height 16
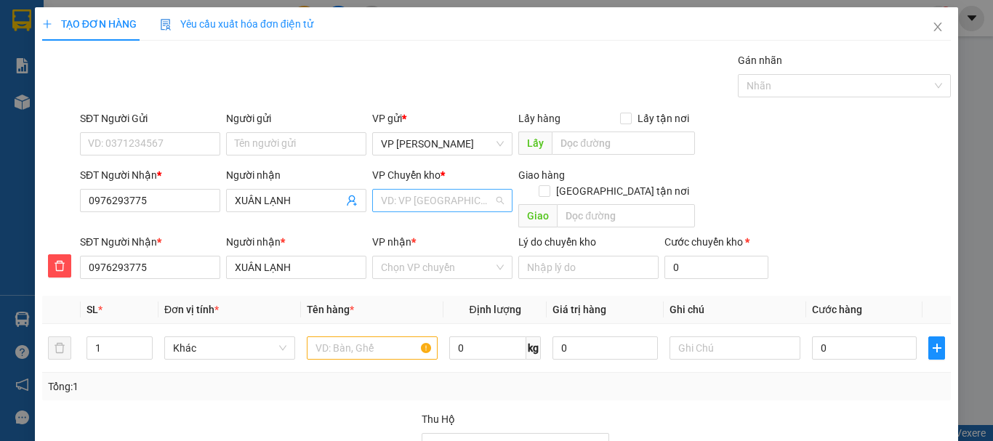
click at [419, 205] on input "search" at bounding box center [437, 201] width 113 height 22
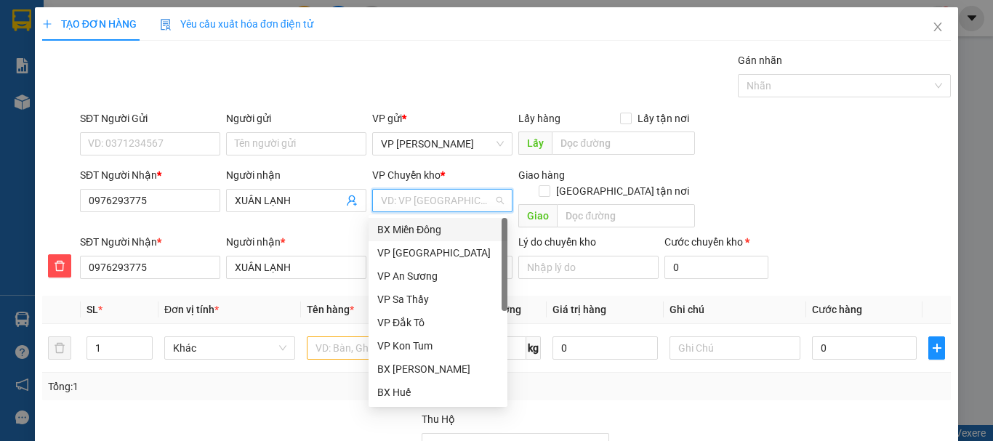
click at [416, 230] on div "BX Miền Đông" at bounding box center [437, 230] width 121 height 16
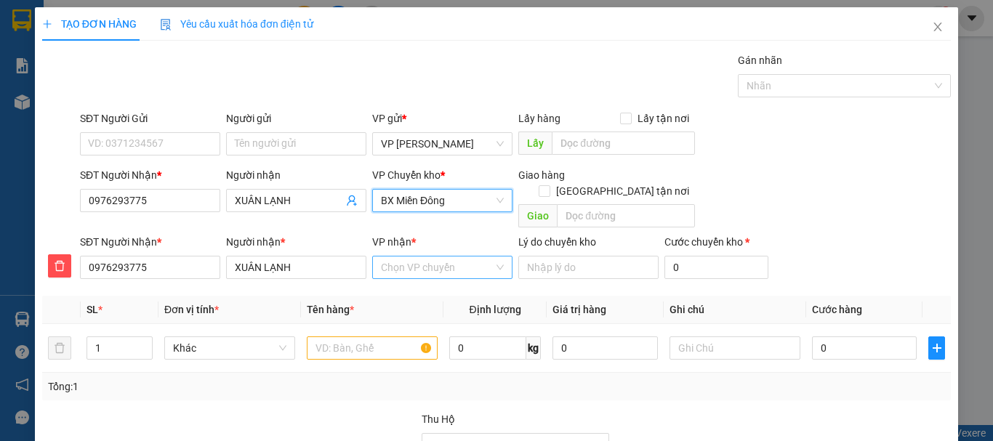
click at [412, 257] on input "VP nhận *" at bounding box center [437, 268] width 113 height 22
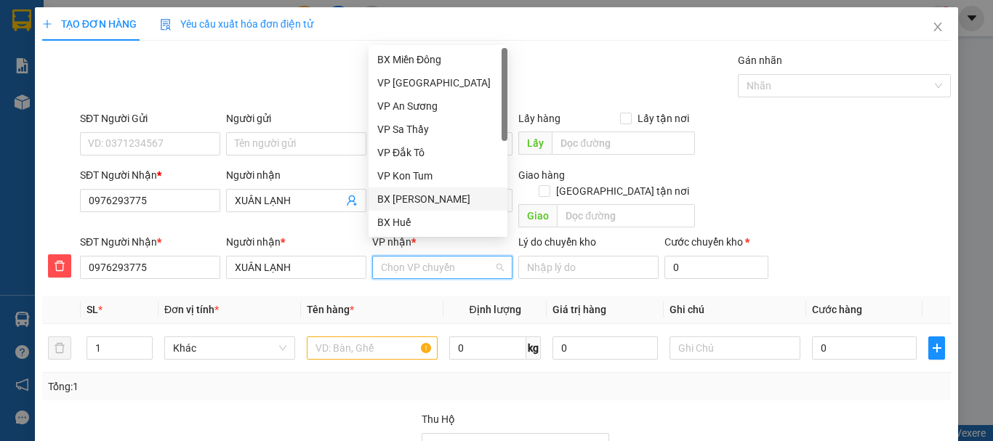
click at [424, 198] on div "BX [PERSON_NAME]" at bounding box center [437, 199] width 121 height 16
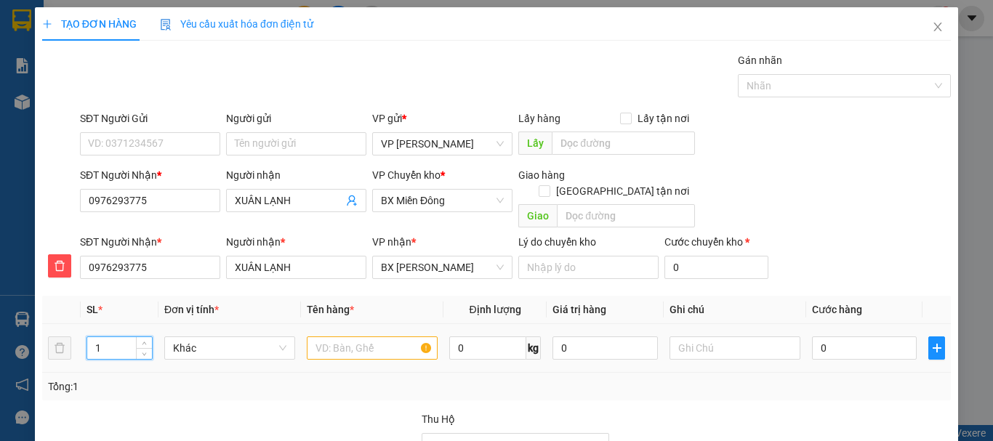
drag, startPoint x: 92, startPoint y: 333, endPoint x: 121, endPoint y: 330, distance: 28.5
click at [121, 337] on input "1" at bounding box center [119, 348] width 65 height 22
click at [370, 336] on input "text" at bounding box center [372, 347] width 131 height 23
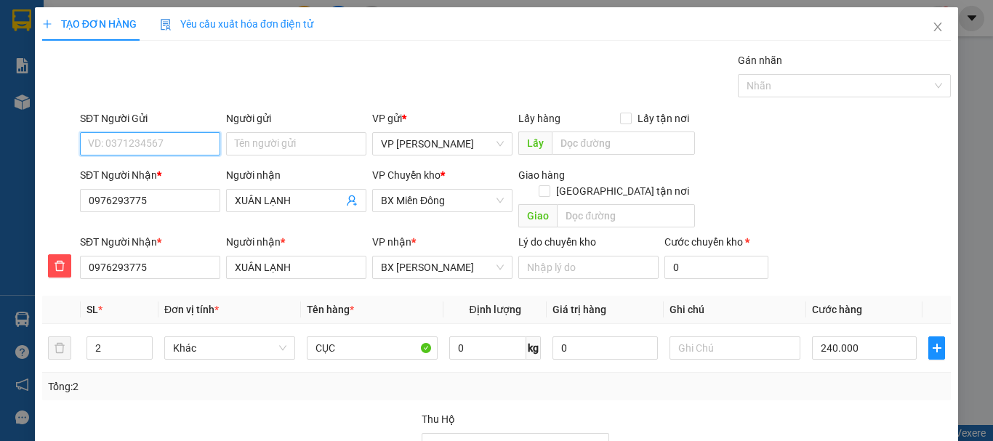
click at [125, 146] on input "SĐT Người Gửi" at bounding box center [150, 143] width 140 height 23
click at [178, 171] on div "0329015588 - TRƯỜNG" at bounding box center [148, 173] width 121 height 16
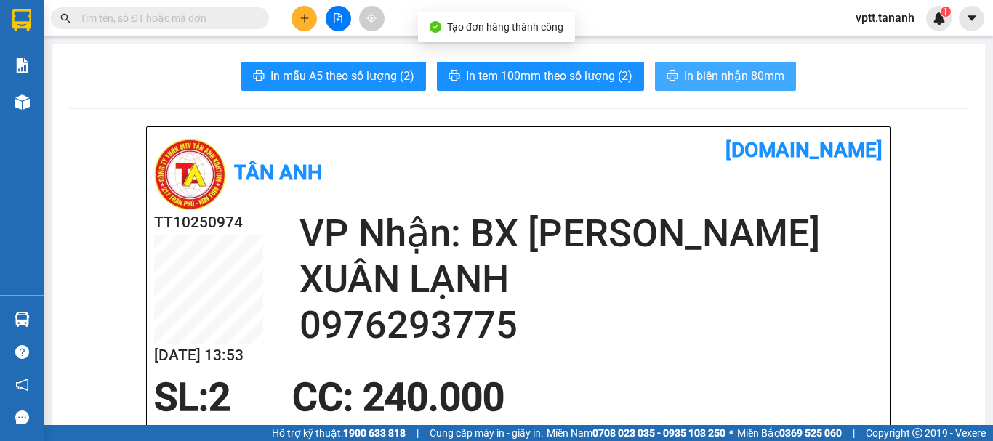
click at [705, 68] on span "In biên nhận 80mm" at bounding box center [734, 76] width 100 height 18
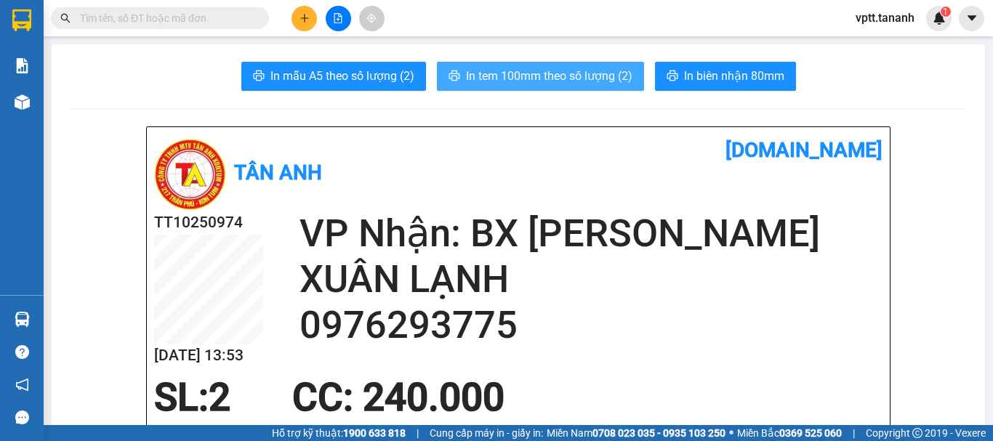
click at [505, 79] on span "In tem 100mm theo số lượng (2)" at bounding box center [549, 76] width 166 height 18
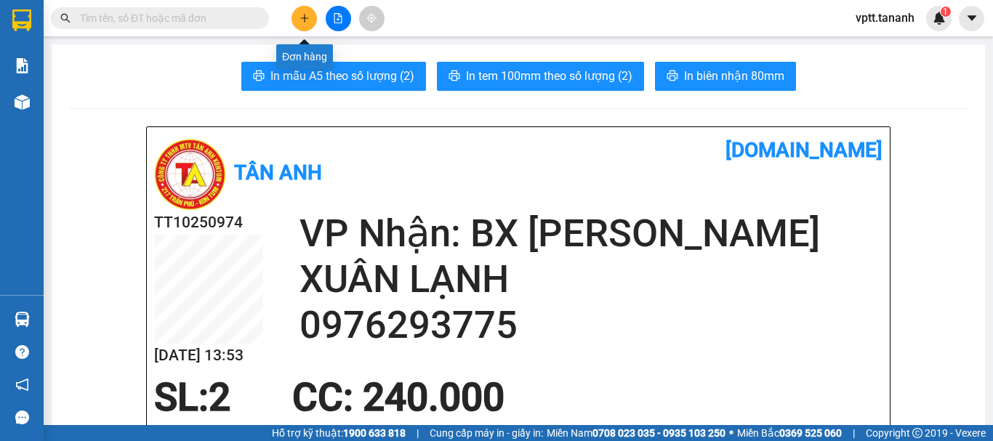
click at [304, 22] on icon "plus" at bounding box center [304, 18] width 10 height 10
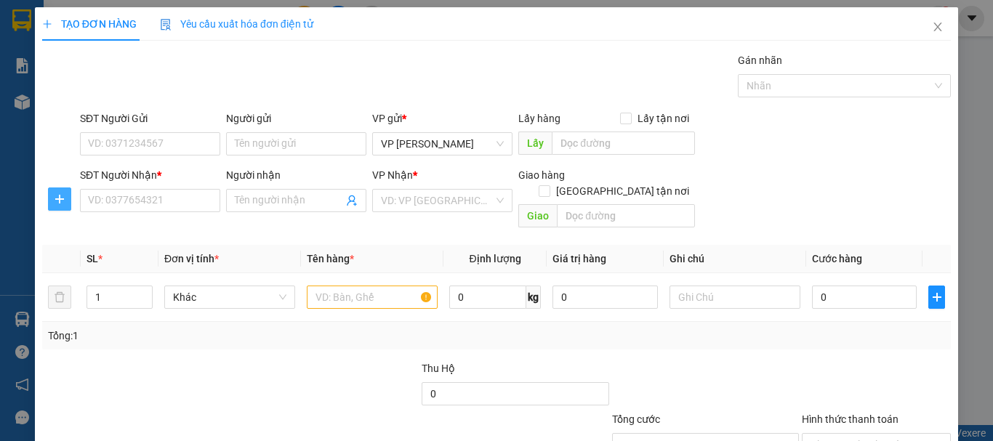
click at [58, 198] on icon "plus" at bounding box center [60, 199] width 12 height 12
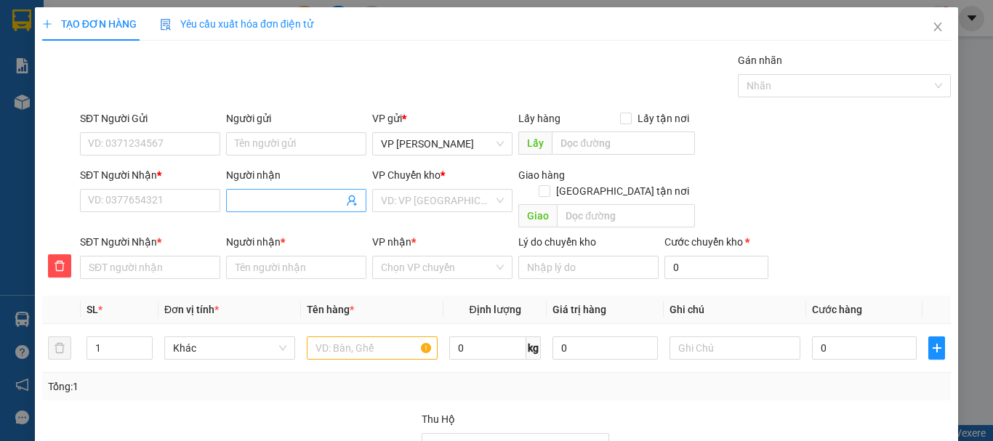
click at [254, 201] on input "Người nhận" at bounding box center [289, 201] width 108 height 16
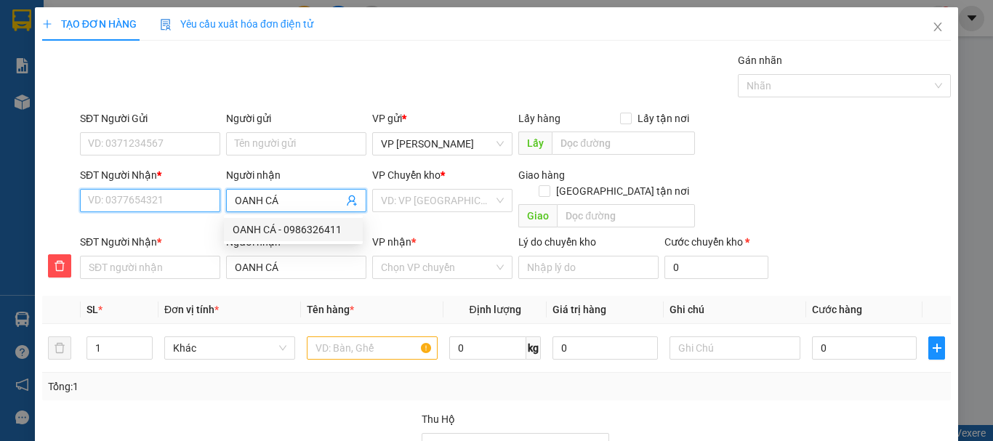
click at [167, 204] on input "SĐT Người Nhận *" at bounding box center [150, 200] width 140 height 23
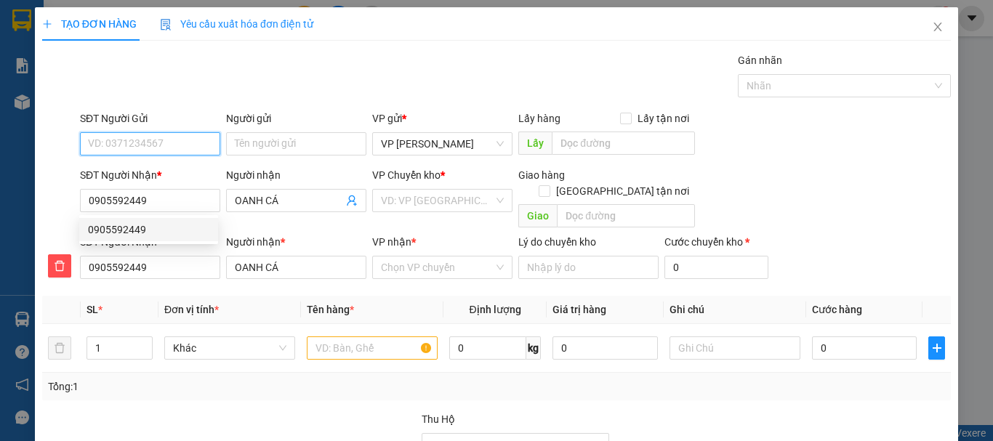
click at [122, 148] on input "SĐT Người Gửi" at bounding box center [150, 143] width 140 height 23
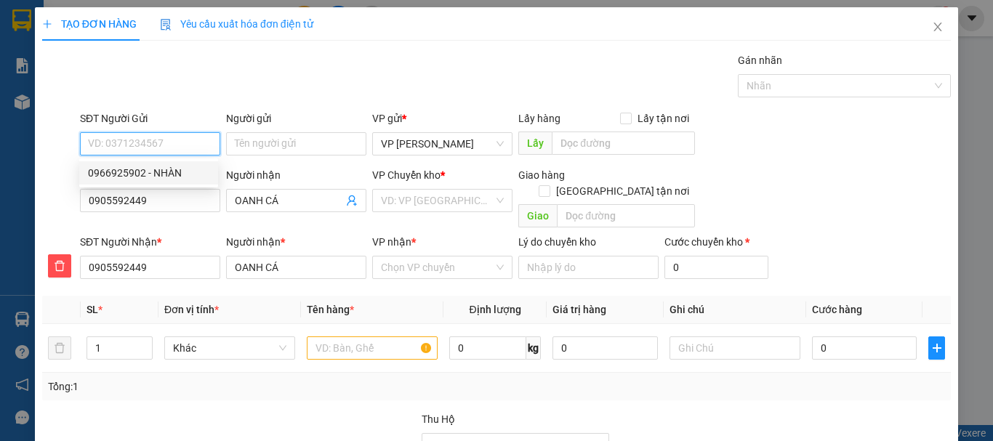
drag, startPoint x: 176, startPoint y: 171, endPoint x: 275, endPoint y: 171, distance: 98.8
click at [176, 171] on div "0966925902 - NHÀN" at bounding box center [148, 173] width 121 height 16
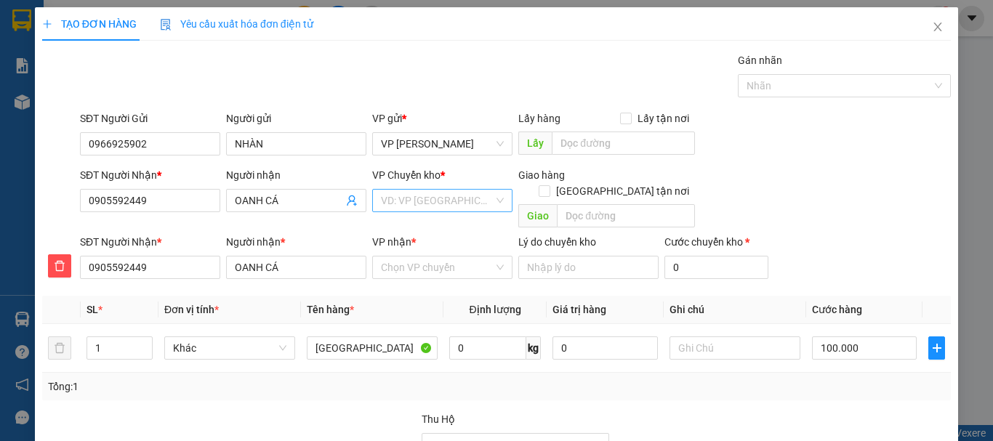
click at [408, 198] on input "search" at bounding box center [437, 201] width 113 height 22
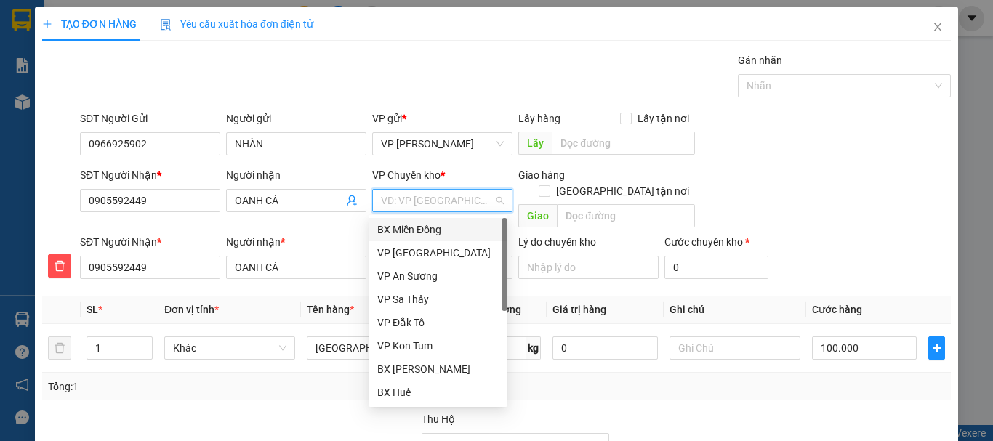
click at [412, 227] on div "BX Miền Đông" at bounding box center [437, 230] width 121 height 16
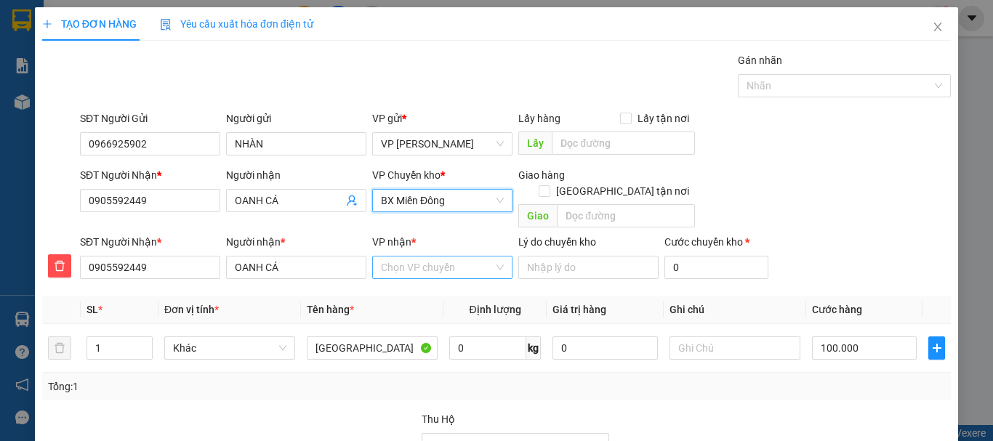
click at [406, 257] on input "VP nhận *" at bounding box center [437, 268] width 113 height 22
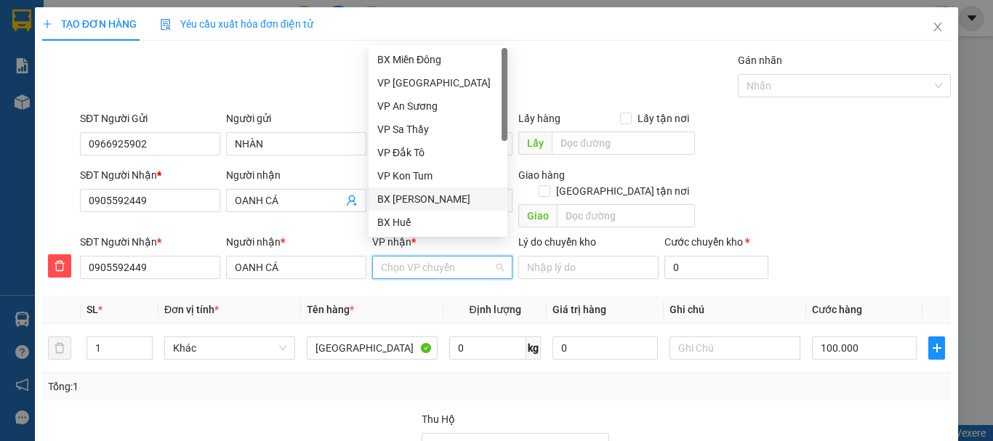
click at [428, 201] on div "BX [PERSON_NAME]" at bounding box center [437, 199] width 121 height 16
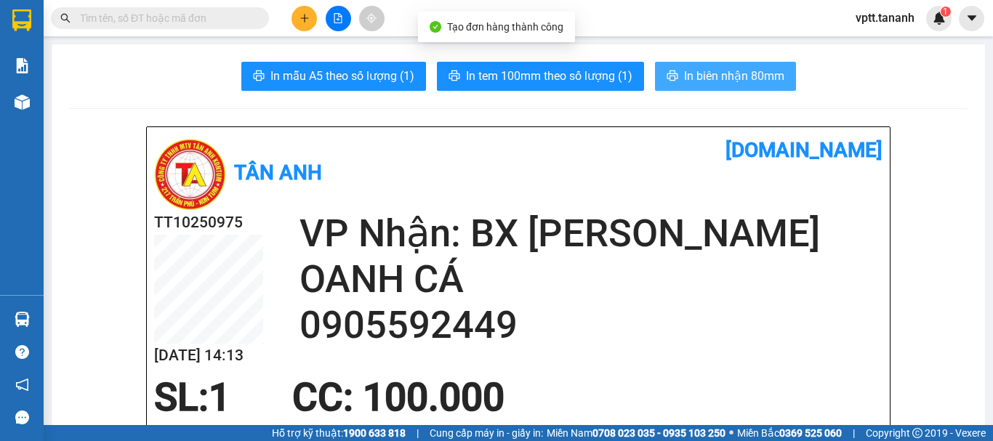
click at [693, 76] on span "In biên nhận 80mm" at bounding box center [734, 76] width 100 height 18
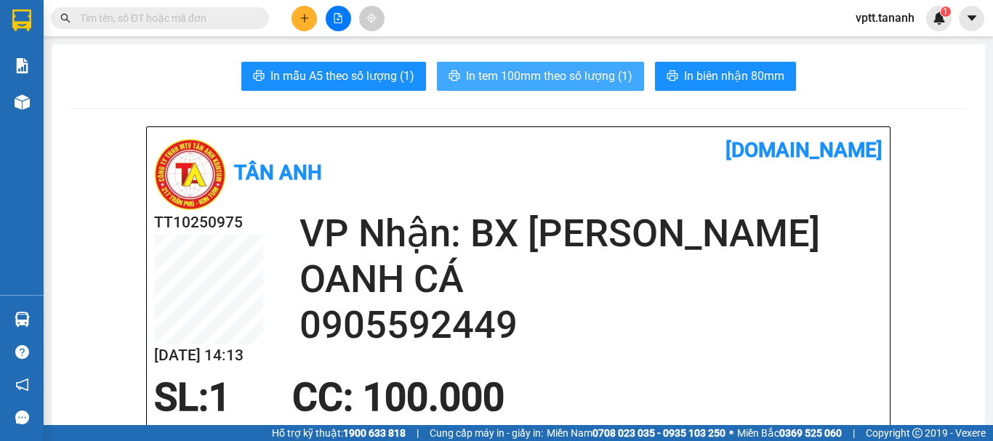
click at [569, 75] on span "In tem 100mm theo số lượng (1)" at bounding box center [549, 76] width 166 height 18
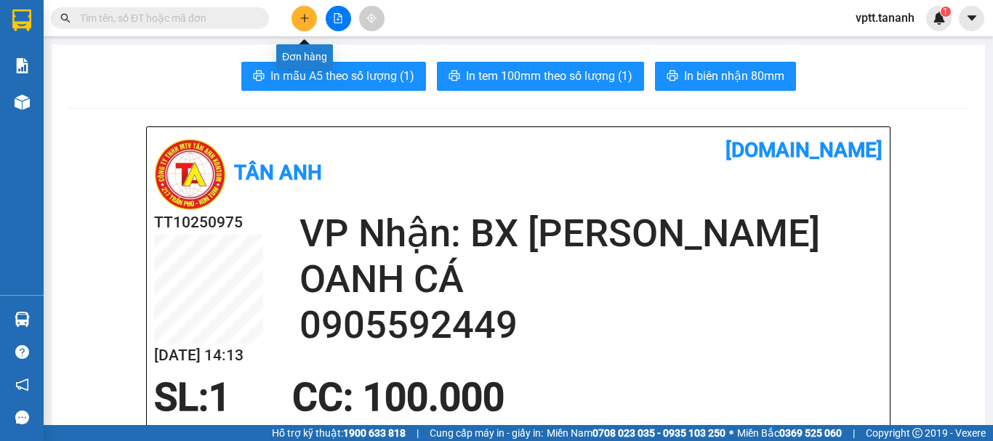
click at [300, 20] on icon "plus" at bounding box center [304, 18] width 10 height 10
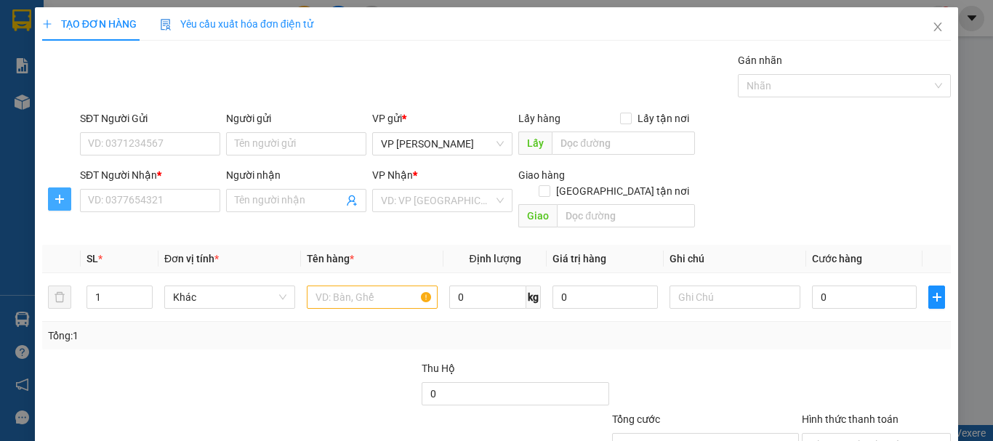
click at [59, 198] on icon "plus" at bounding box center [59, 199] width 1 height 9
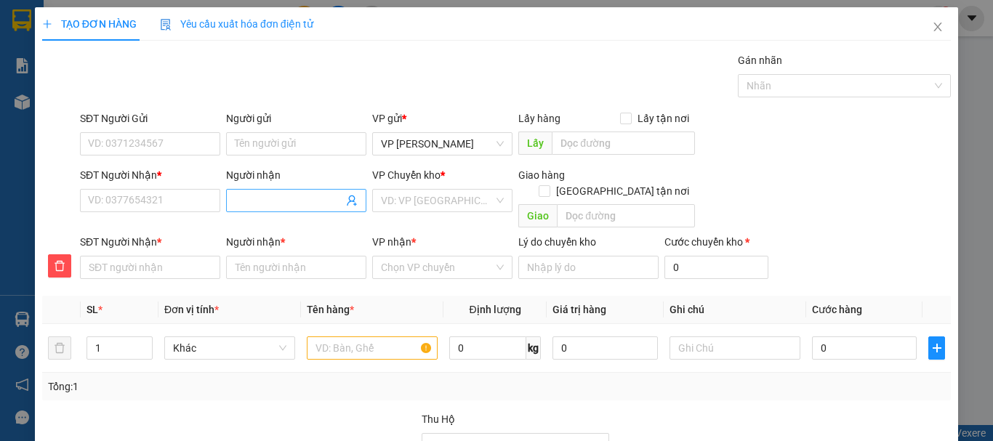
click at [238, 199] on input "Người nhận" at bounding box center [289, 201] width 108 height 16
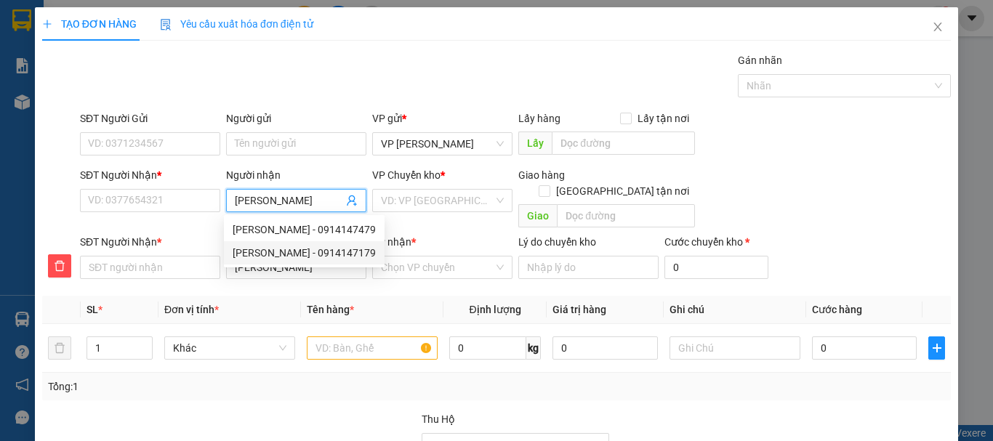
click at [323, 251] on div "[PERSON_NAME] - 0914147179" at bounding box center [304, 253] width 143 height 16
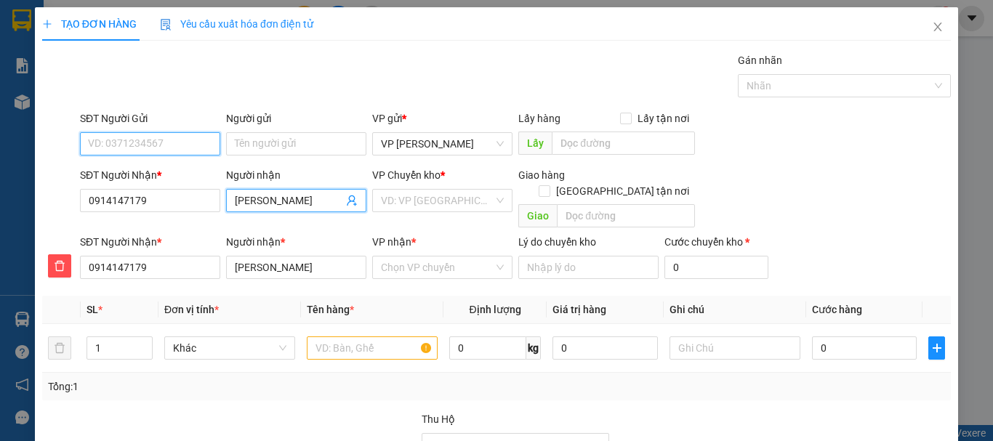
click at [189, 143] on input "SĐT Người Gửi" at bounding box center [150, 143] width 140 height 23
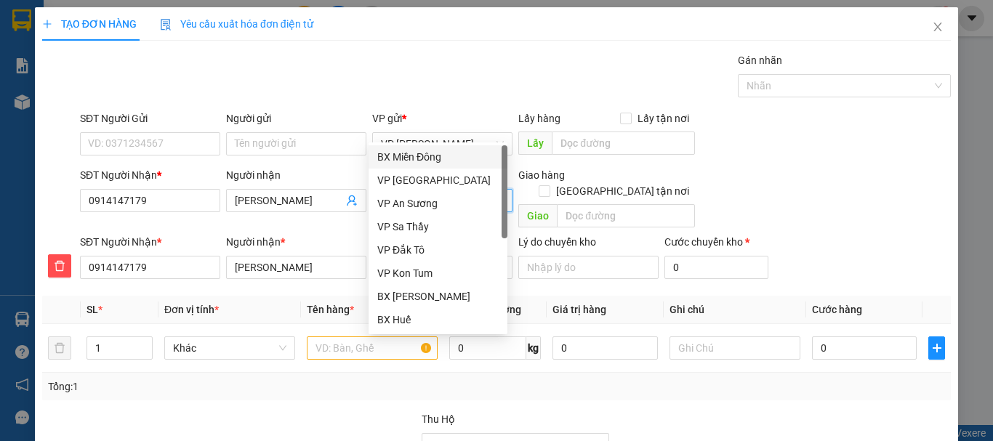
click at [416, 190] on input "search" at bounding box center [437, 201] width 113 height 22
click at [427, 158] on div "BX Miền Đông" at bounding box center [437, 157] width 121 height 16
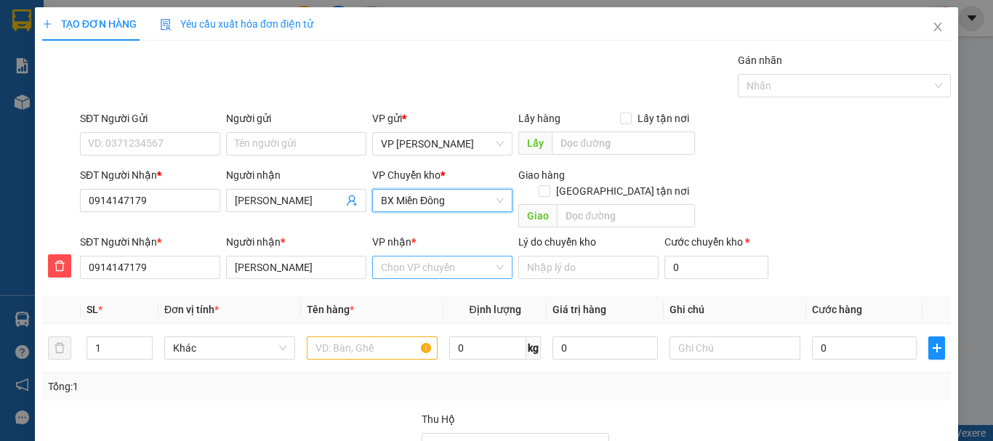
click at [419, 257] on input "VP nhận *" at bounding box center [437, 268] width 113 height 22
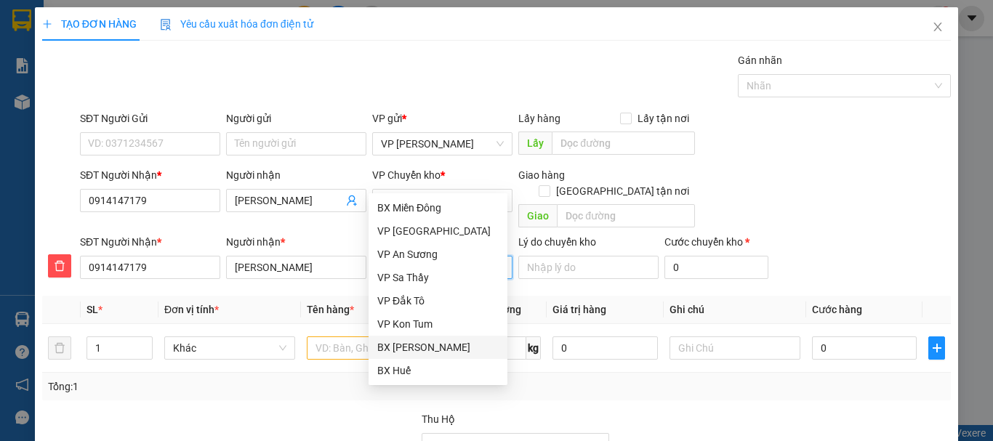
click at [424, 346] on div "BX [PERSON_NAME]" at bounding box center [437, 347] width 121 height 16
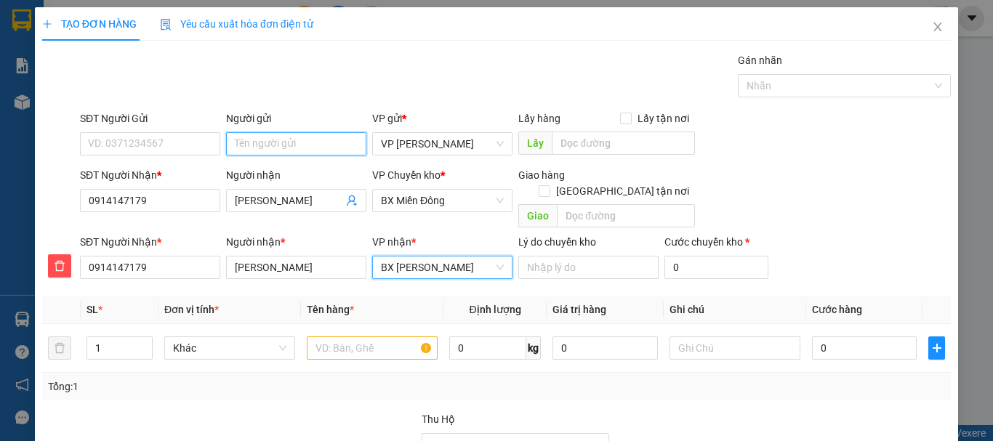
click at [266, 132] on input "Người gửi" at bounding box center [296, 143] width 140 height 23
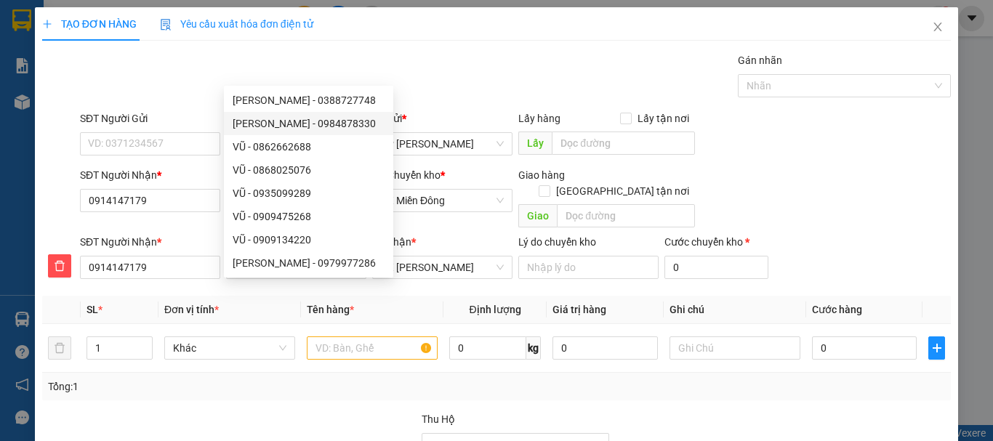
click at [395, 373] on div "Tổng: 1" at bounding box center [496, 387] width 908 height 28
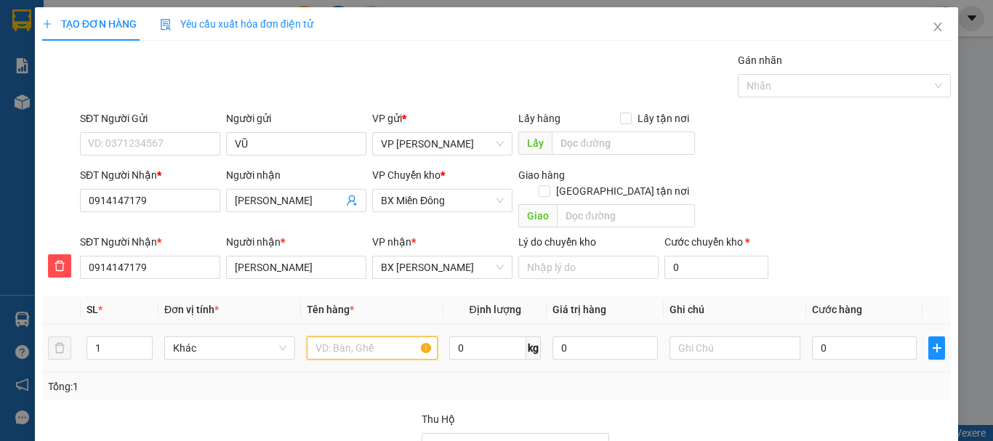
click at [389, 336] on input "text" at bounding box center [372, 347] width 131 height 23
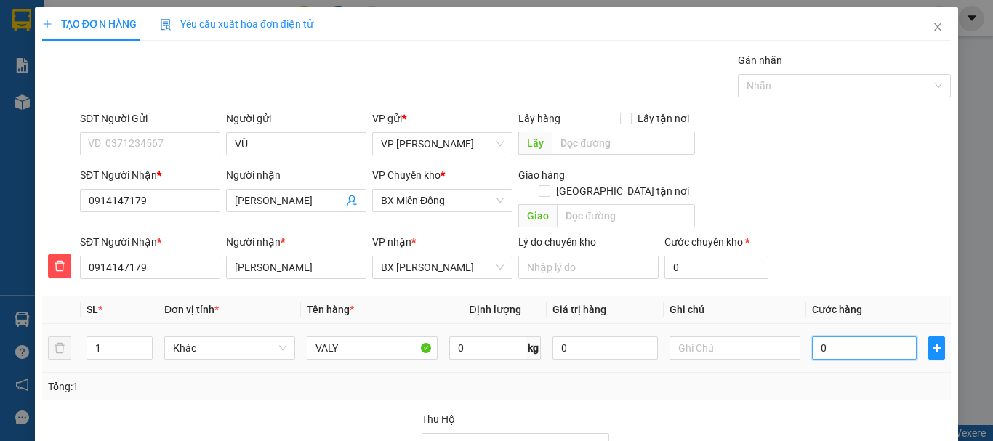
click at [843, 336] on input "0" at bounding box center [864, 347] width 105 height 23
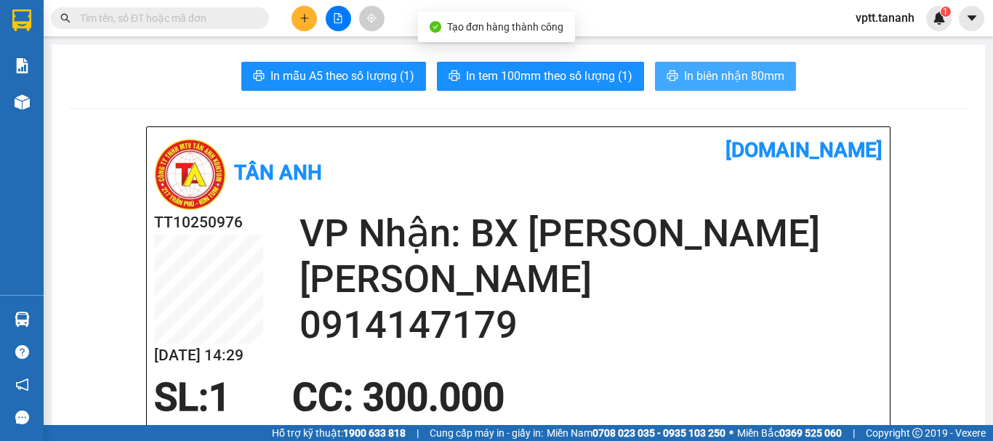
click at [739, 80] on span "In biên nhận 80mm" at bounding box center [734, 76] width 100 height 18
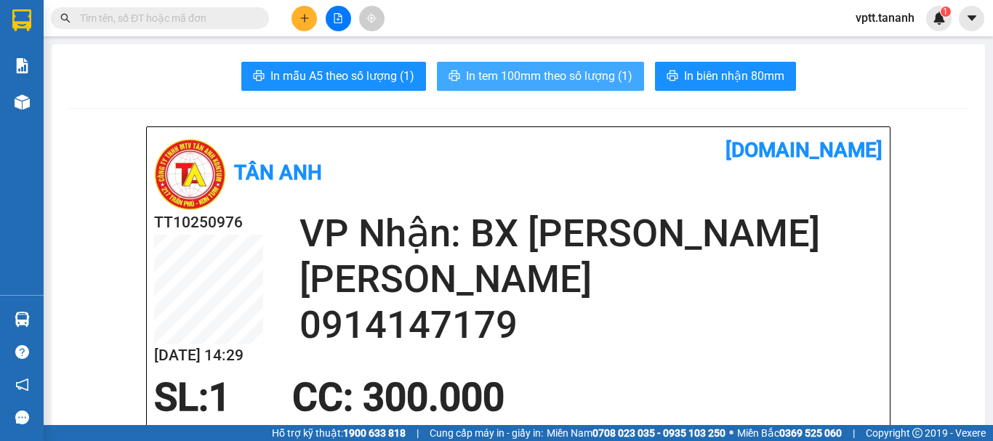
click at [564, 80] on span "In tem 100mm theo số lượng (1)" at bounding box center [549, 76] width 166 height 18
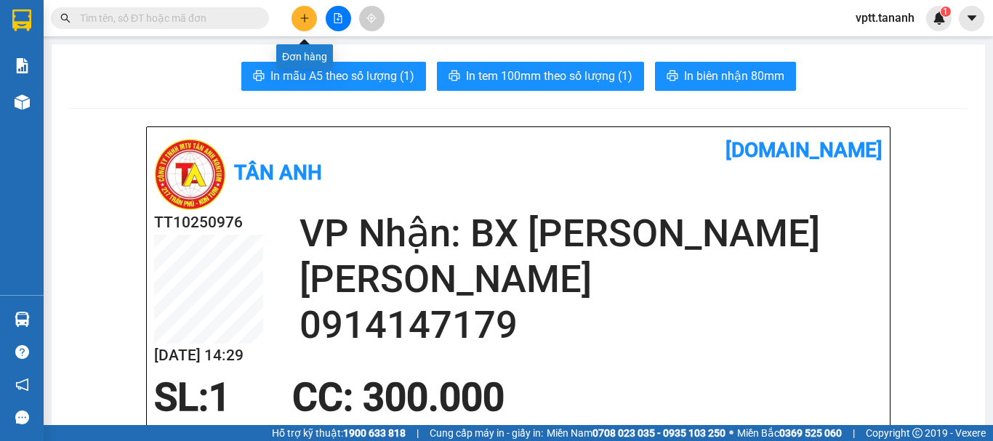
click at [296, 17] on button at bounding box center [303, 18] width 25 height 25
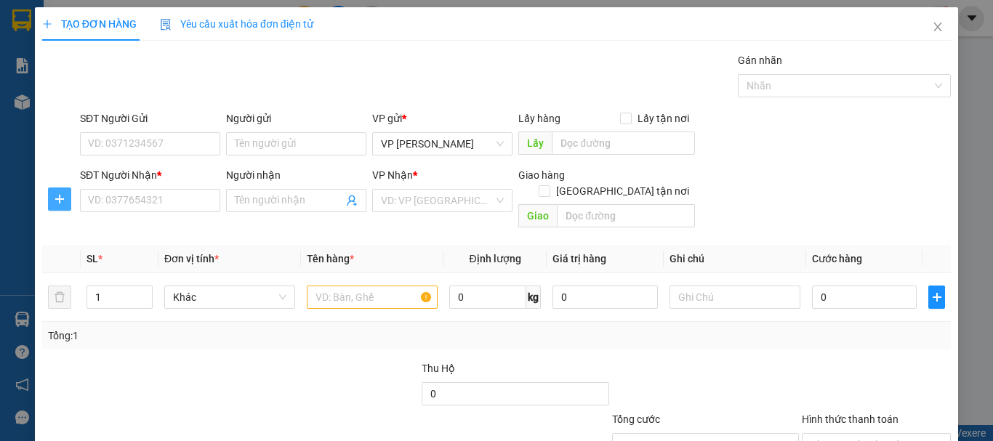
click at [65, 199] on icon "plus" at bounding box center [60, 199] width 12 height 12
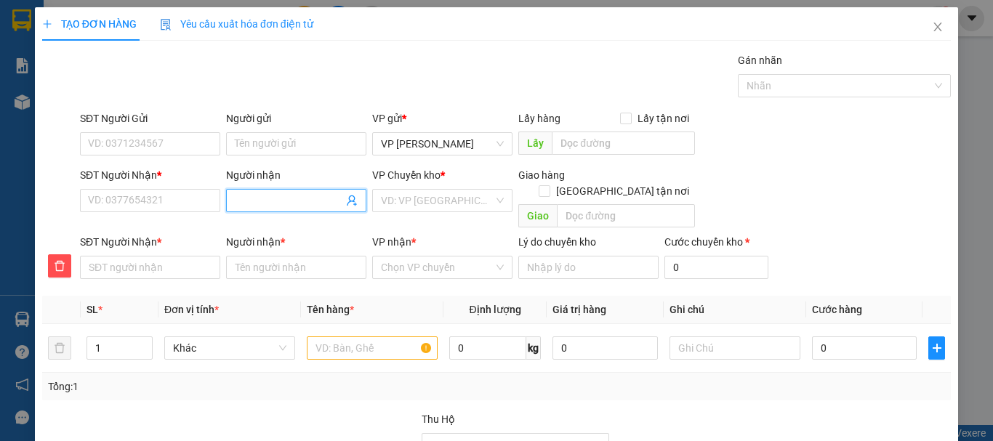
click at [262, 199] on input "Người nhận" at bounding box center [289, 201] width 108 height 16
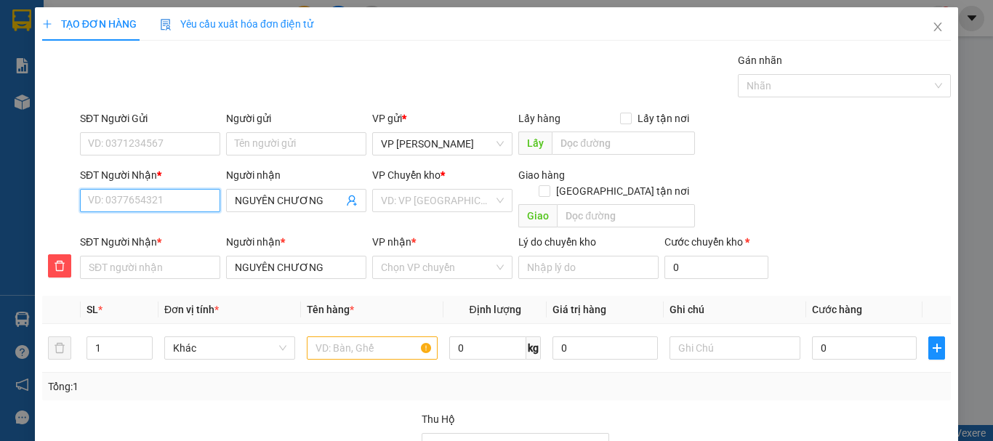
click at [110, 203] on input "SĐT Người Nhận *" at bounding box center [150, 200] width 140 height 23
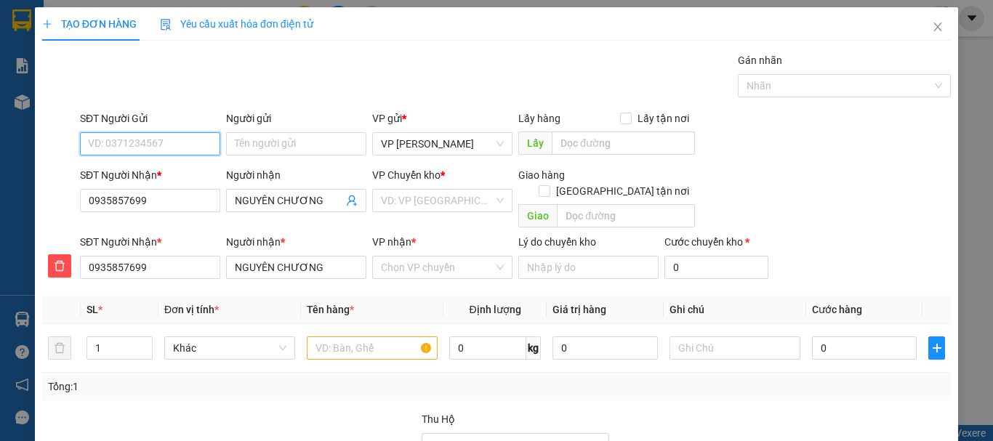
click at [139, 142] on input "SĐT Người Gửi" at bounding box center [150, 143] width 140 height 23
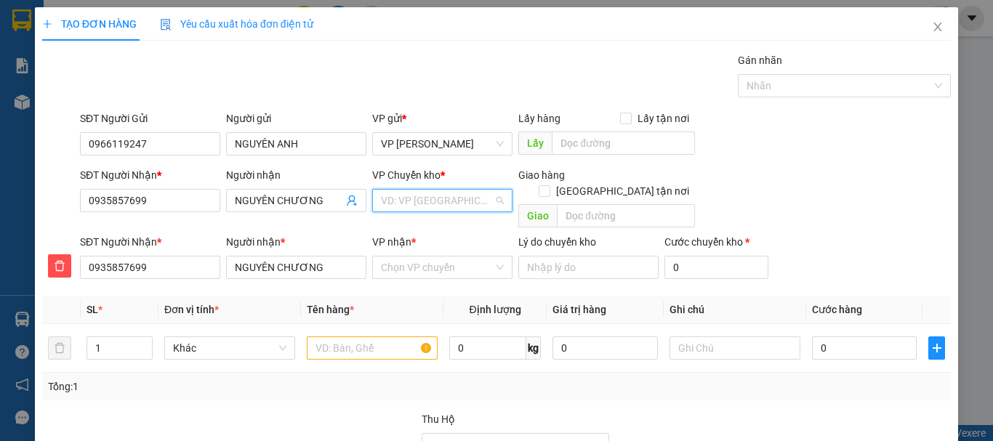
click at [408, 203] on input "search" at bounding box center [437, 201] width 113 height 22
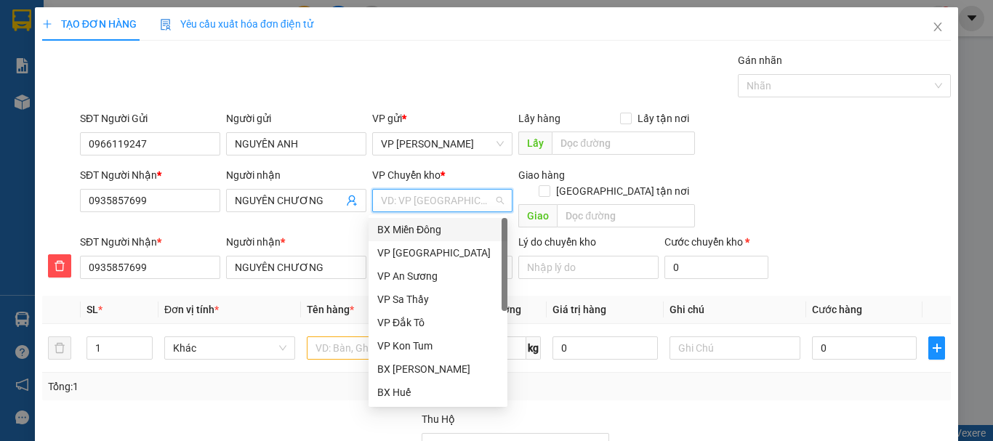
click at [417, 228] on div "BX Miền Đông" at bounding box center [437, 230] width 121 height 16
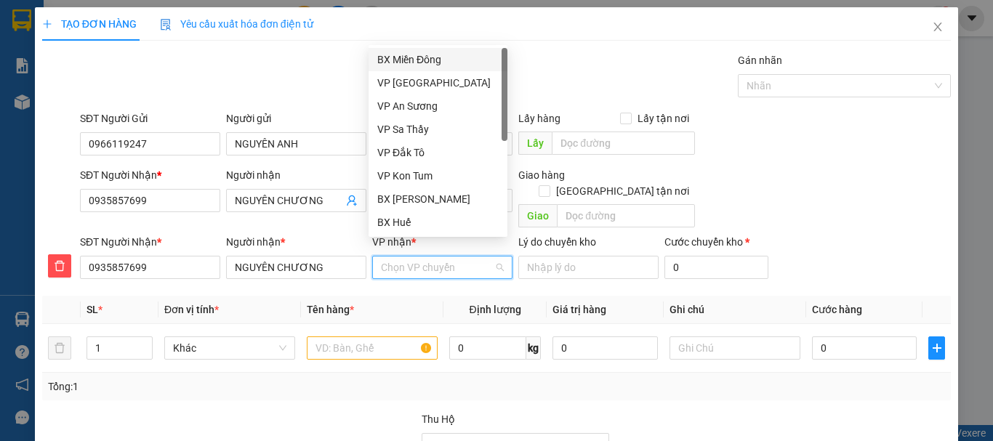
click at [415, 257] on input "VP nhận *" at bounding box center [437, 268] width 113 height 22
click at [419, 197] on div "BX [PERSON_NAME]" at bounding box center [437, 199] width 121 height 16
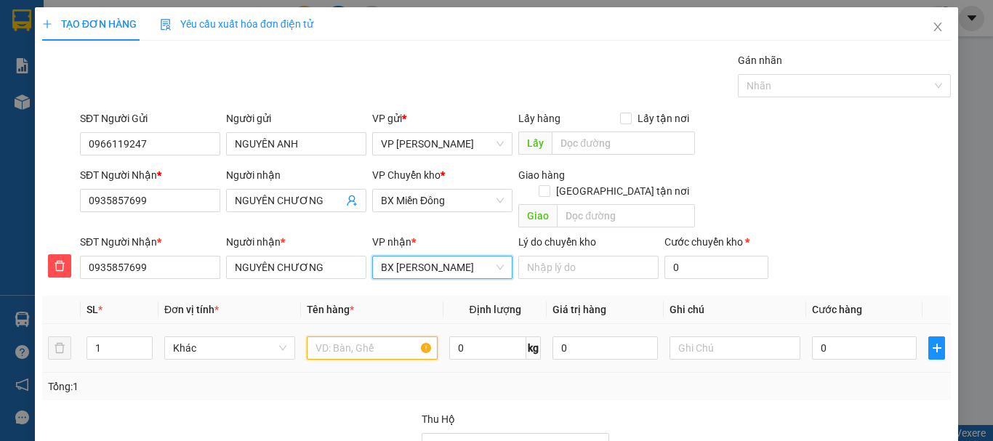
click at [334, 336] on input "text" at bounding box center [372, 347] width 131 height 23
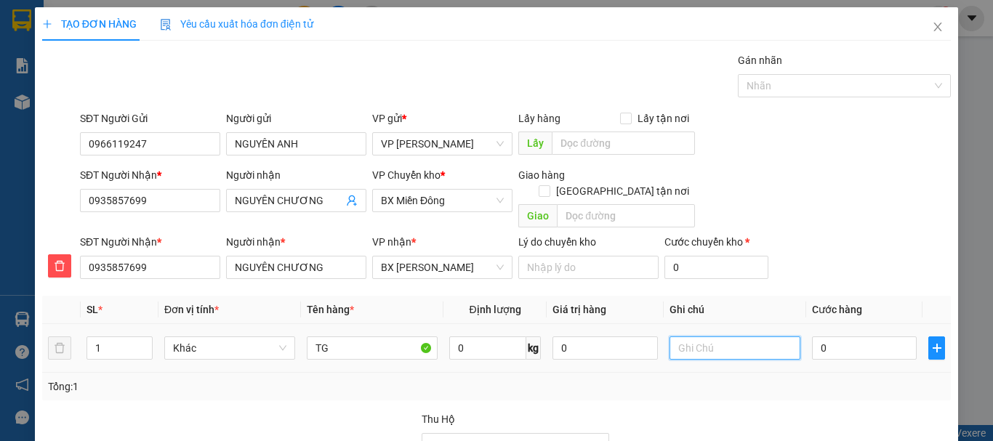
click at [702, 336] on input "text" at bounding box center [734, 347] width 131 height 23
click at [829, 336] on input "0" at bounding box center [864, 347] width 105 height 23
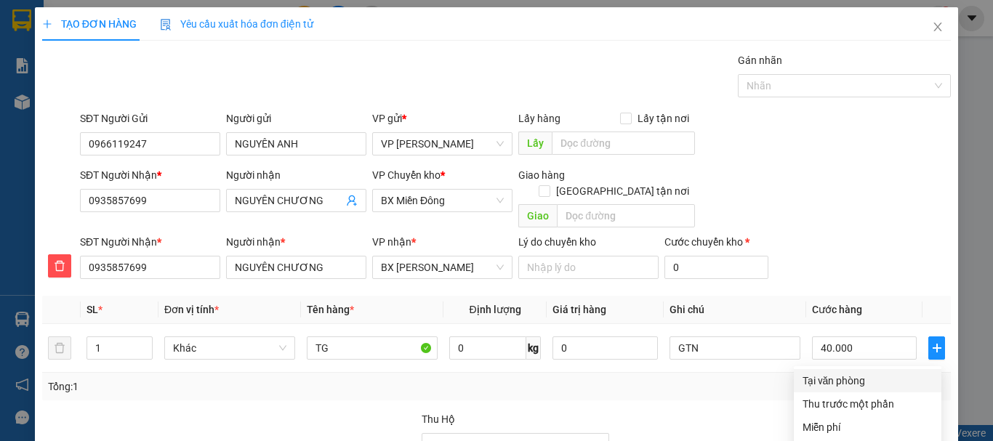
click at [829, 373] on div "Tại văn phòng" at bounding box center [867, 381] width 130 height 16
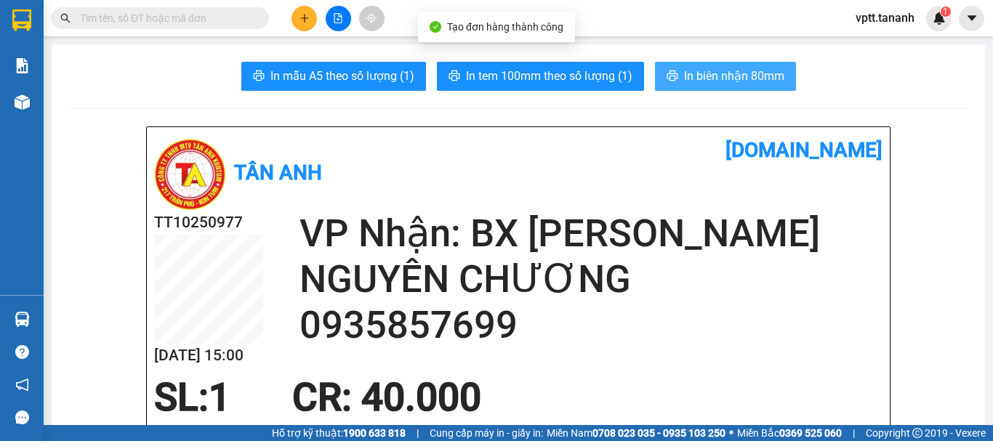
click at [748, 77] on span "In biên nhận 80mm" at bounding box center [734, 76] width 100 height 18
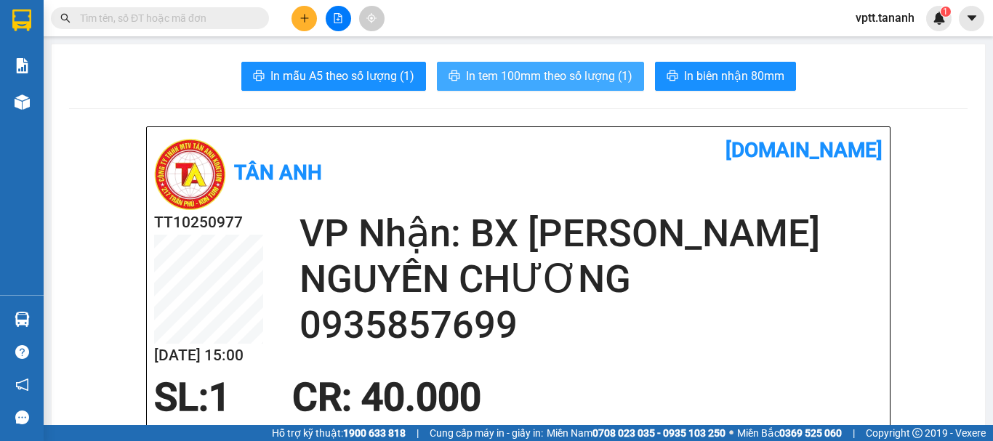
click at [517, 80] on span "In tem 100mm theo số lượng (1)" at bounding box center [549, 76] width 166 height 18
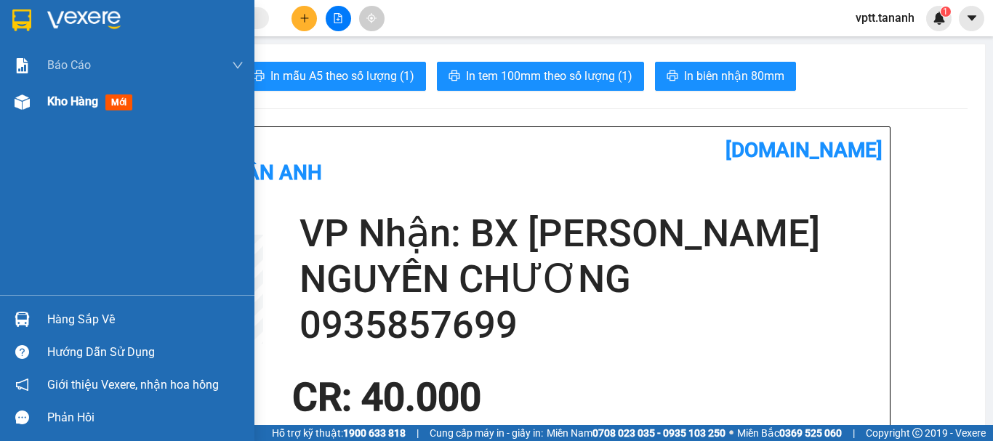
click at [52, 99] on span "Kho hàng" at bounding box center [72, 101] width 51 height 14
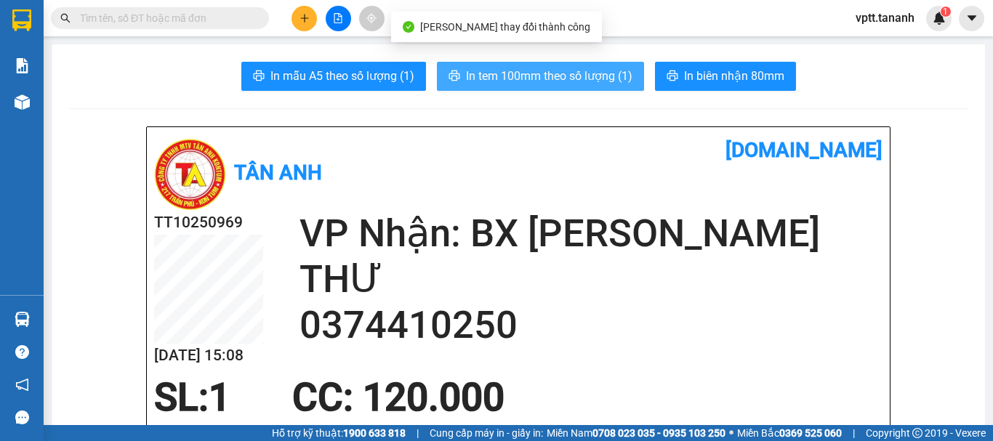
click at [543, 80] on span "In tem 100mm theo số lượng (1)" at bounding box center [549, 76] width 166 height 18
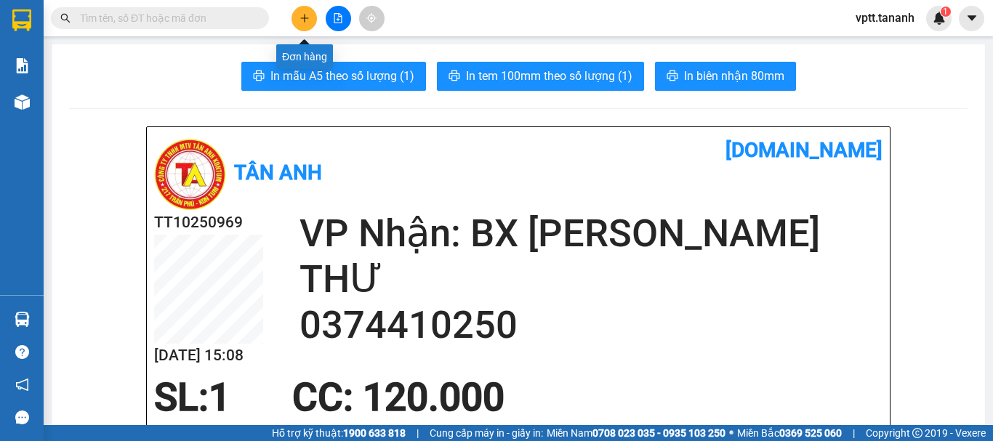
click at [304, 17] on icon "plus" at bounding box center [304, 18] width 1 height 8
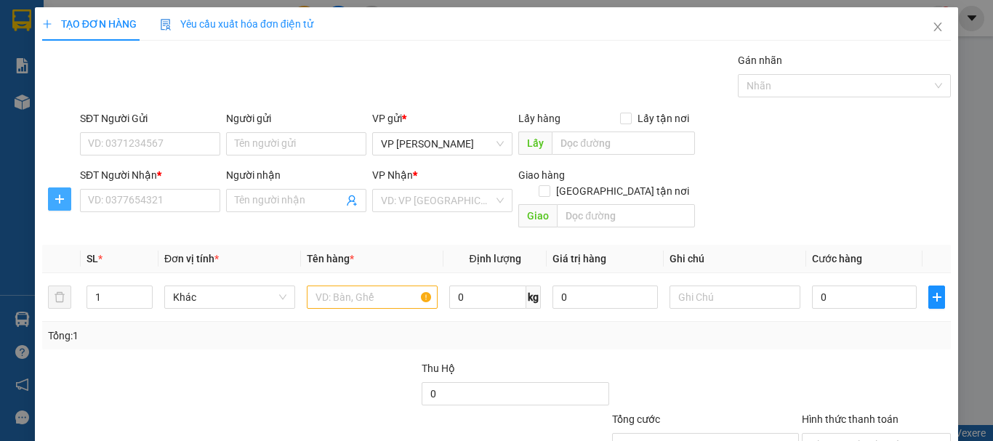
click at [58, 193] on icon "plus" at bounding box center [60, 199] width 12 height 12
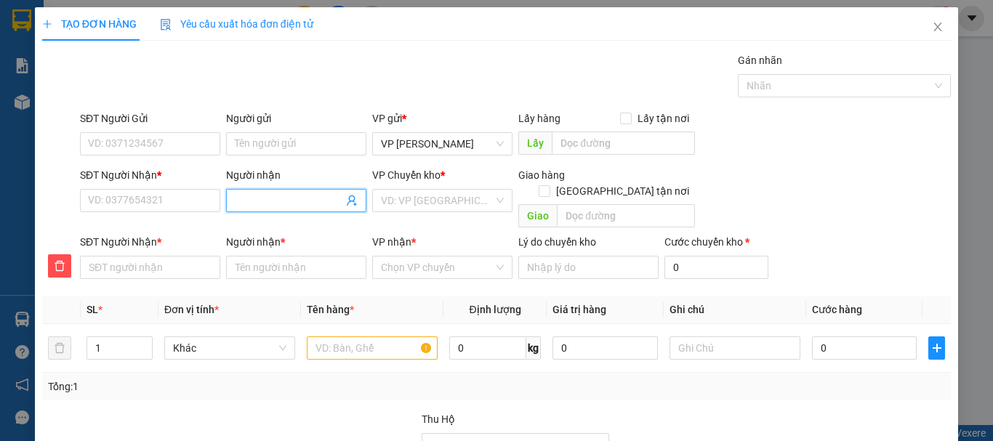
click at [247, 201] on input "Người nhận" at bounding box center [289, 201] width 108 height 16
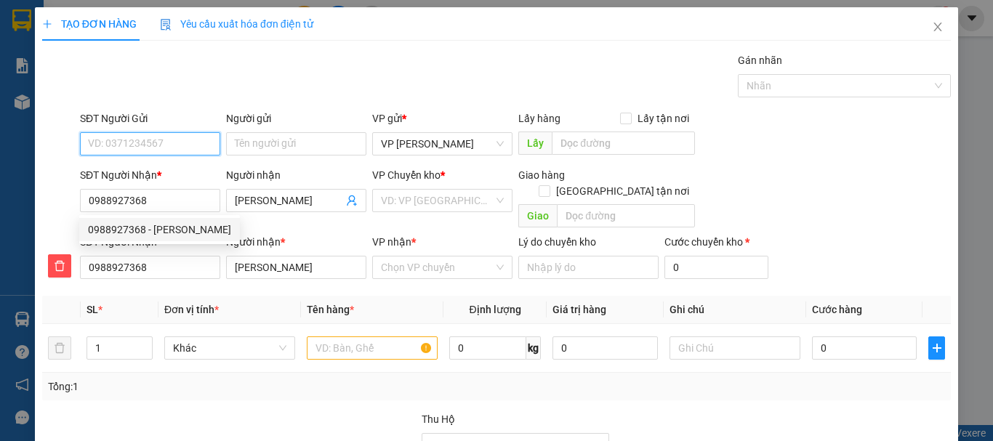
click at [108, 148] on input "SĐT Người Gửi" at bounding box center [150, 143] width 140 height 23
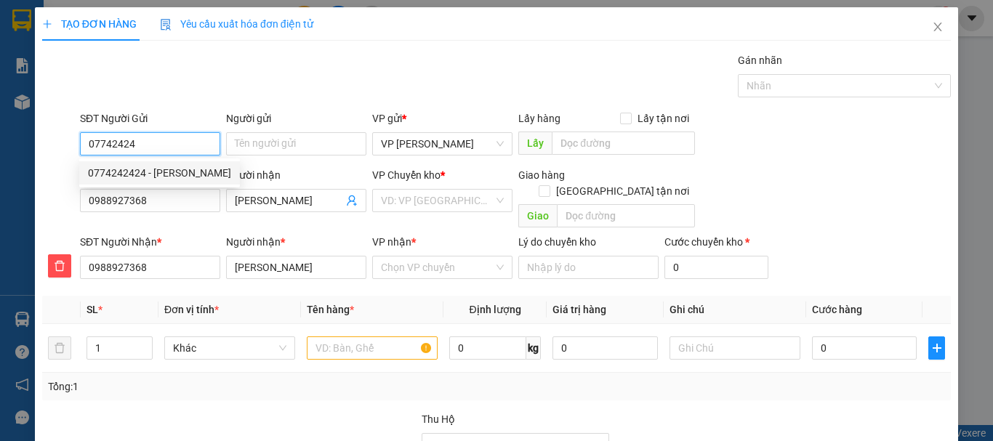
click at [161, 168] on div "0774242424 - [PERSON_NAME]" at bounding box center [159, 173] width 143 height 16
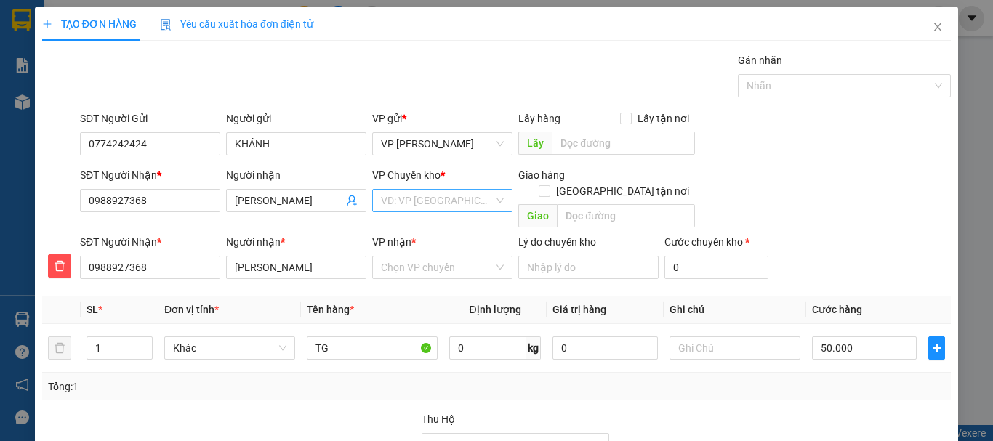
drag, startPoint x: 410, startPoint y: 194, endPoint x: 413, endPoint y: 201, distance: 7.8
click at [410, 195] on input "search" at bounding box center [437, 201] width 113 height 22
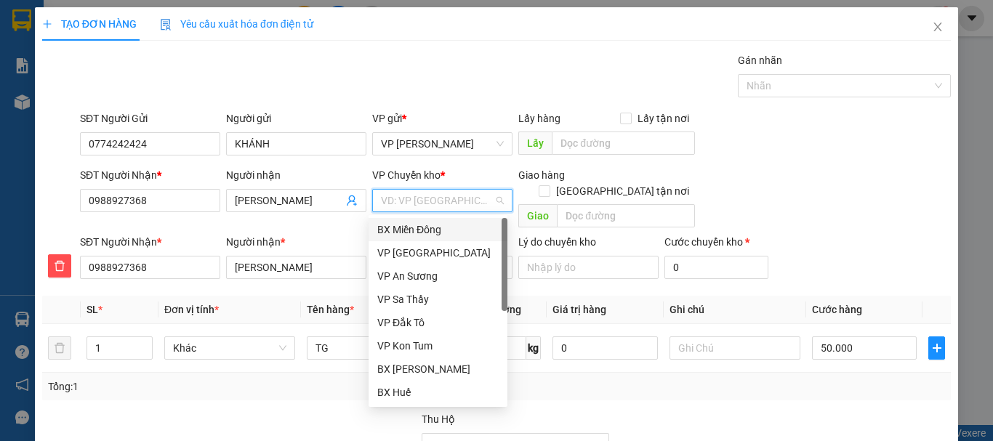
click at [415, 222] on div "BX Miền Đông" at bounding box center [437, 230] width 121 height 16
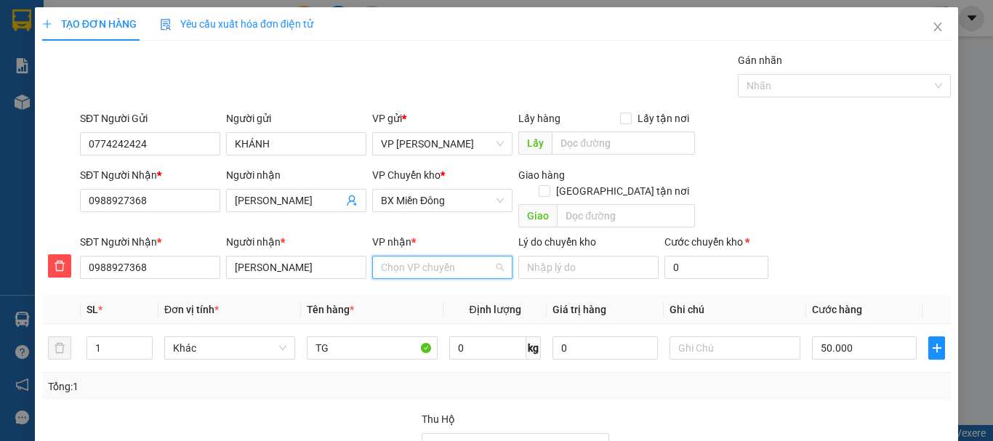
click at [416, 257] on input "VP nhận *" at bounding box center [437, 268] width 113 height 22
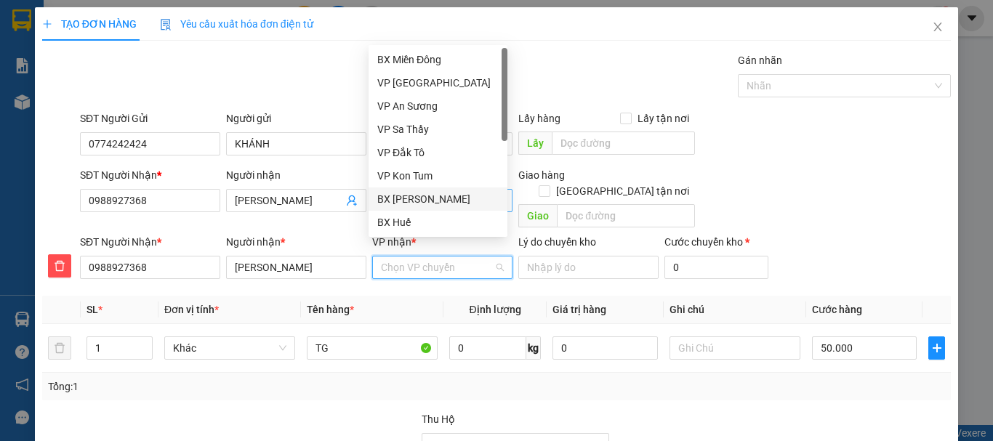
drag, startPoint x: 419, startPoint y: 197, endPoint x: 414, endPoint y: 209, distance: 12.7
click at [418, 198] on div "BX [PERSON_NAME]" at bounding box center [437, 199] width 121 height 16
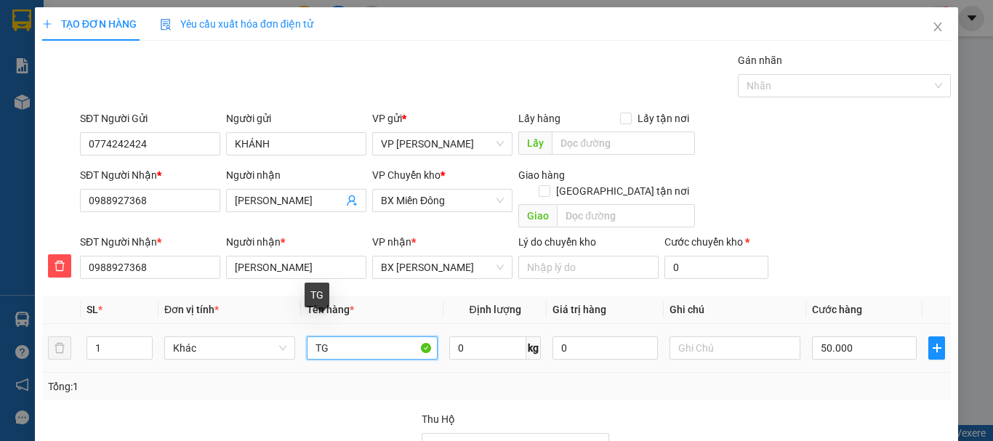
drag, startPoint x: 307, startPoint y: 328, endPoint x: 398, endPoint y: 351, distance: 93.8
click at [397, 351] on td "TG" at bounding box center [372, 348] width 142 height 49
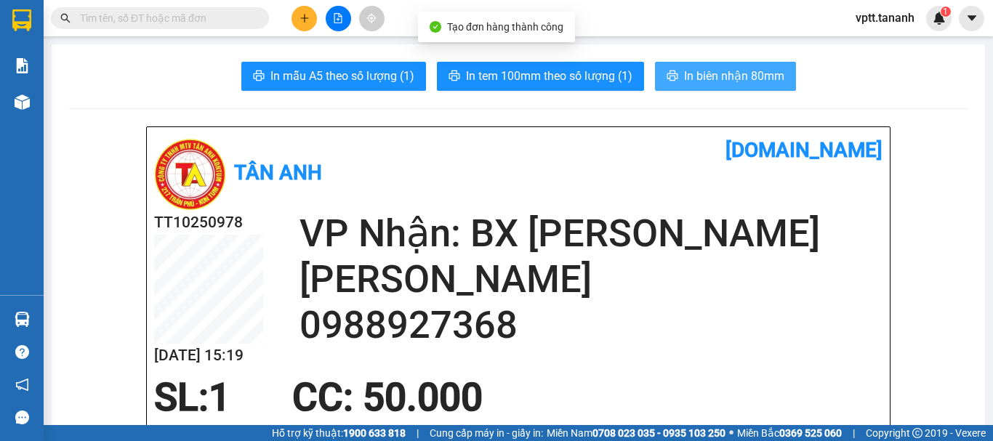
click at [706, 76] on span "In biên nhận 80mm" at bounding box center [734, 76] width 100 height 18
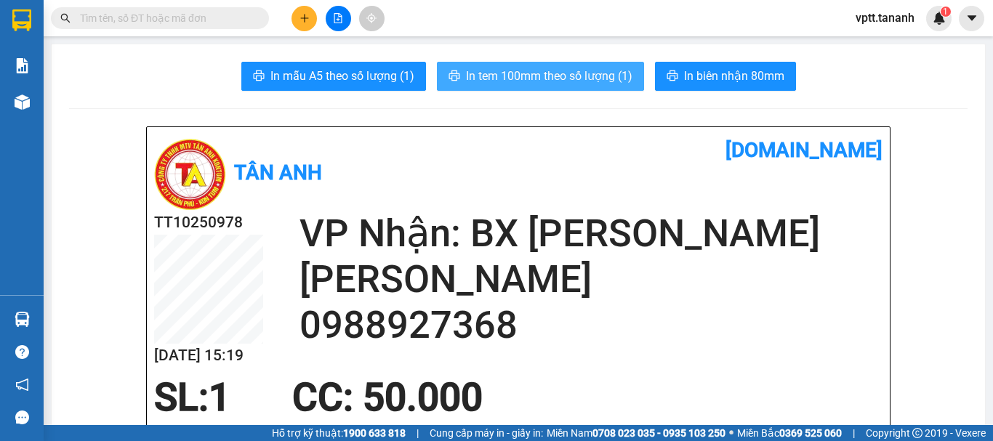
click at [549, 73] on span "In tem 100mm theo số lượng (1)" at bounding box center [549, 76] width 166 height 18
